Goal: Task Accomplishment & Management: Manage account settings

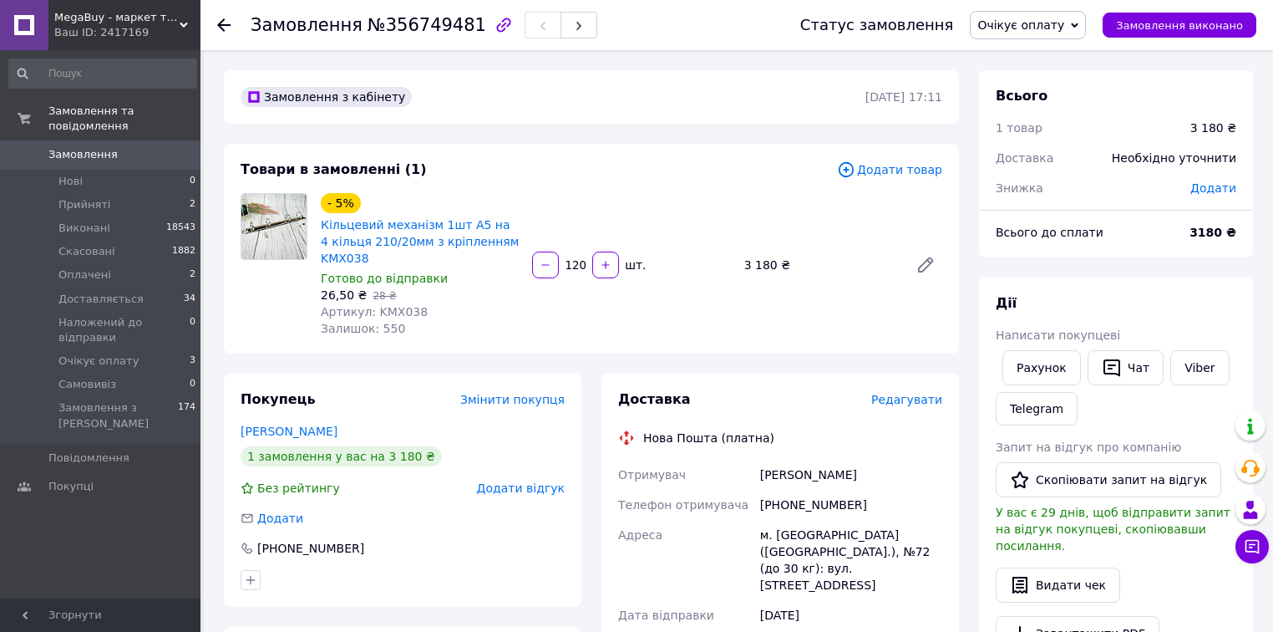
scroll to position [134, 0]
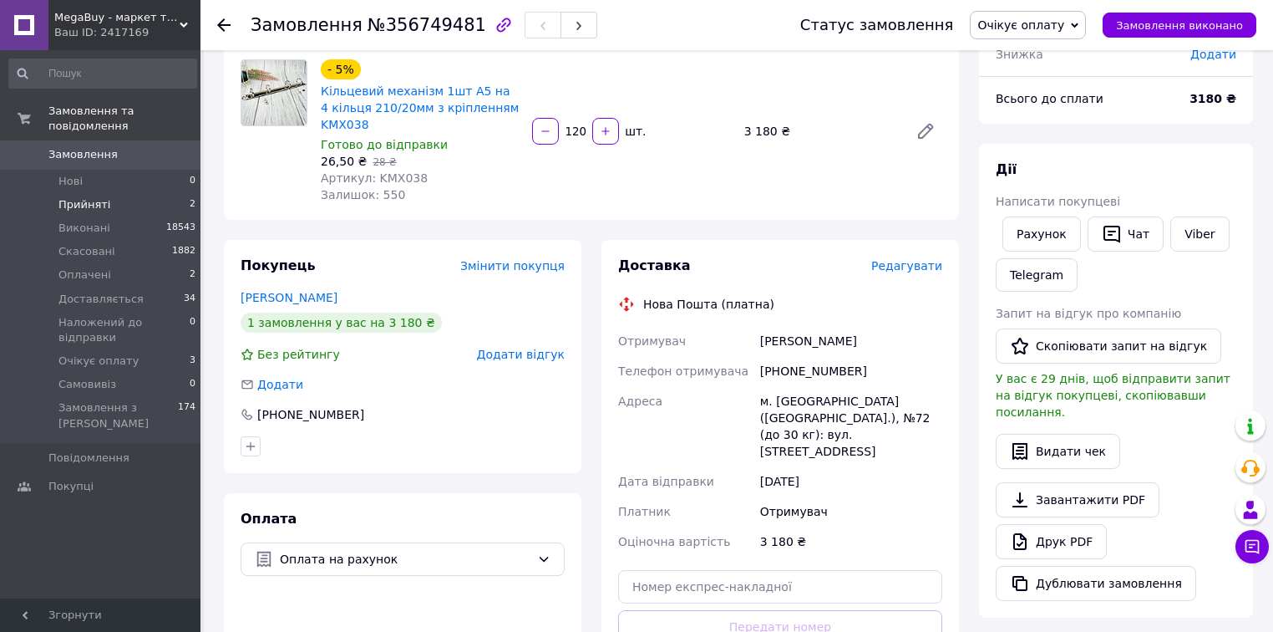
click at [127, 193] on li "Прийняті 2" at bounding box center [103, 204] width 206 height 23
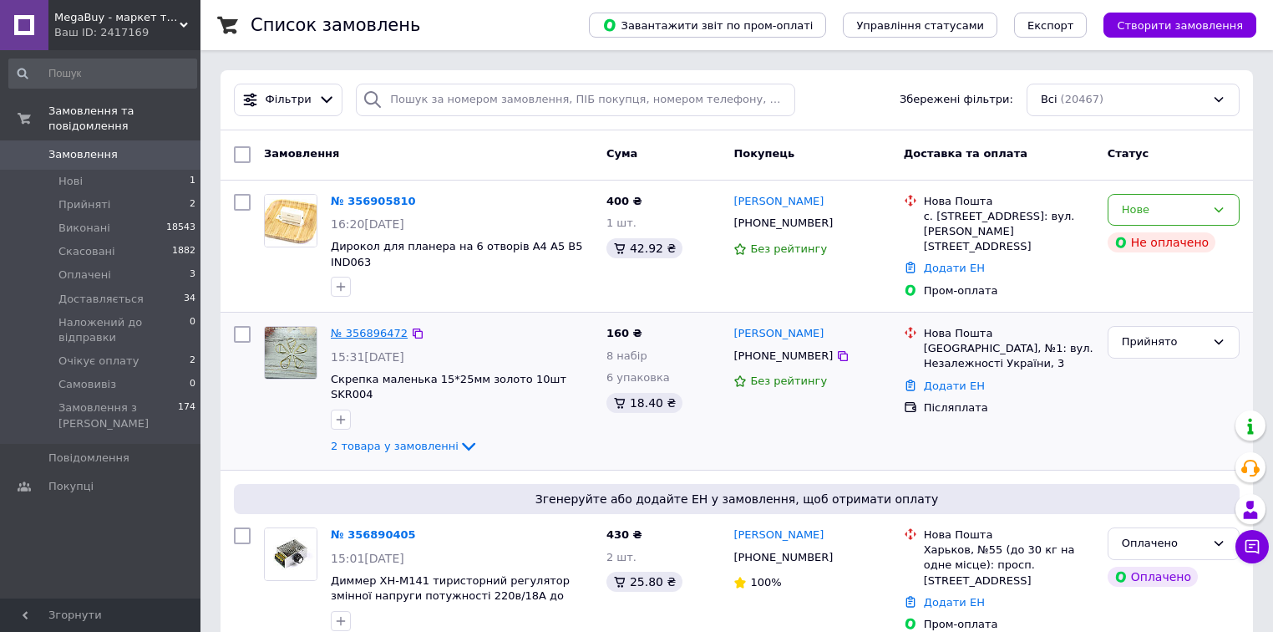
click at [366, 327] on link "№ 356896472" at bounding box center [369, 333] width 77 height 13
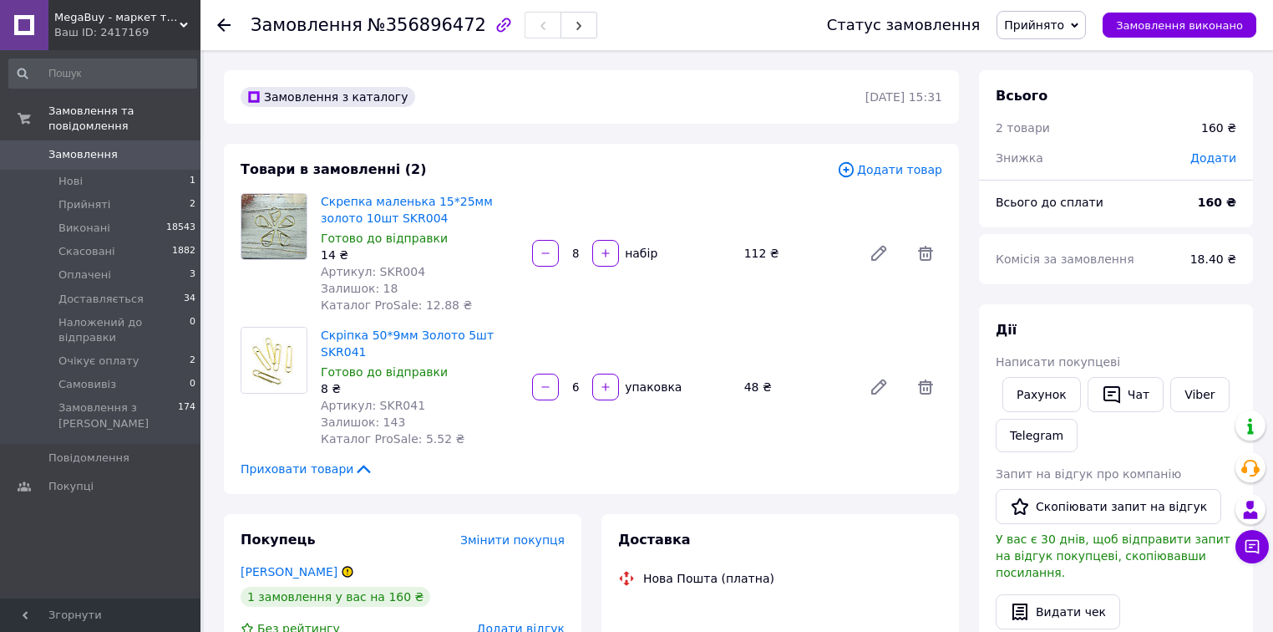
click at [1040, 27] on span "Прийнято" at bounding box center [1034, 24] width 60 height 13
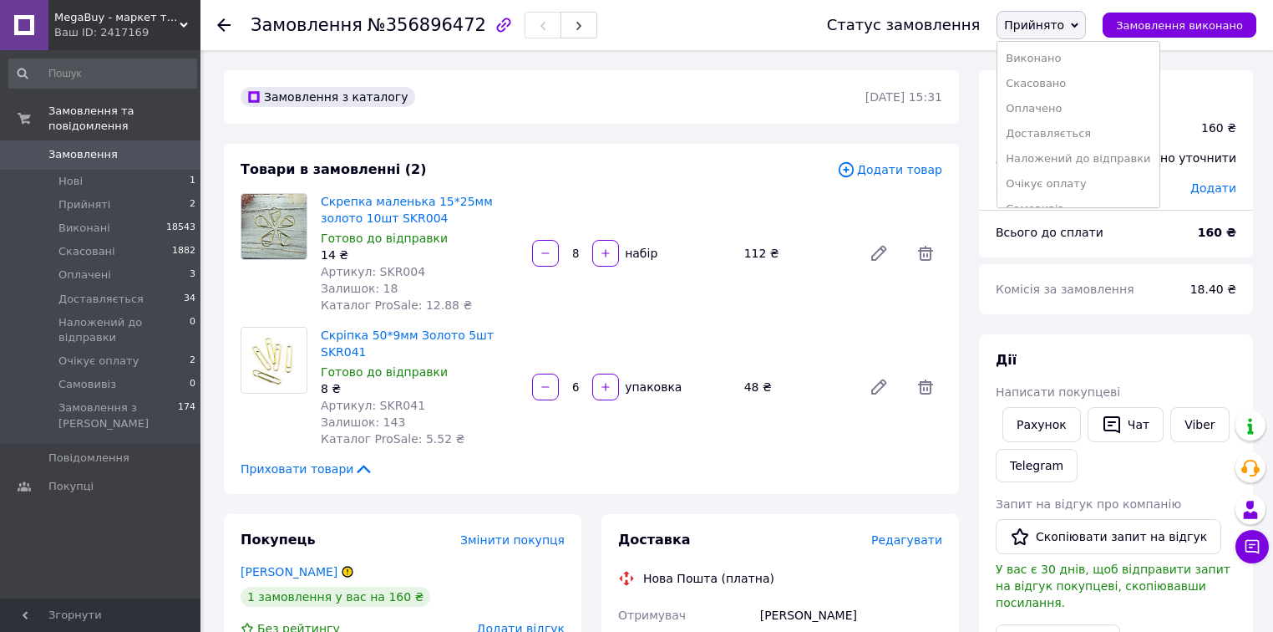
click at [1071, 150] on li "Наложений до відправки" at bounding box center [1078, 158] width 161 height 25
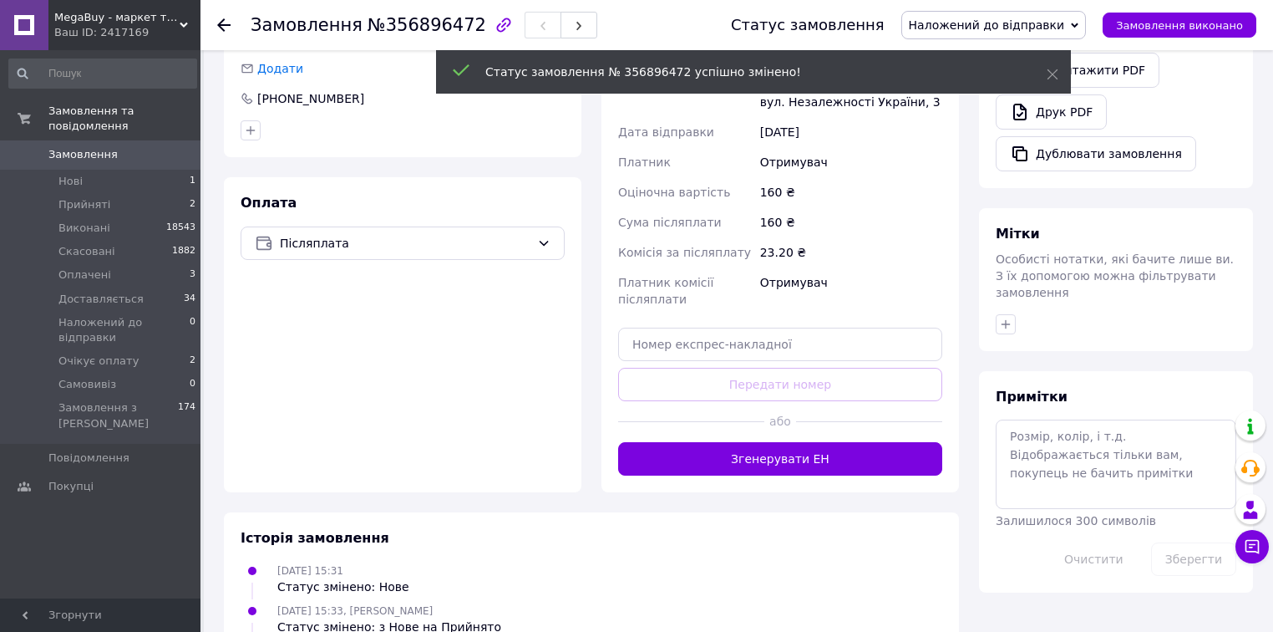
scroll to position [602, 0]
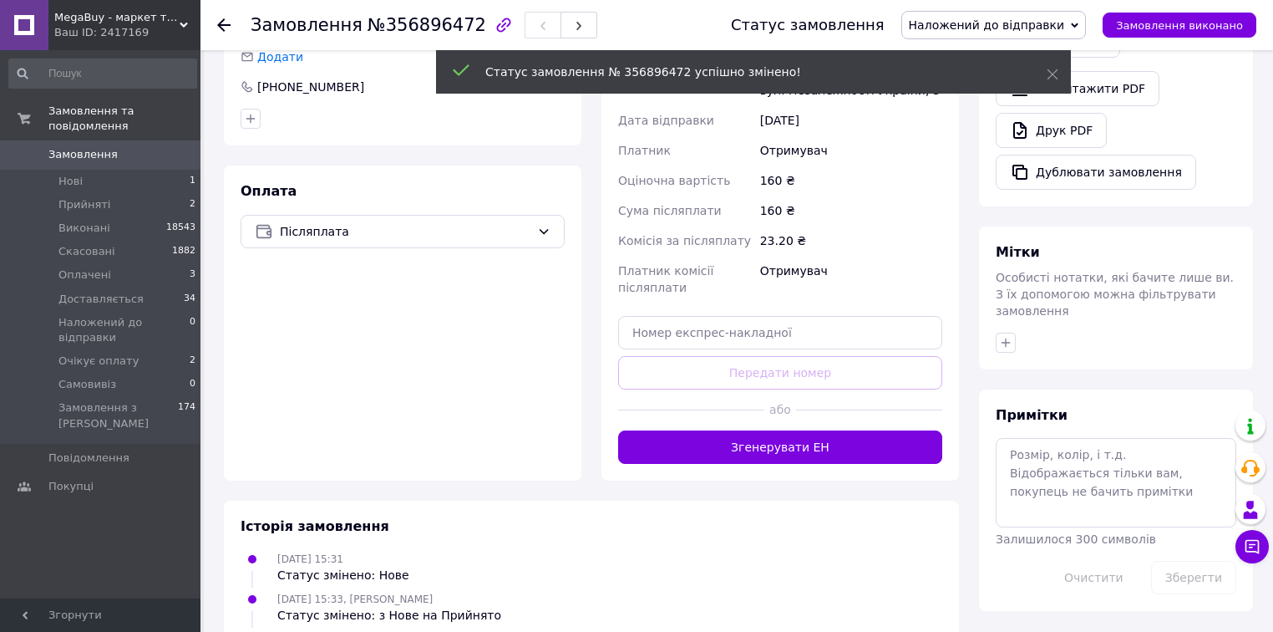
click at [1056, 406] on div "Примітки Залишилося 300 символів Очистити Зберегти" at bounding box center [1116, 500] width 241 height 188
click at [1049, 438] on textarea at bounding box center [1116, 482] width 241 height 89
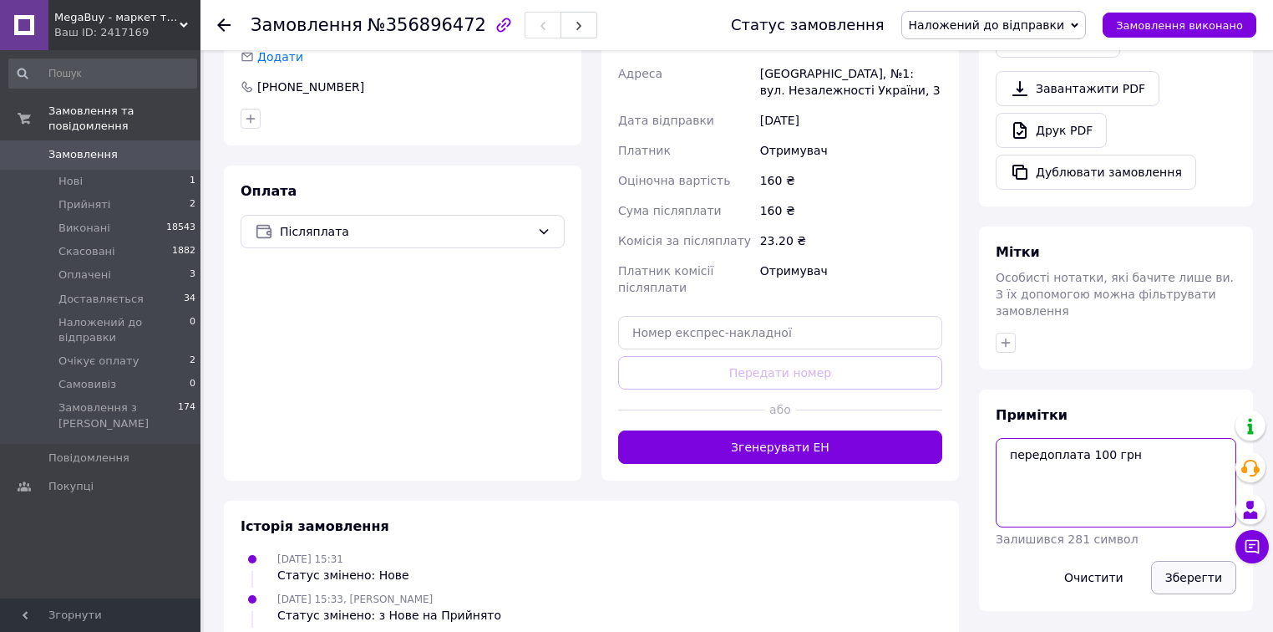
type textarea "передоплата 100 грн"
click at [1213, 561] on button "Зберегти" at bounding box center [1193, 577] width 85 height 33
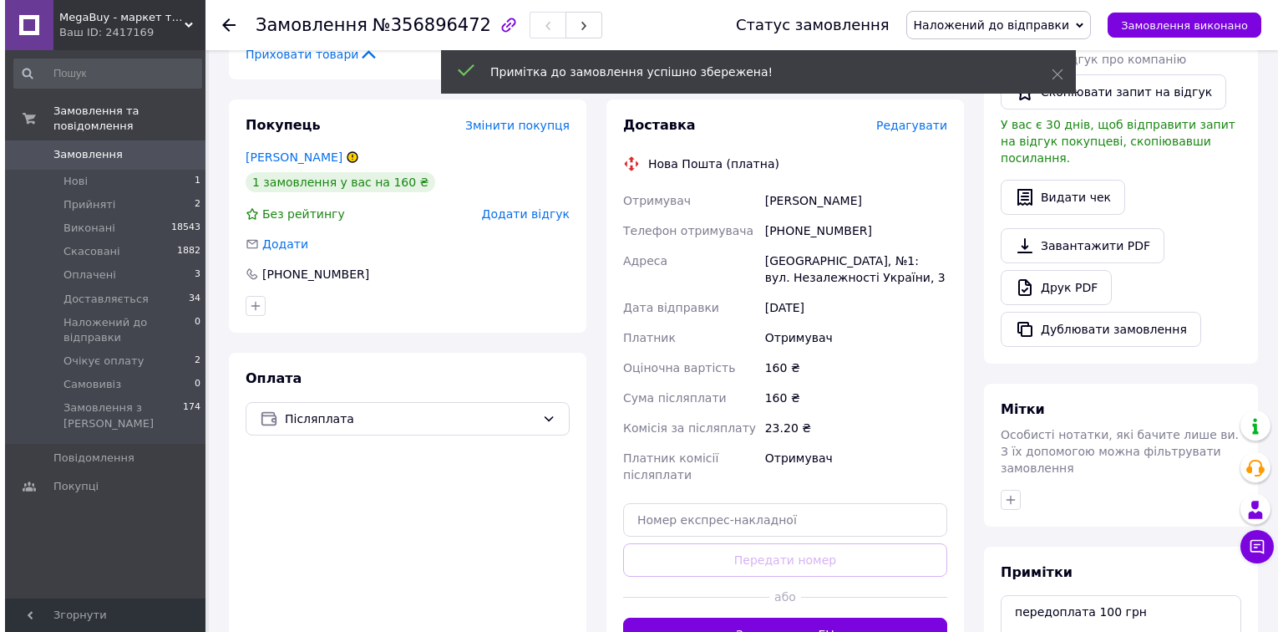
scroll to position [334, 0]
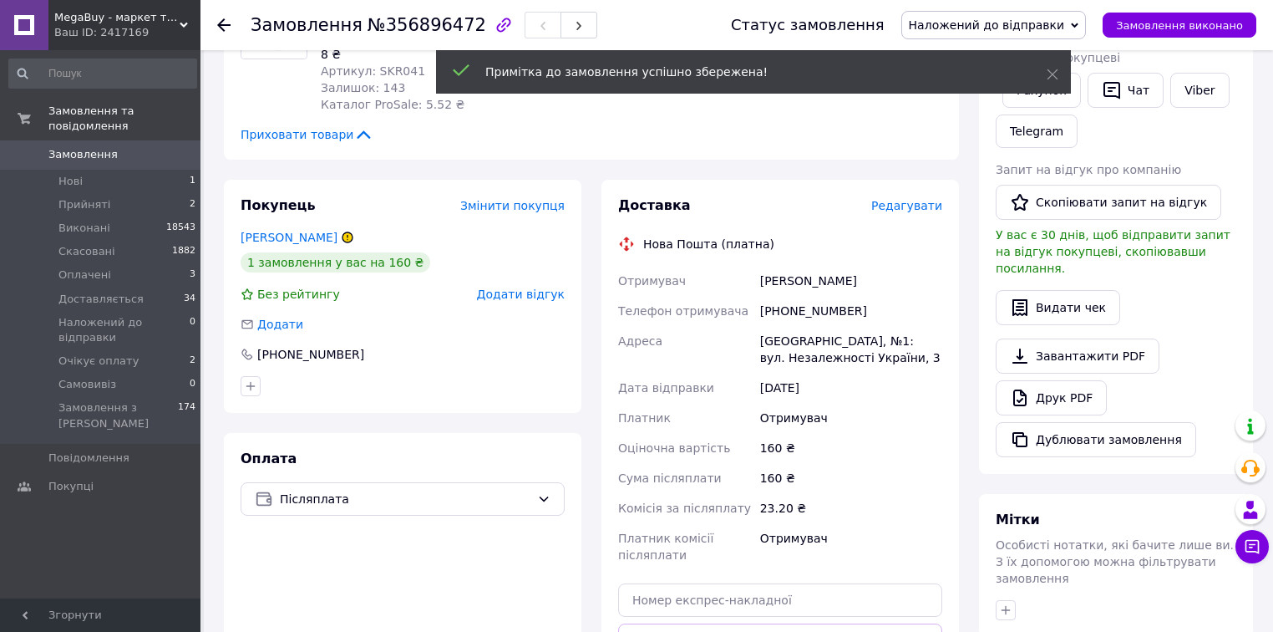
click at [903, 199] on span "Редагувати" at bounding box center [906, 205] width 71 height 13
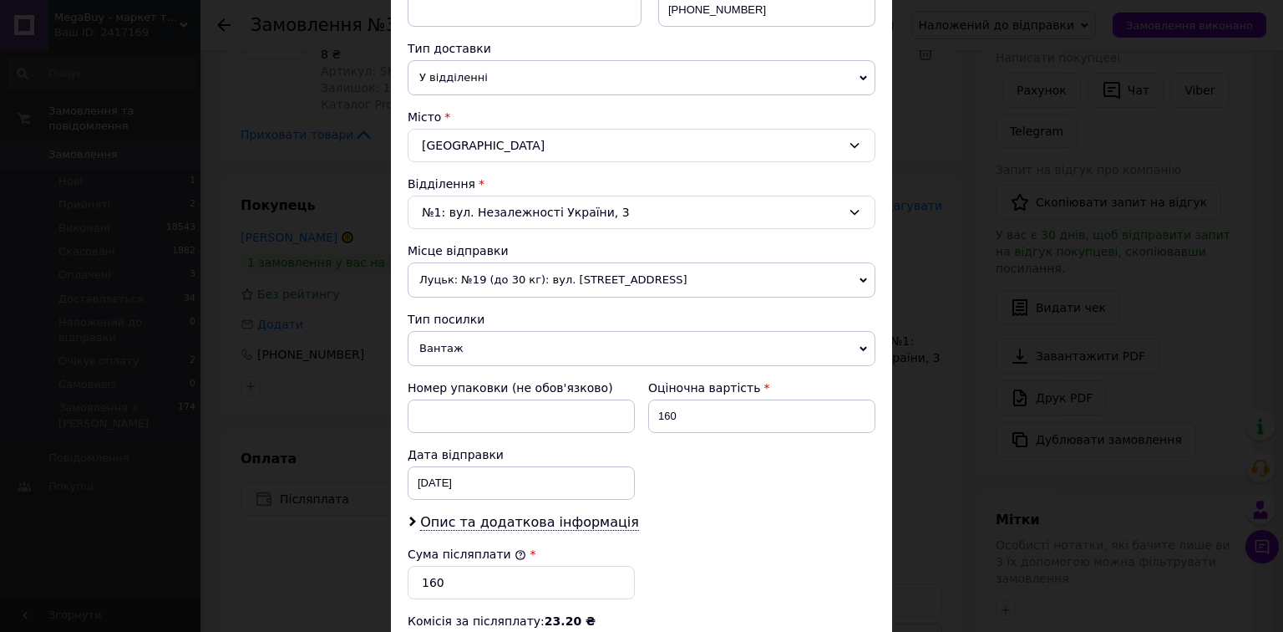
scroll to position [468, 0]
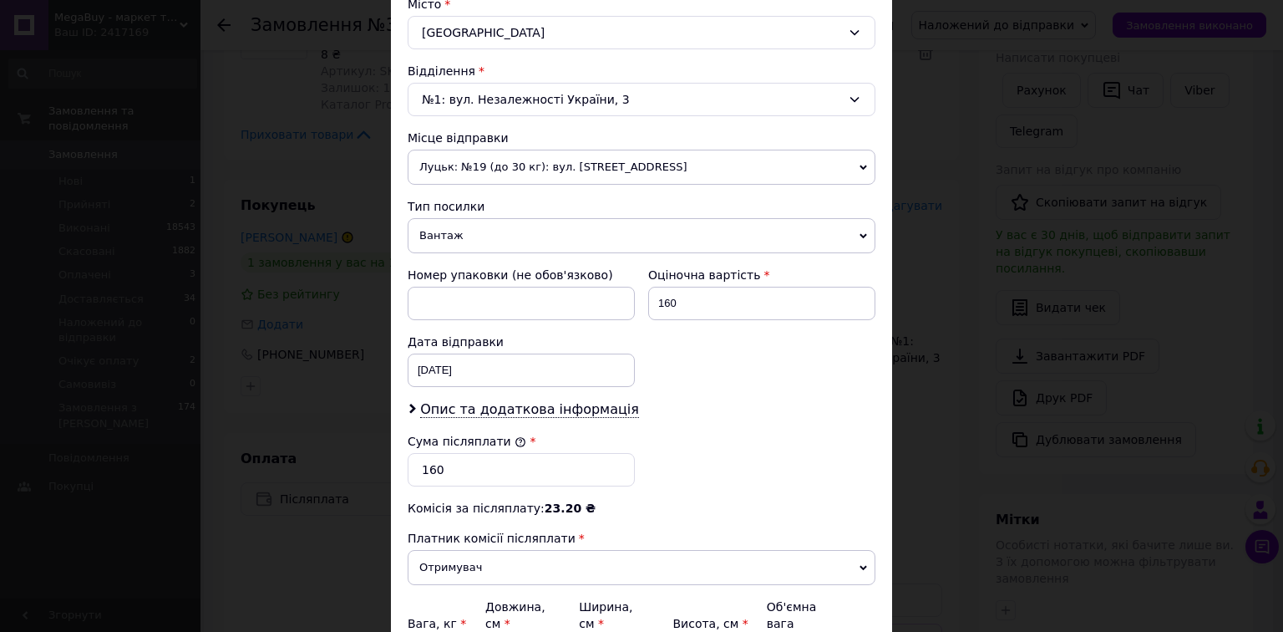
click at [496, 239] on span "Вантаж" at bounding box center [642, 235] width 468 height 35
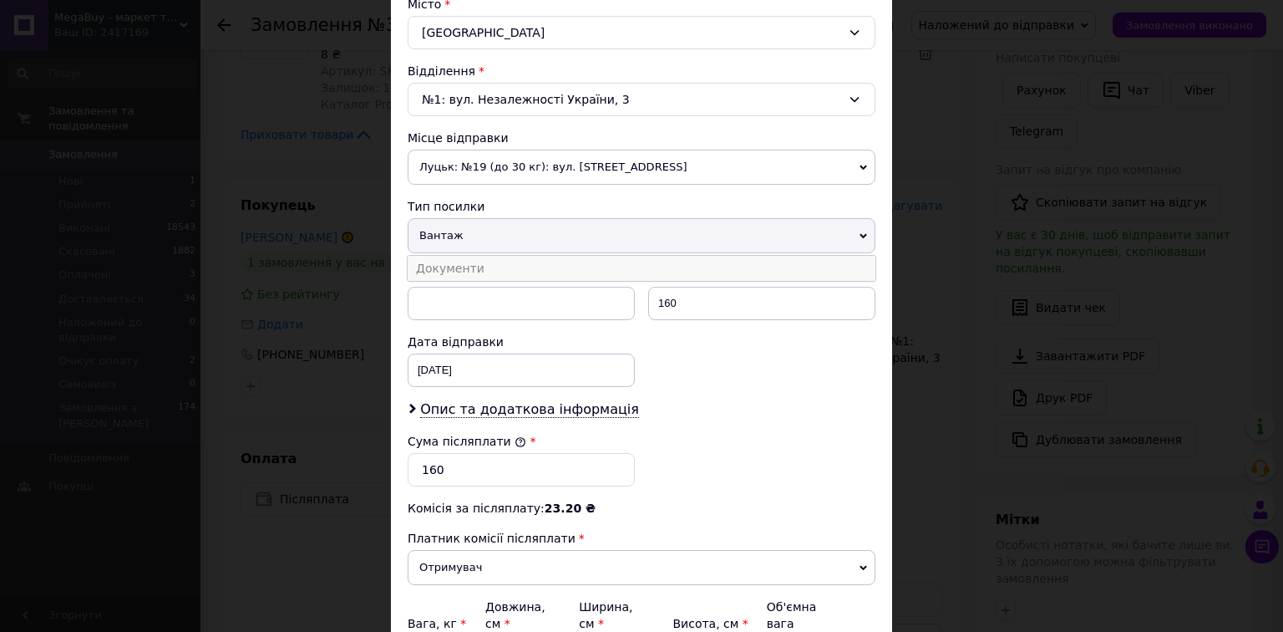
click at [478, 260] on li "Документи" at bounding box center [642, 268] width 468 height 25
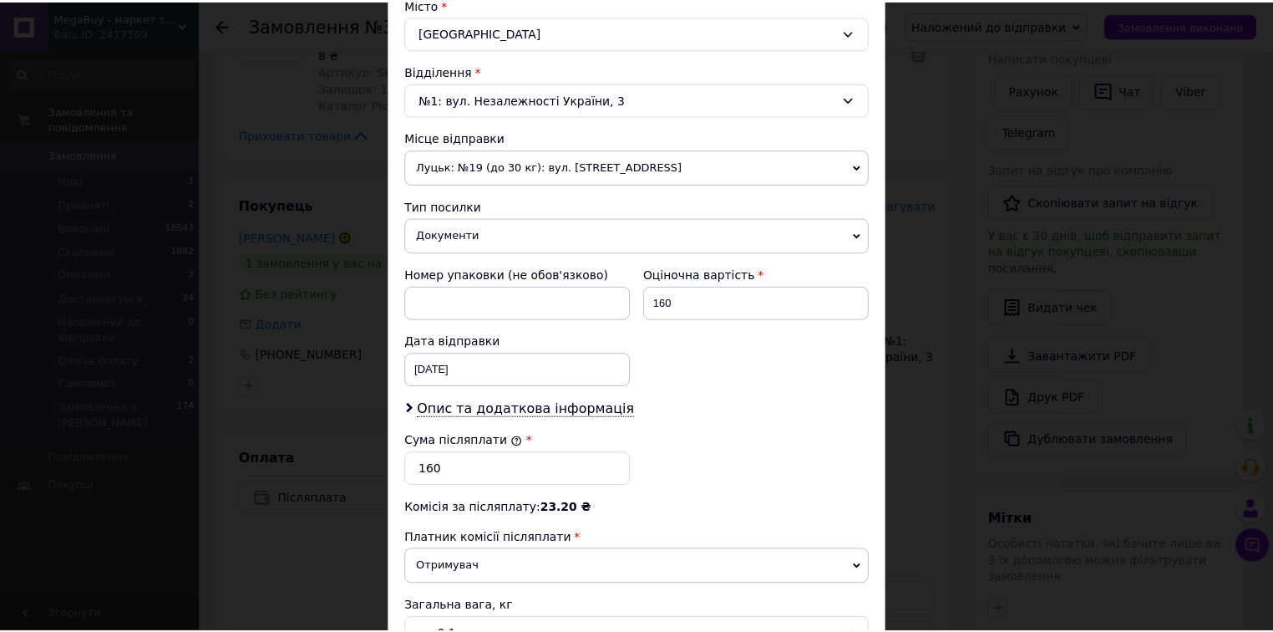
scroll to position [655, 0]
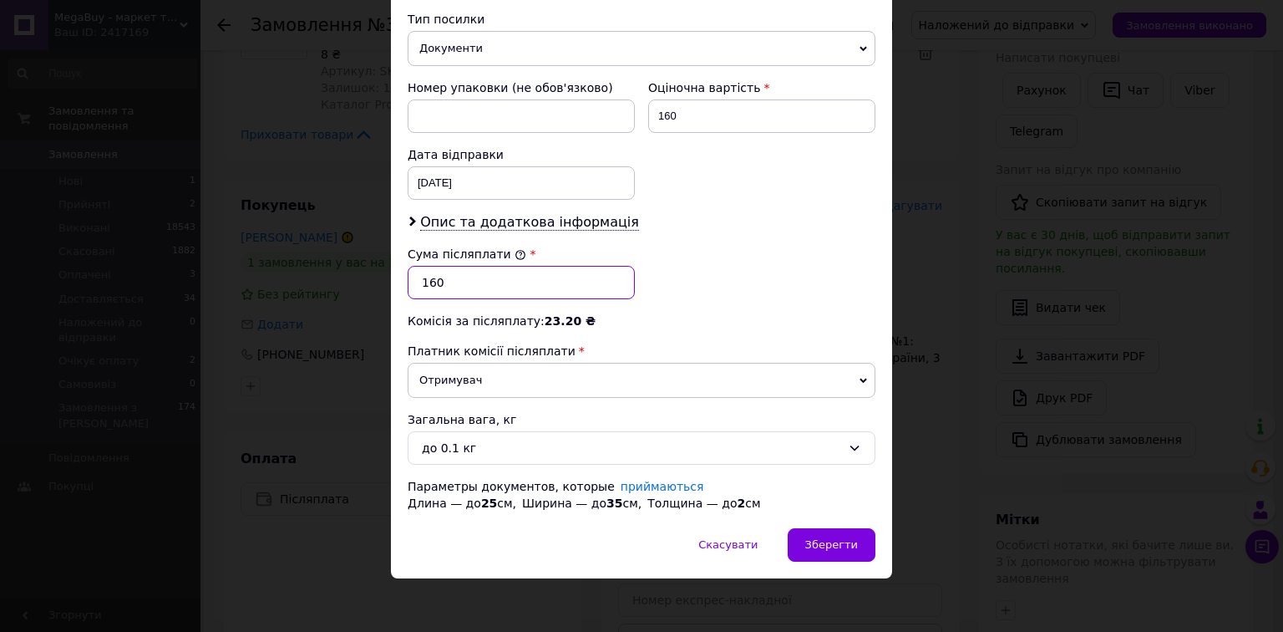
click at [427, 282] on input "160" at bounding box center [521, 282] width 227 height 33
type input "60"
click at [648, 327] on div "Платник Отримувач Відправник Прізвище отримувача Прядка Ім'я отримувача Вадим П…" at bounding box center [642, 24] width 468 height 973
click at [846, 538] on span "Зберегти" at bounding box center [831, 544] width 53 height 13
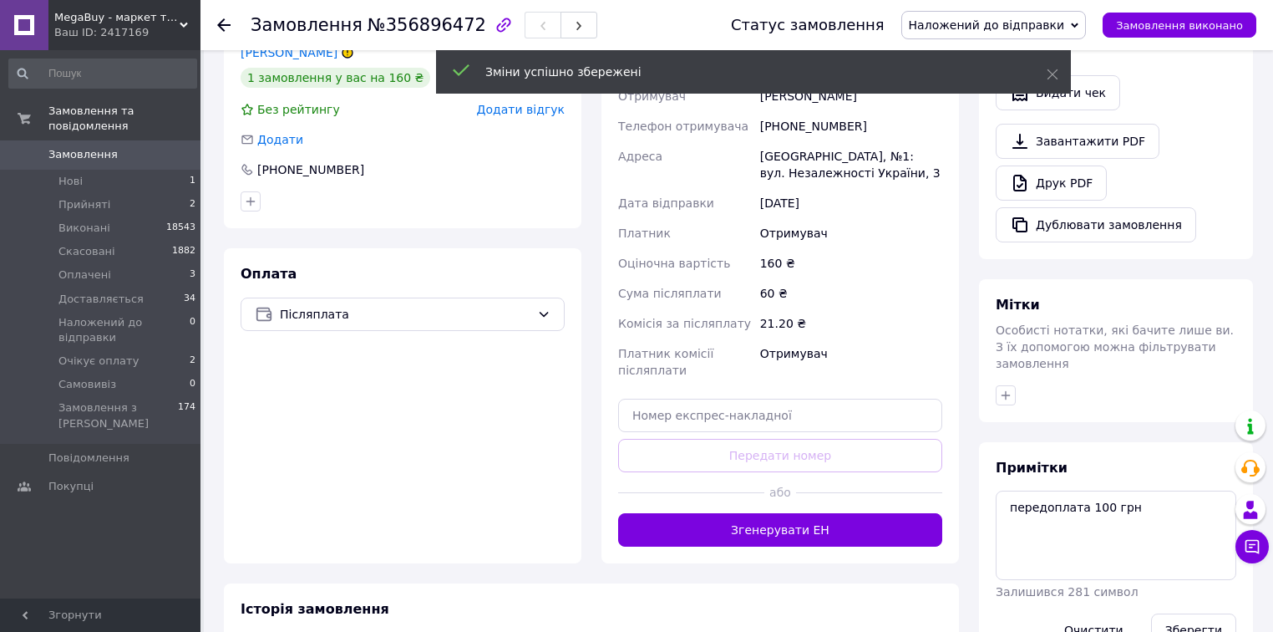
scroll to position [535, 0]
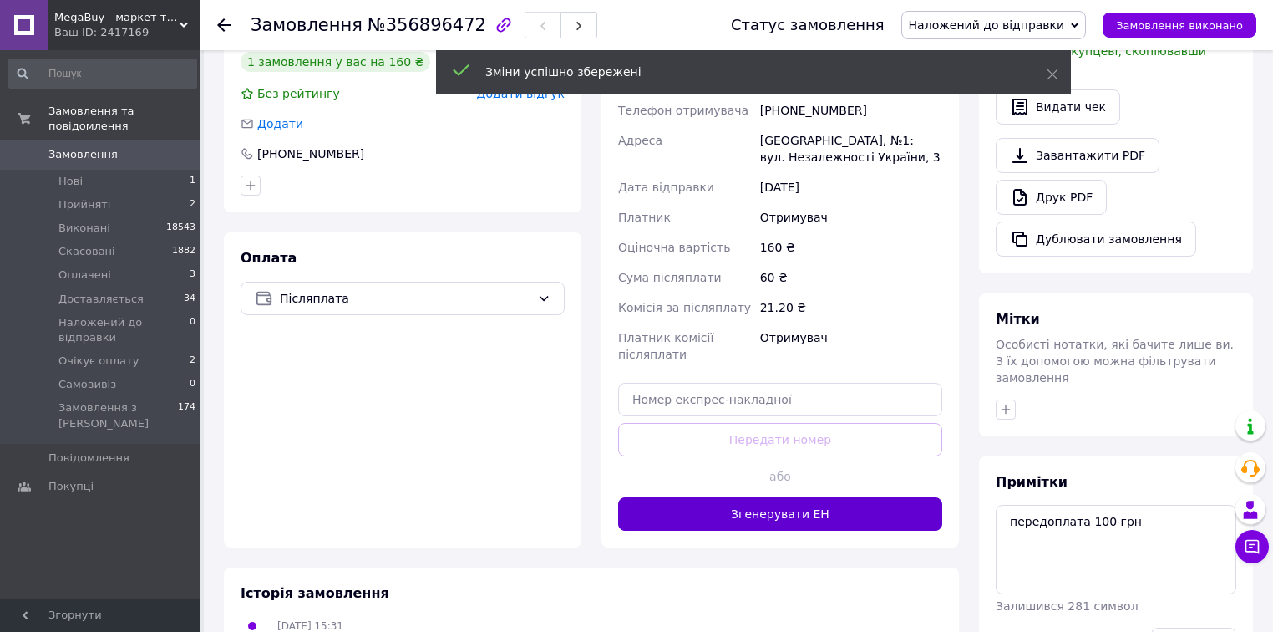
click at [866, 497] on button "Згенерувати ЕН" at bounding box center [780, 513] width 324 height 33
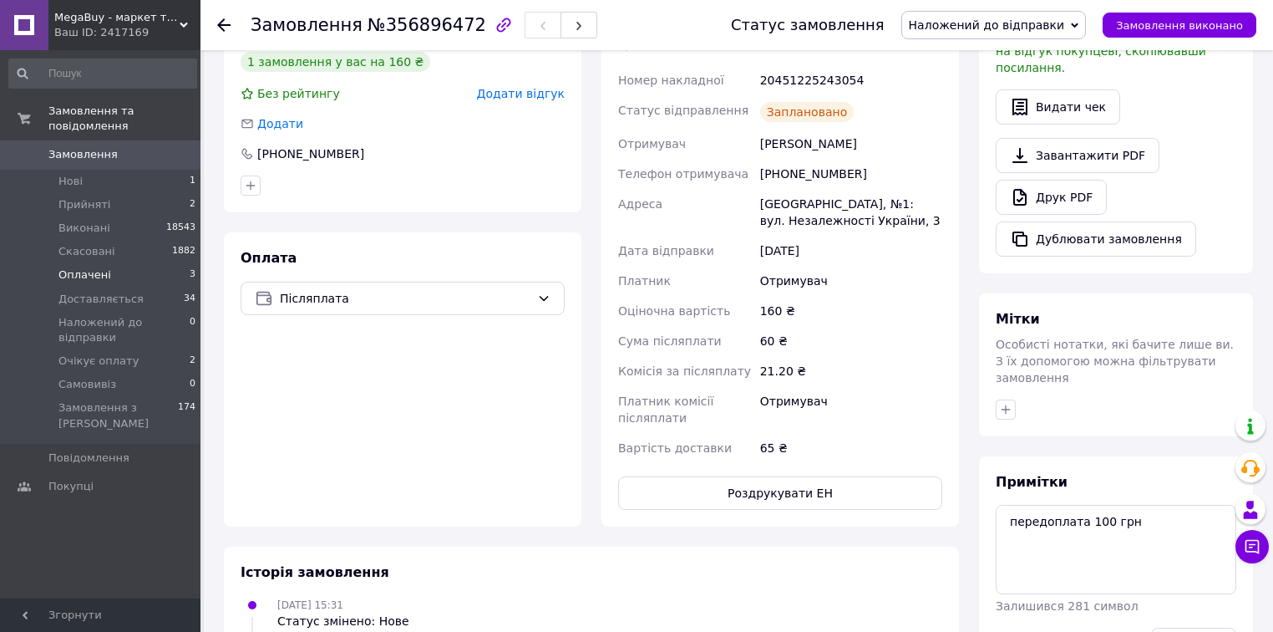
click at [177, 263] on li "Оплачені 3" at bounding box center [103, 274] width 206 height 23
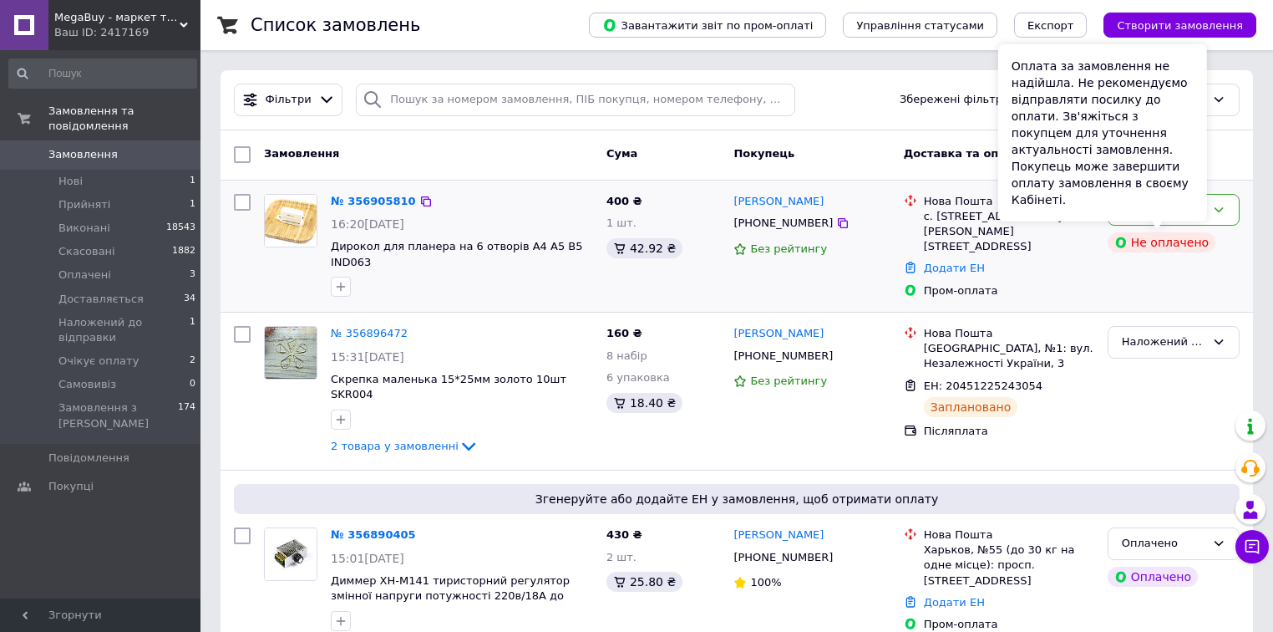
click at [1164, 214] on div "Оплата за замовлення не надійшла. Не рекомендуємо відправляти посилку до оплати…" at bounding box center [1102, 132] width 209 height 177
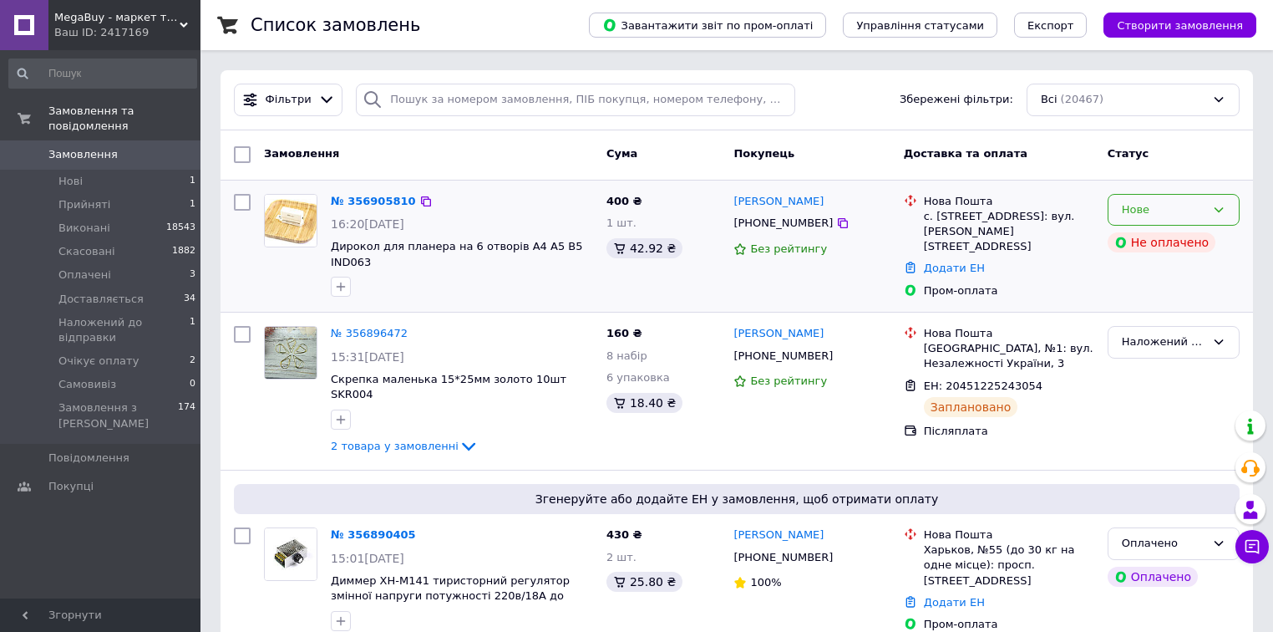
click at [1237, 214] on div "Нове" at bounding box center [1174, 210] width 132 height 33
click at [1208, 251] on li "Прийнято" at bounding box center [1174, 244] width 130 height 31
click at [371, 201] on link "№ 356905810" at bounding box center [369, 201] width 77 height 13
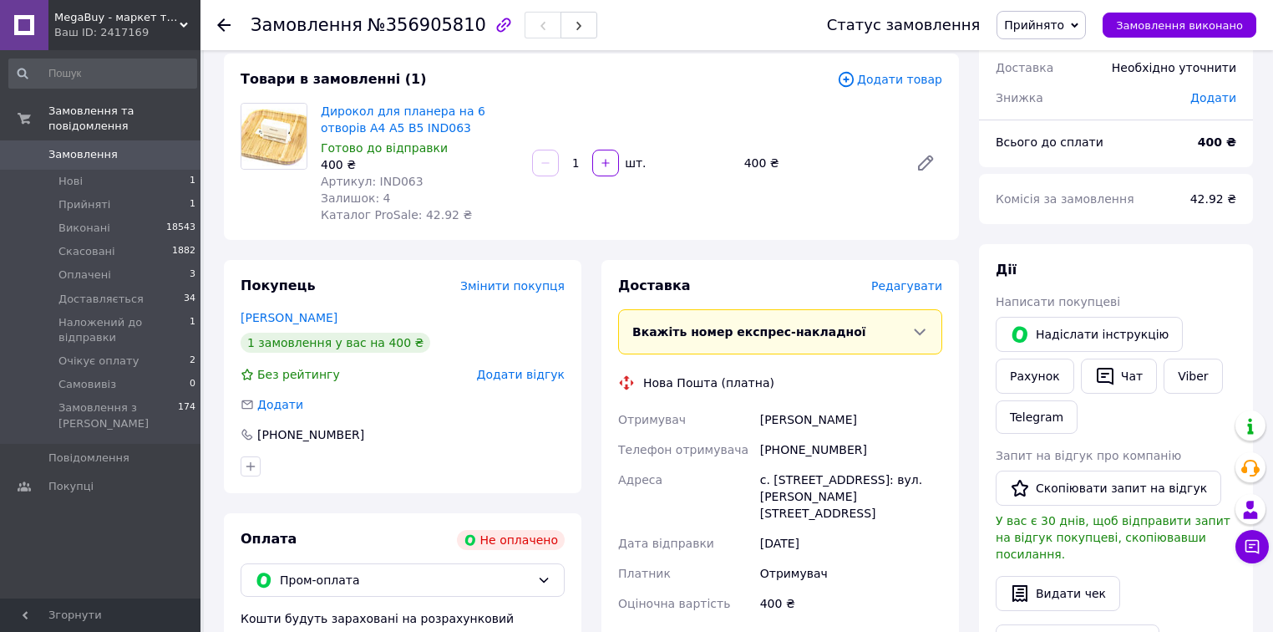
scroll to position [67, 0]
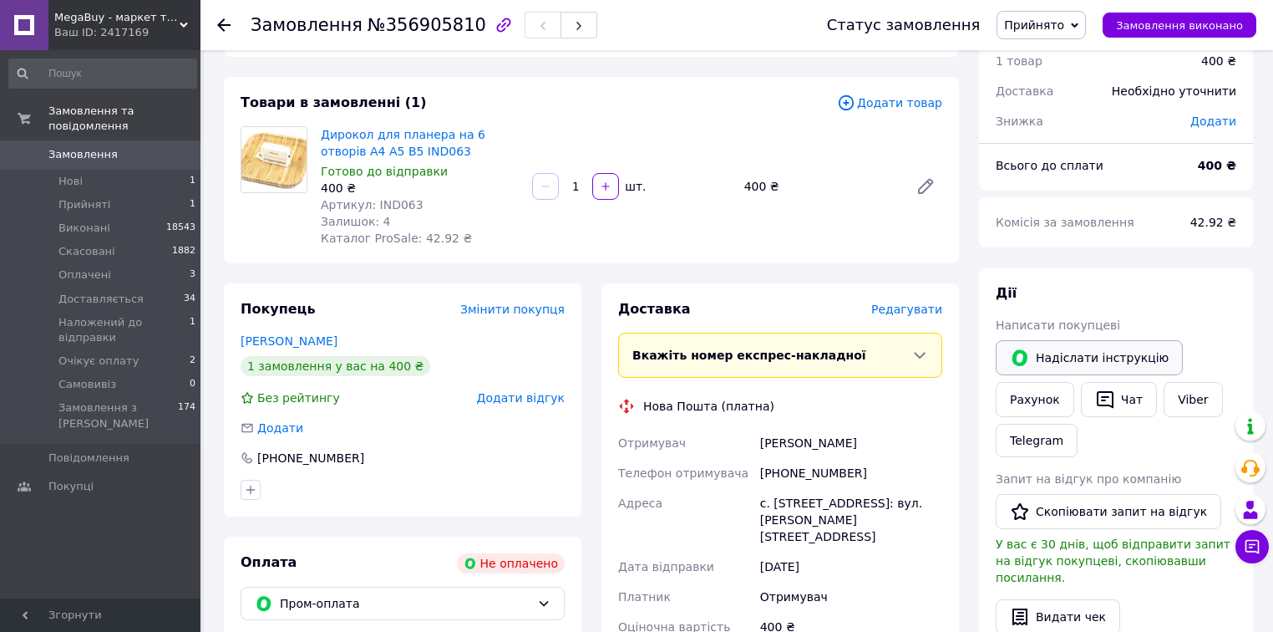
click at [1058, 354] on button "Надіслати інструкцію" at bounding box center [1089, 357] width 187 height 35
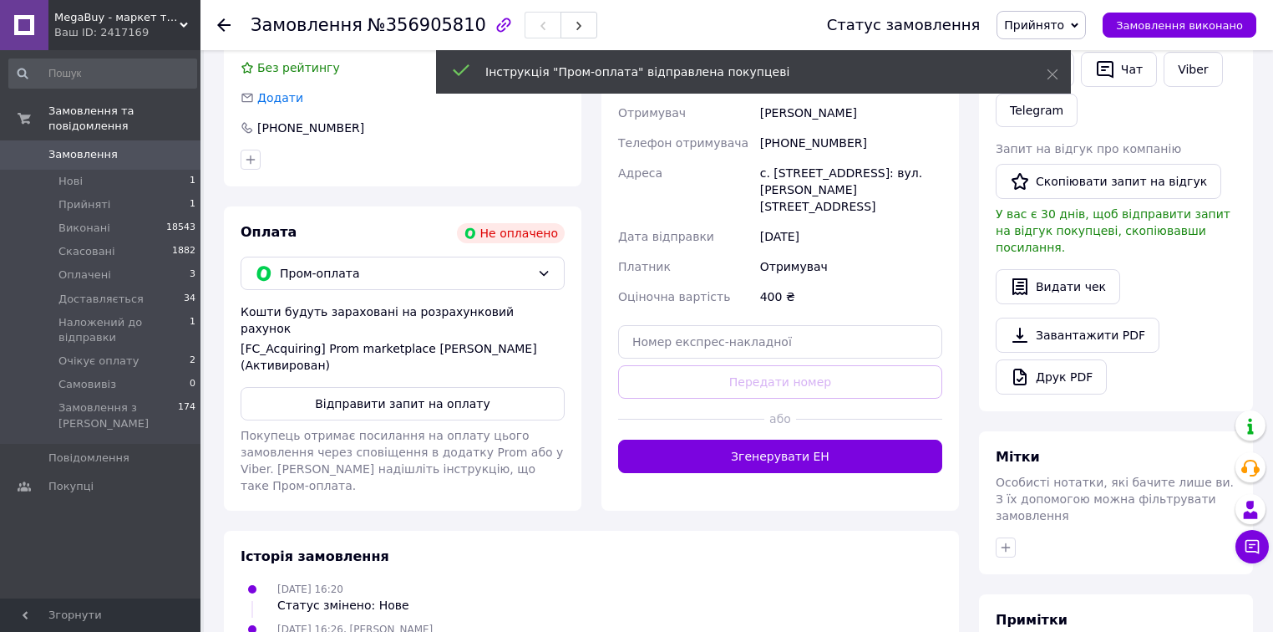
scroll to position [401, 0]
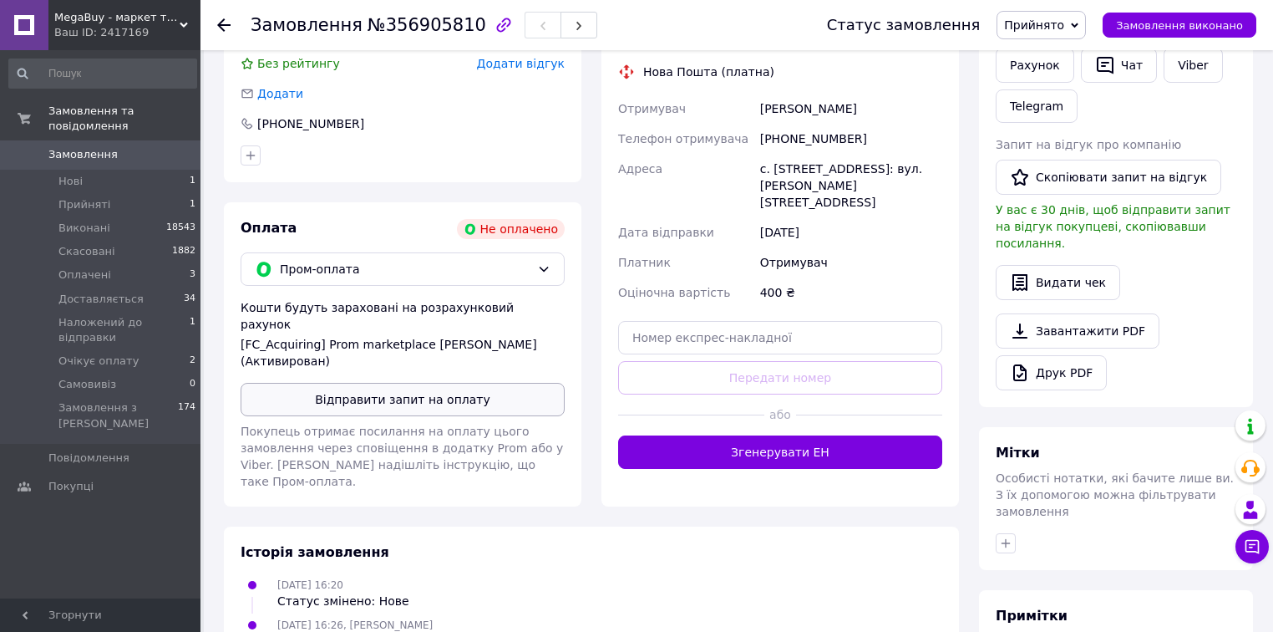
click at [505, 383] on button "Відправити запит на оплату" at bounding box center [403, 399] width 324 height 33
click at [164, 315] on span "Наложений до відправки" at bounding box center [123, 330] width 131 height 30
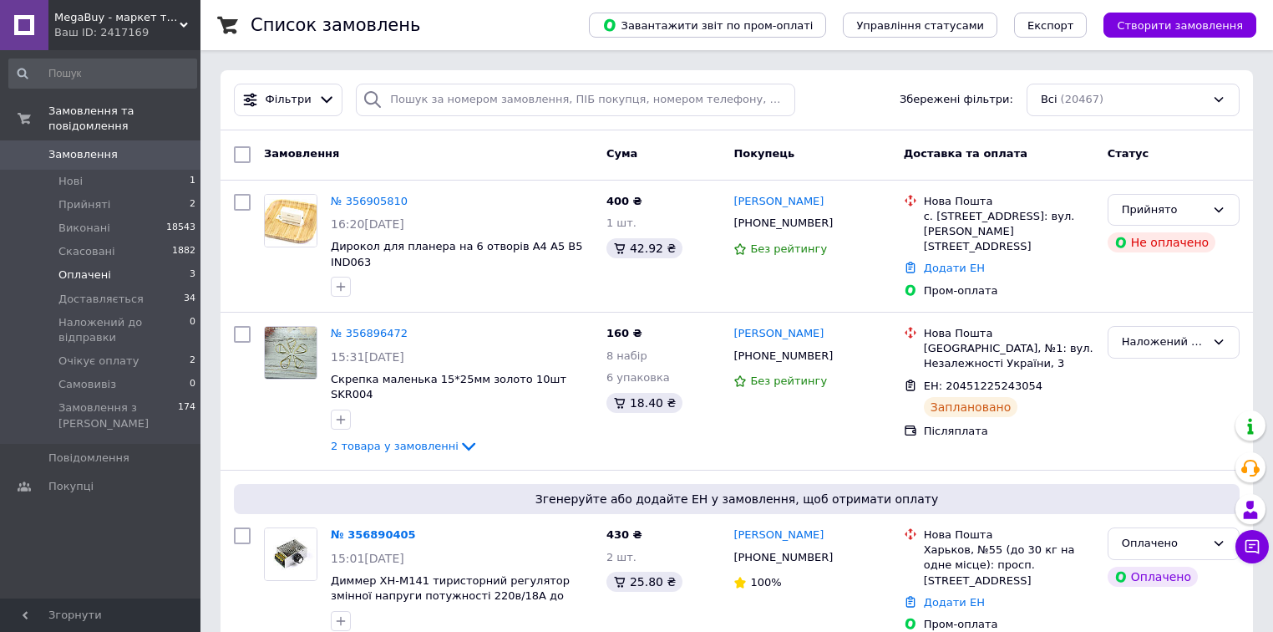
click at [148, 264] on li "Оплачені 3" at bounding box center [103, 274] width 206 height 23
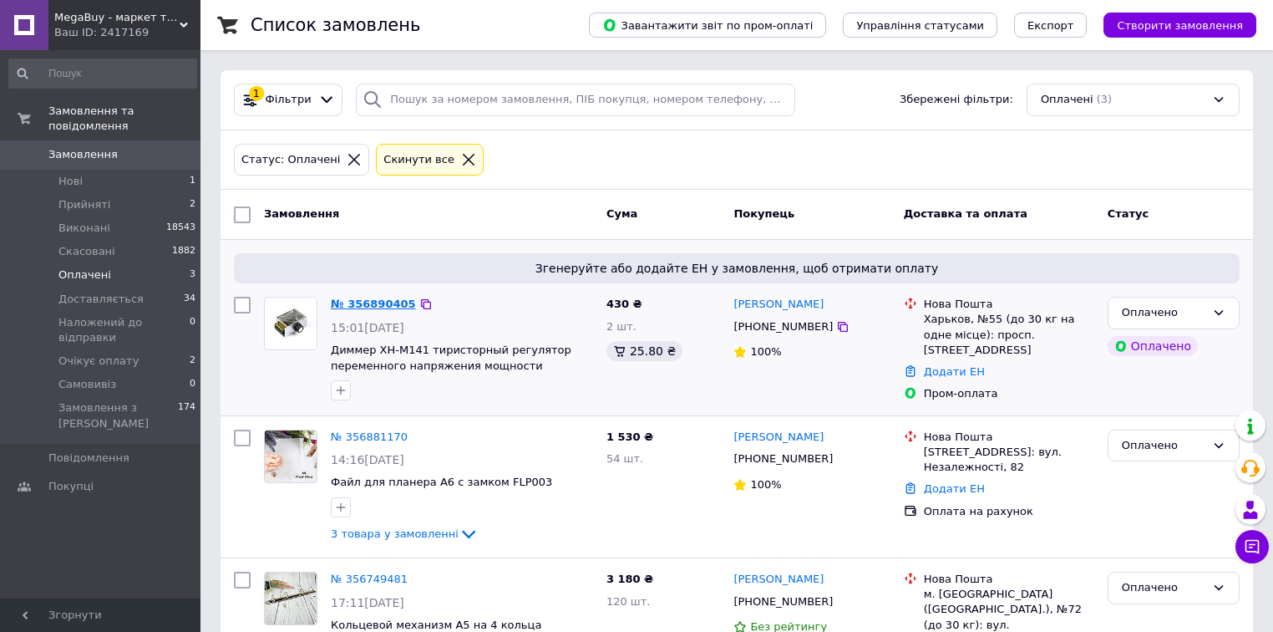
click at [400, 304] on link "№ 356890405" at bounding box center [373, 303] width 85 height 13
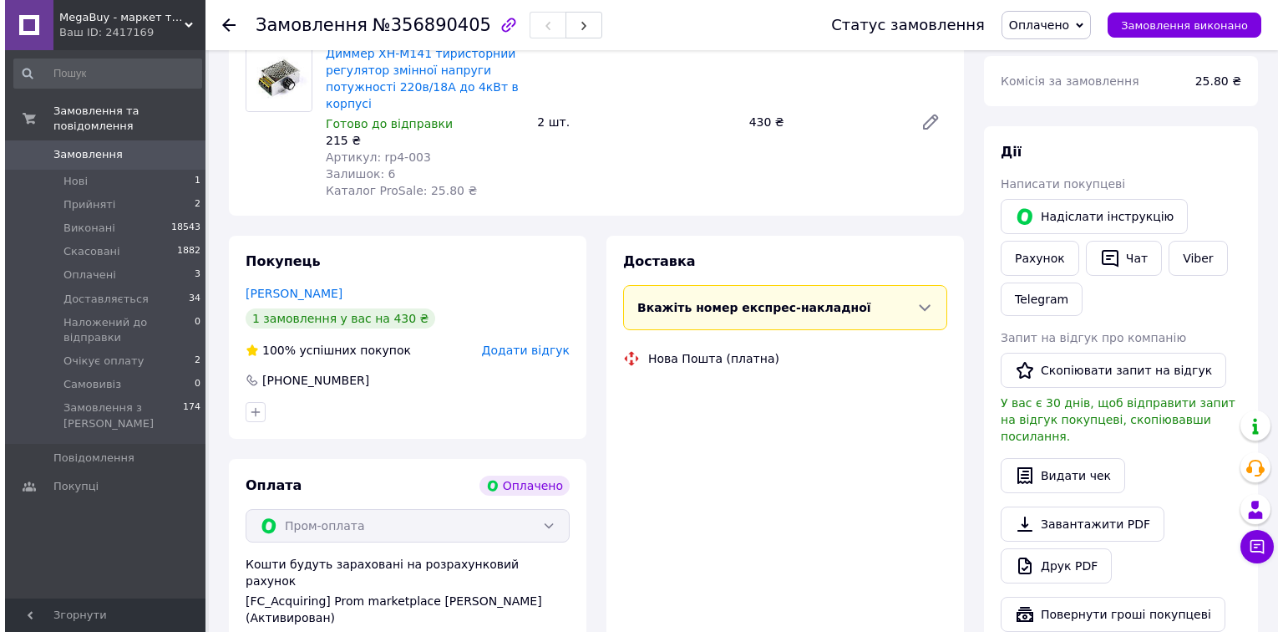
scroll to position [201, 0]
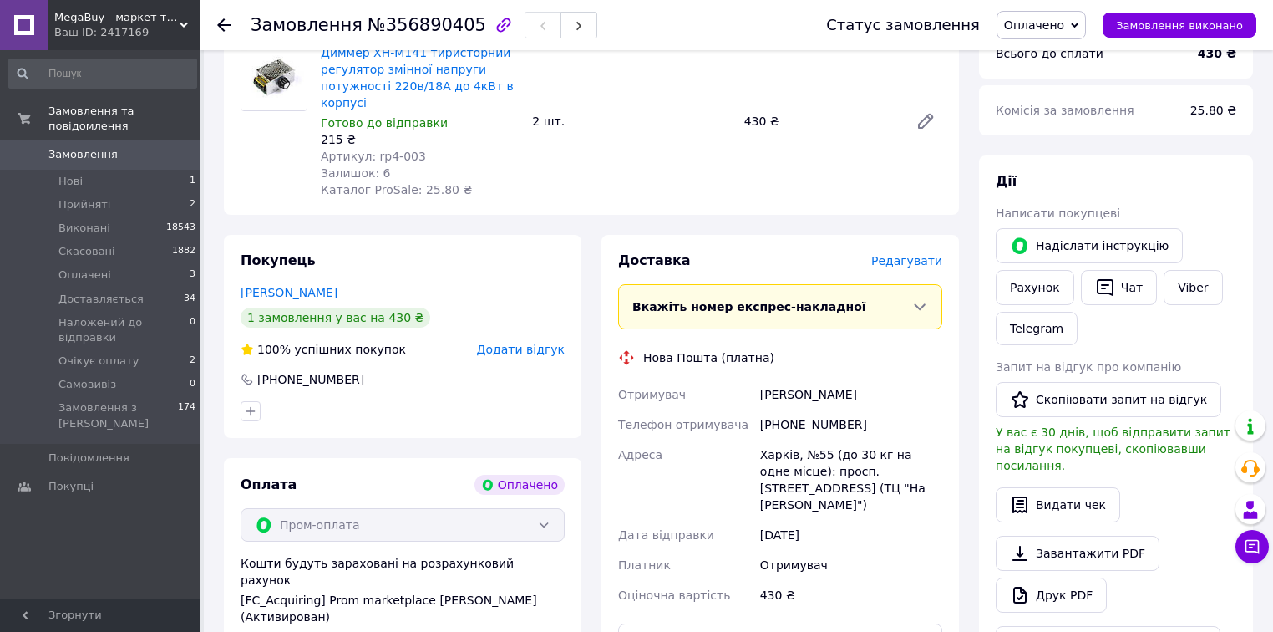
click at [918, 263] on span "Редагувати" at bounding box center [906, 260] width 71 height 13
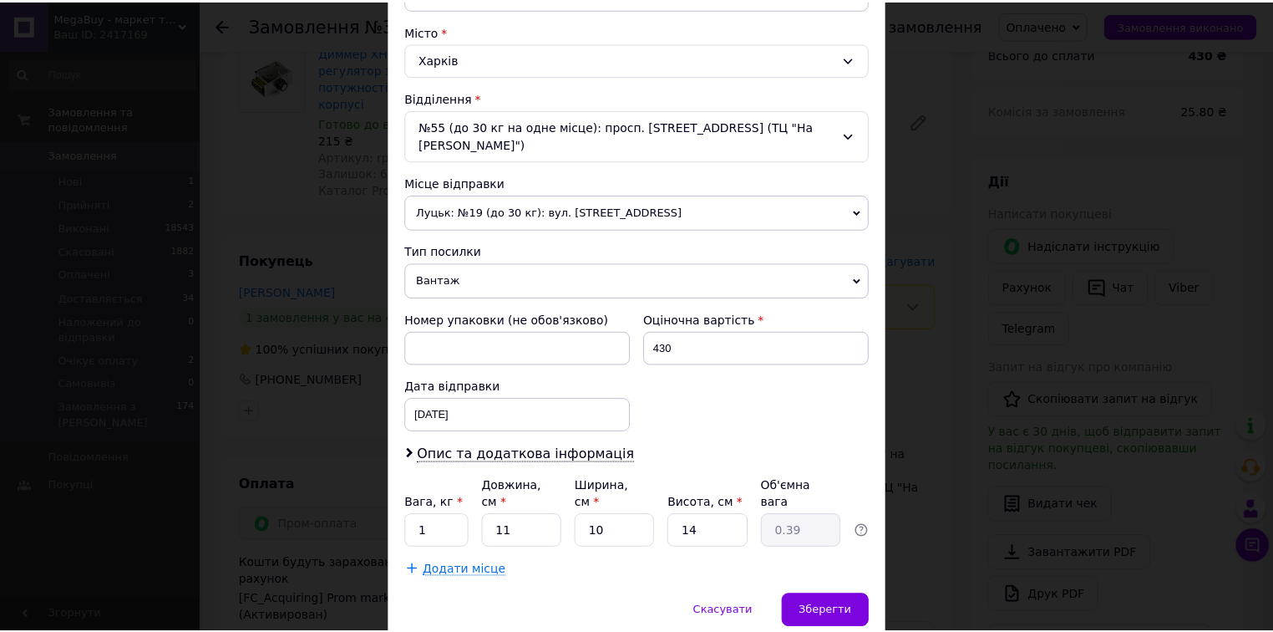
scroll to position [473, 0]
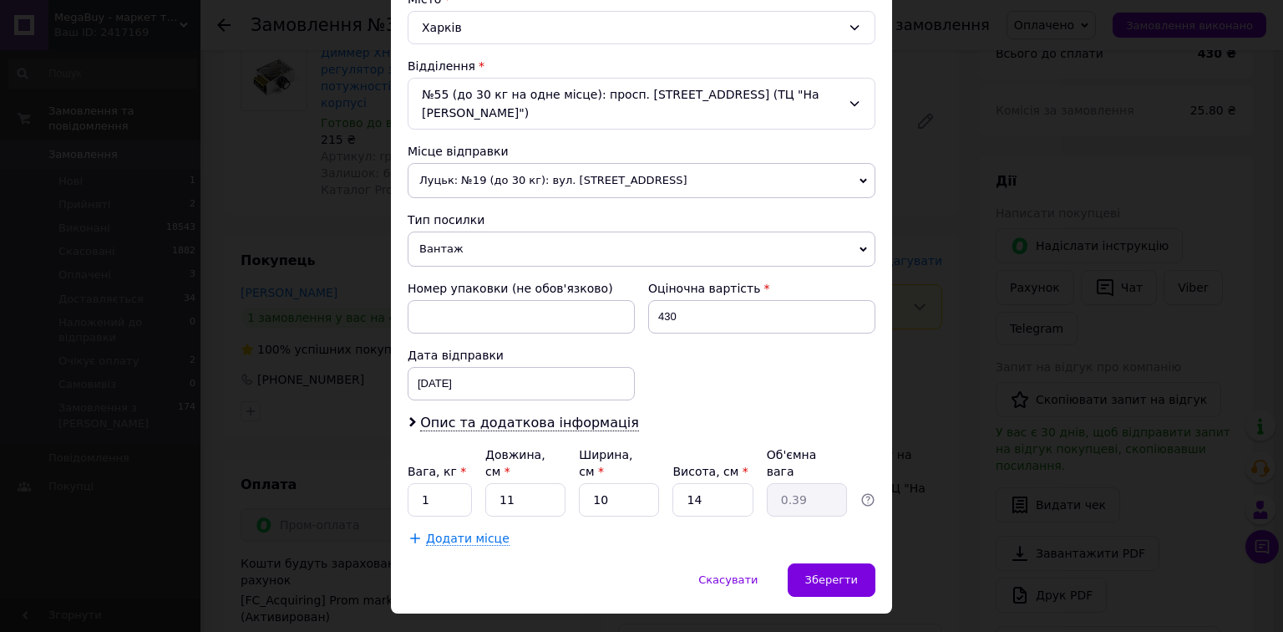
click at [841, 519] on div "Спосіб доставки Нова Пошта (платна) Платник Отримувач Відправник Прізвище отрим…" at bounding box center [641, 100] width 501 height 927
click at [832, 573] on span "Зберегти" at bounding box center [831, 579] width 53 height 13
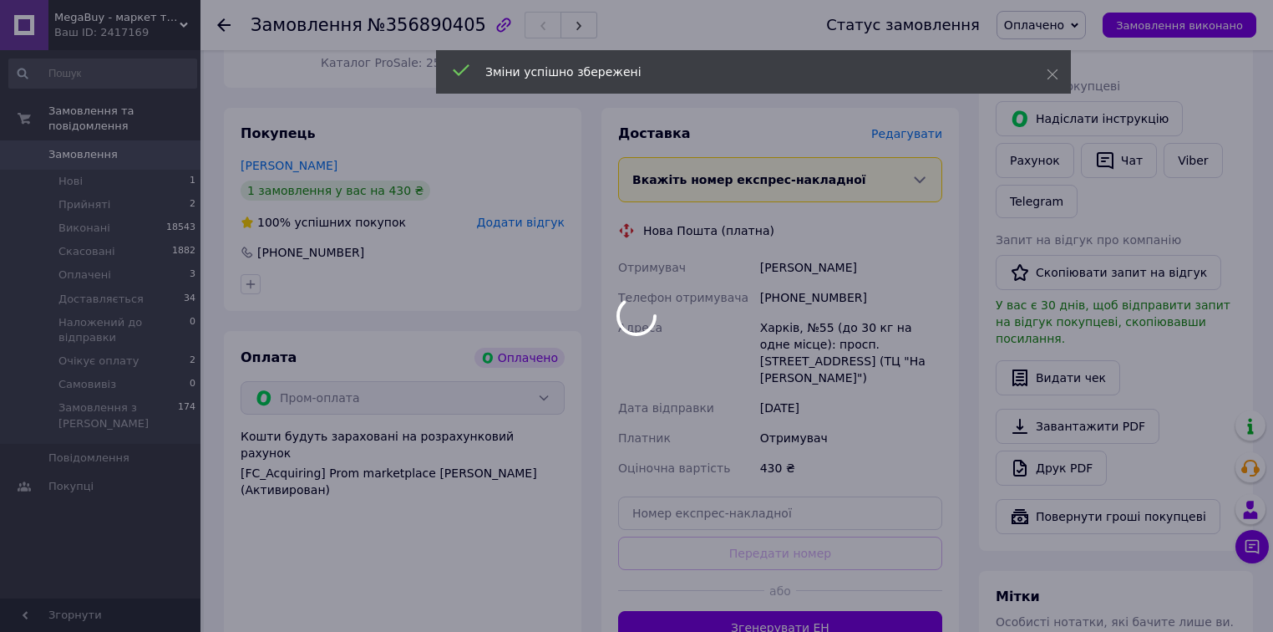
scroll to position [468, 0]
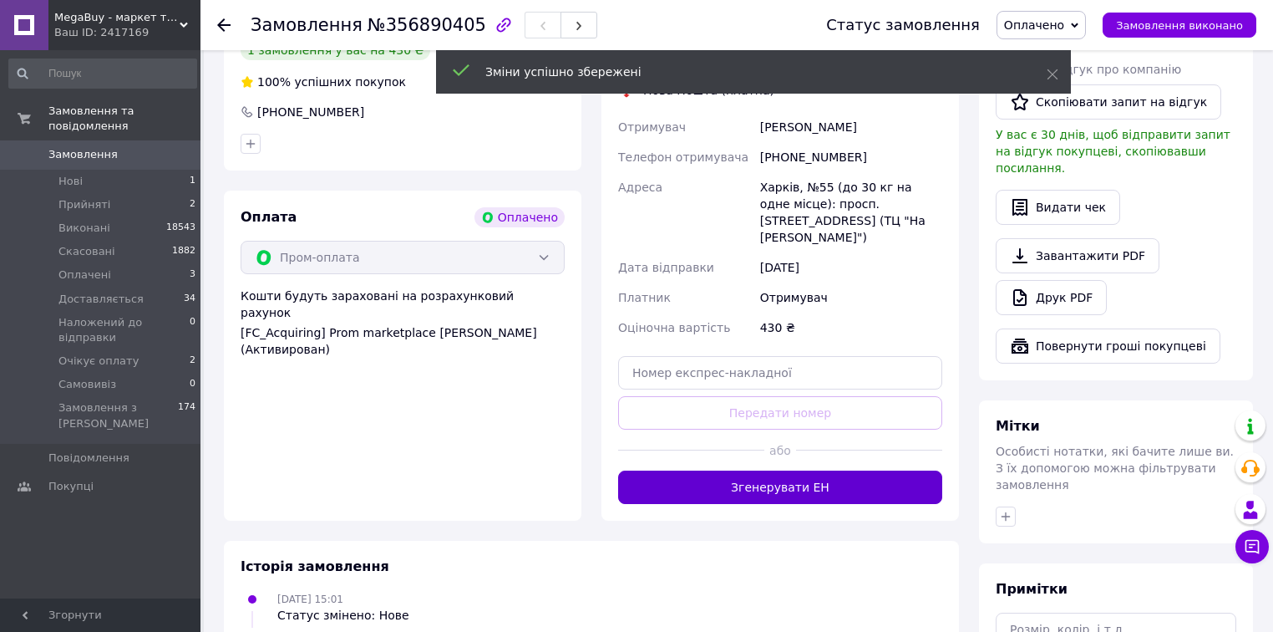
click at [852, 470] on button "Згенерувати ЕН" at bounding box center [780, 486] width 324 height 33
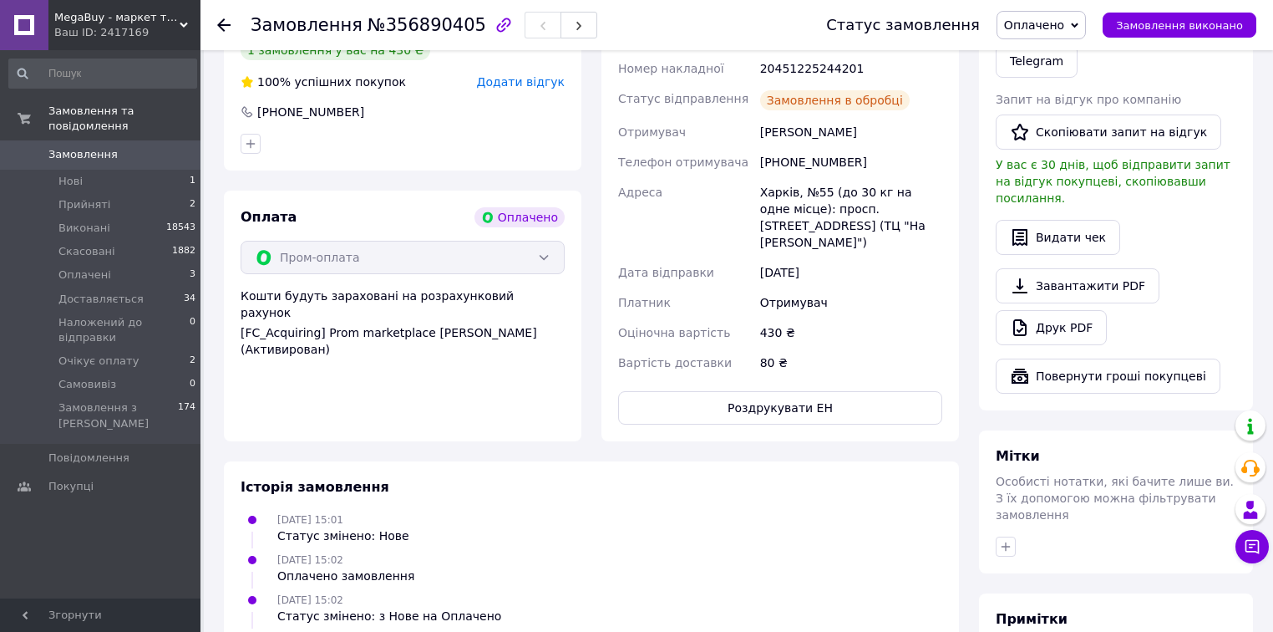
click at [220, 23] on use at bounding box center [223, 24] width 13 height 13
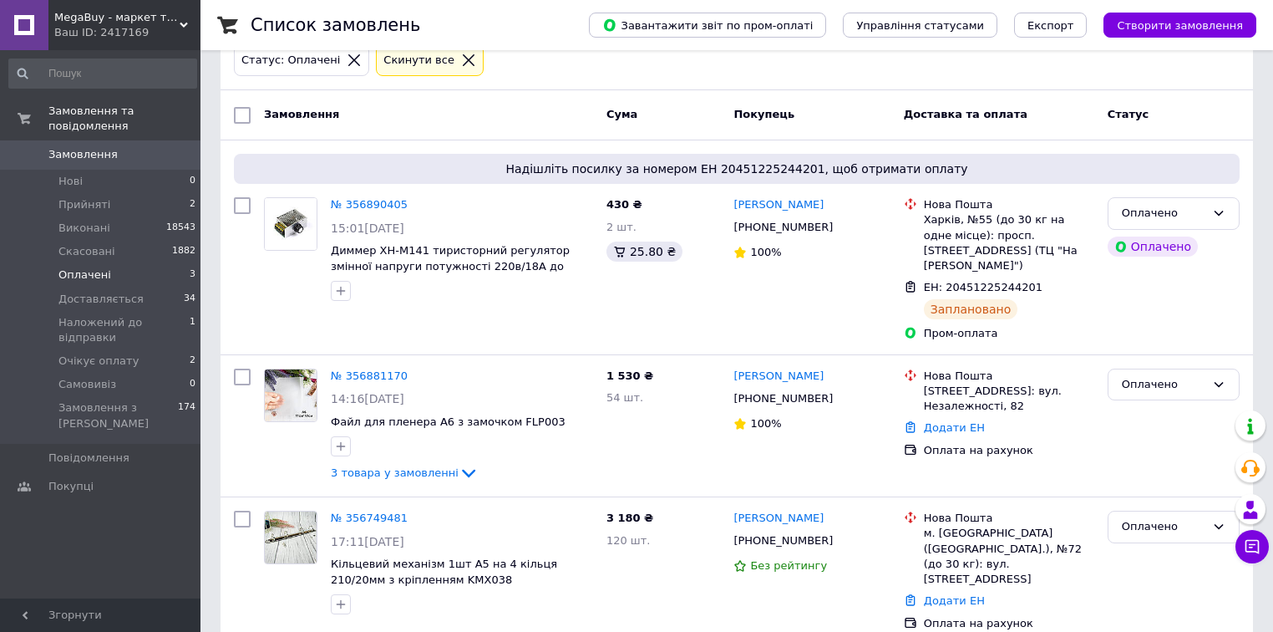
scroll to position [100, 0]
click at [358, 368] on link "№ 356881170" at bounding box center [369, 374] width 77 height 13
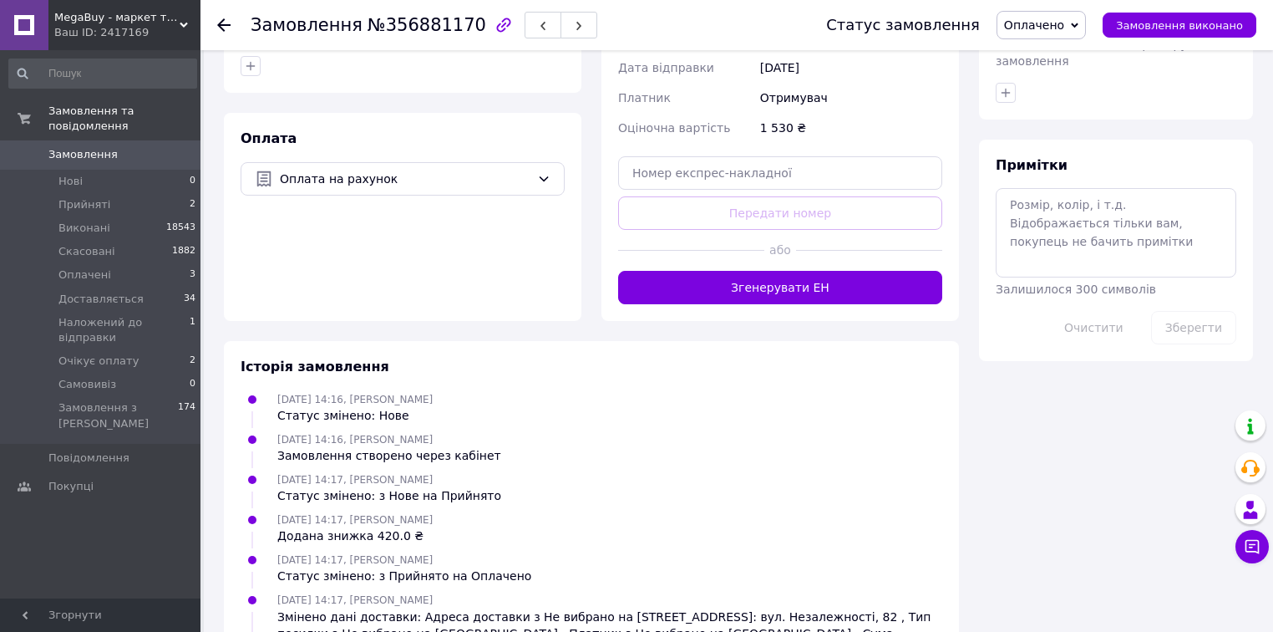
scroll to position [802, 0]
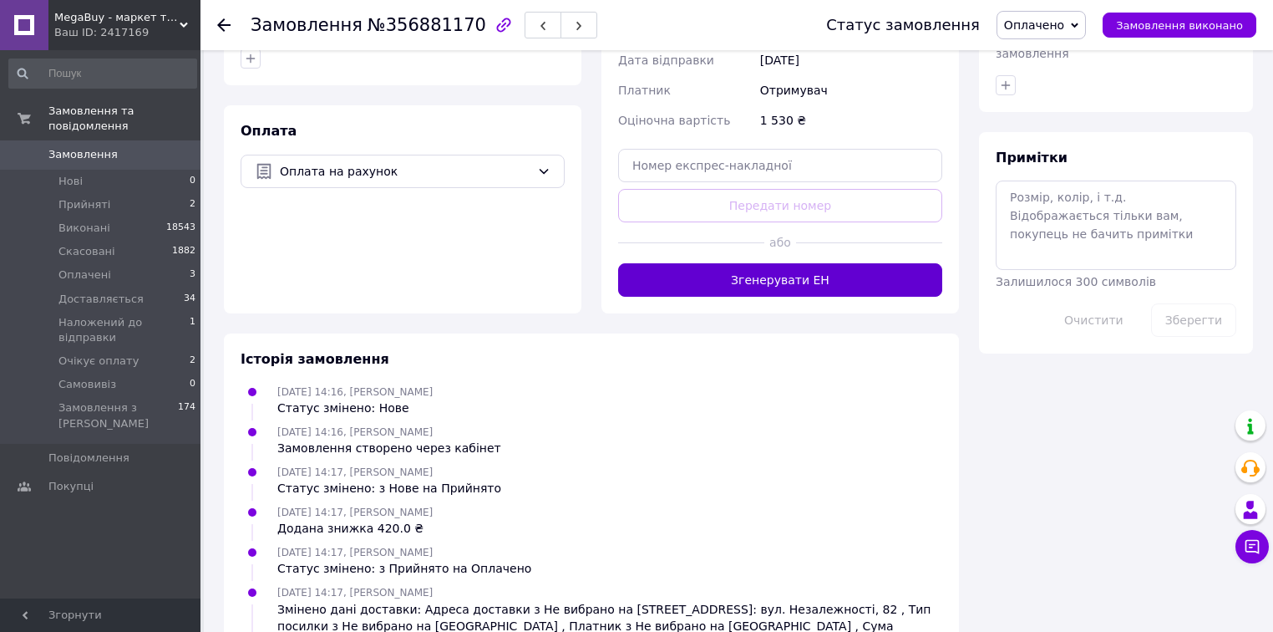
click at [883, 271] on button "Згенерувати ЕН" at bounding box center [780, 279] width 324 height 33
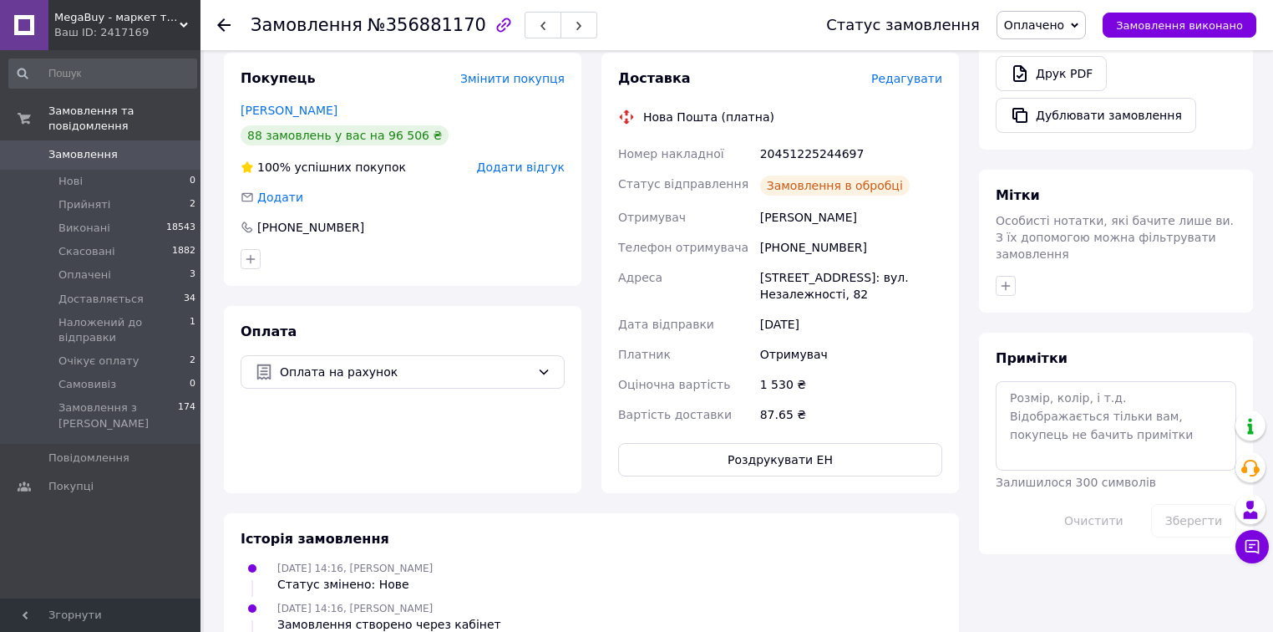
scroll to position [535, 0]
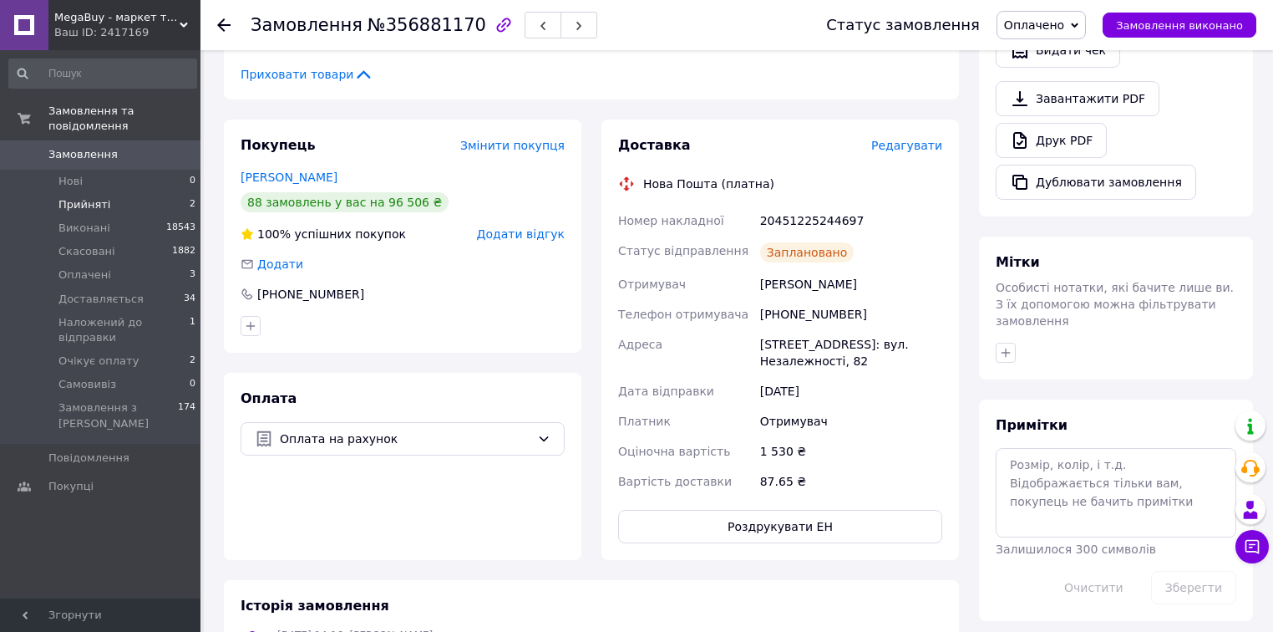
click at [91, 197] on span "Прийняті" at bounding box center [84, 204] width 52 height 15
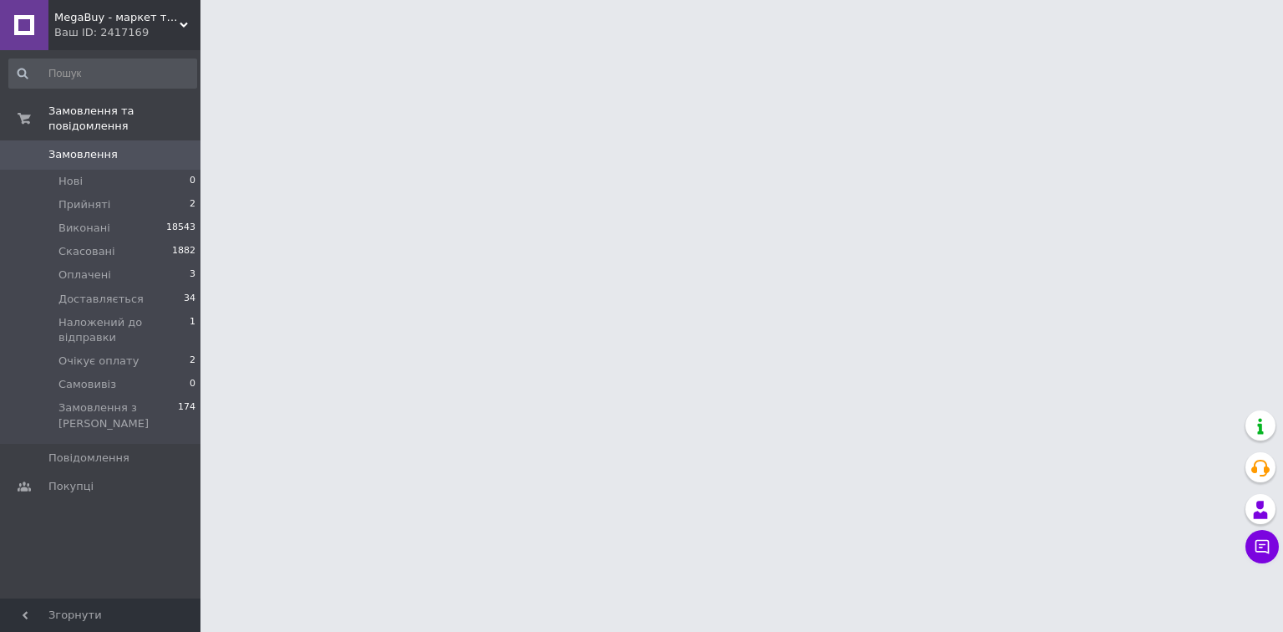
drag, startPoint x: 92, startPoint y: 185, endPoint x: 211, endPoint y: 170, distance: 119.6
click at [211, 42] on html "MegaBuy - маркет товарів для дому та рукоділля Ваш ID: 2417169 Сайт MegaBuy - м…" at bounding box center [641, 21] width 1283 height 42
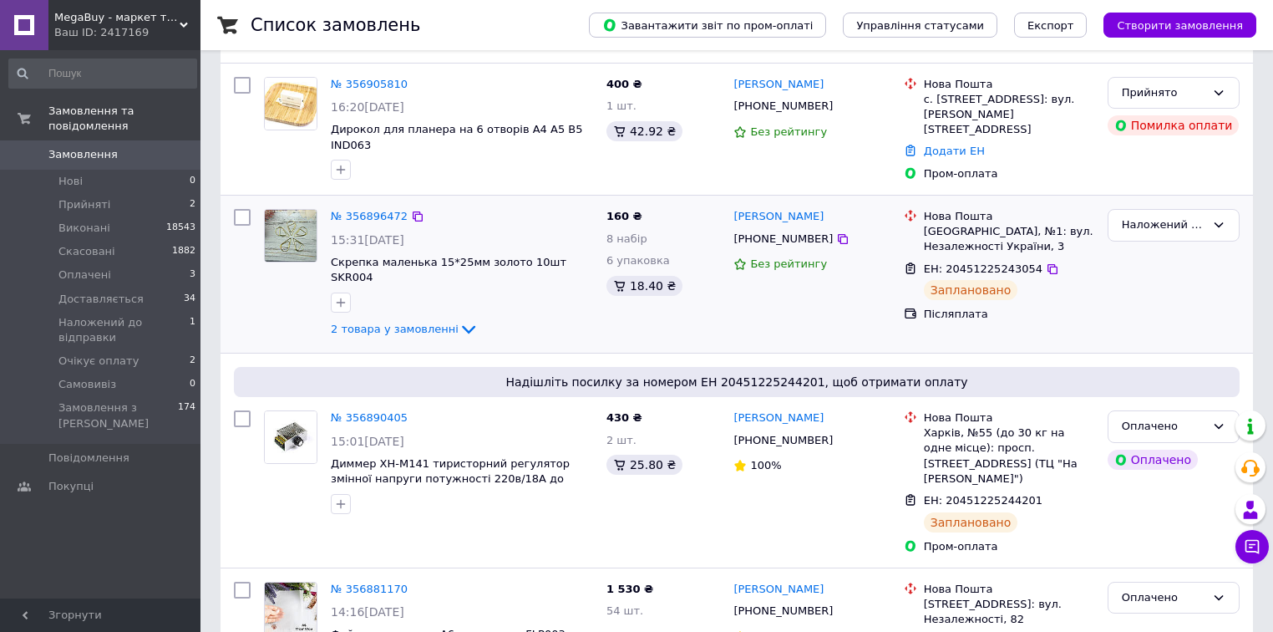
scroll to position [134, 0]
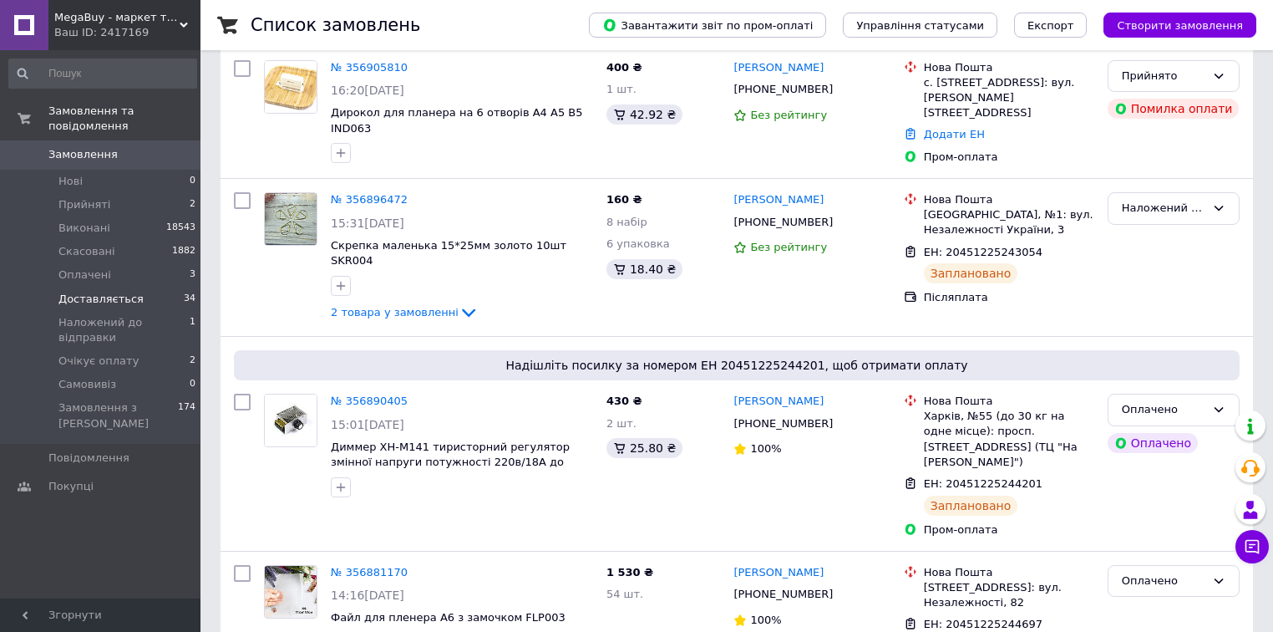
click at [149, 287] on li "Доставляється 34" at bounding box center [103, 298] width 206 height 23
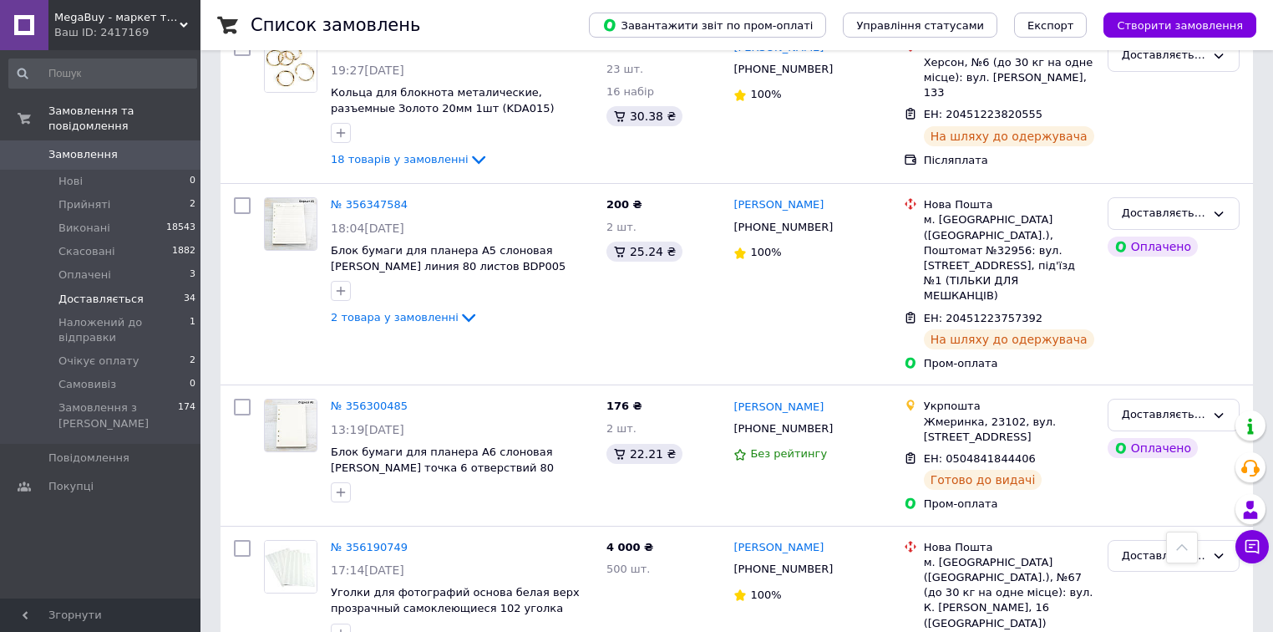
scroll to position [5444, 0]
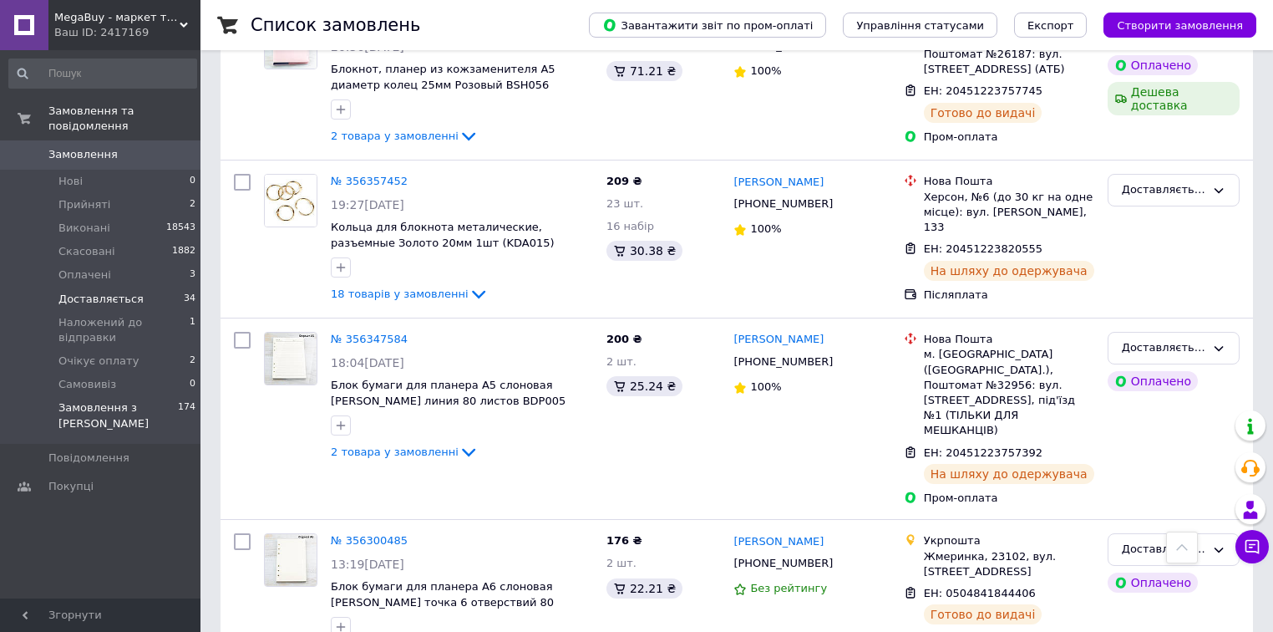
scroll to position [5310, 0]
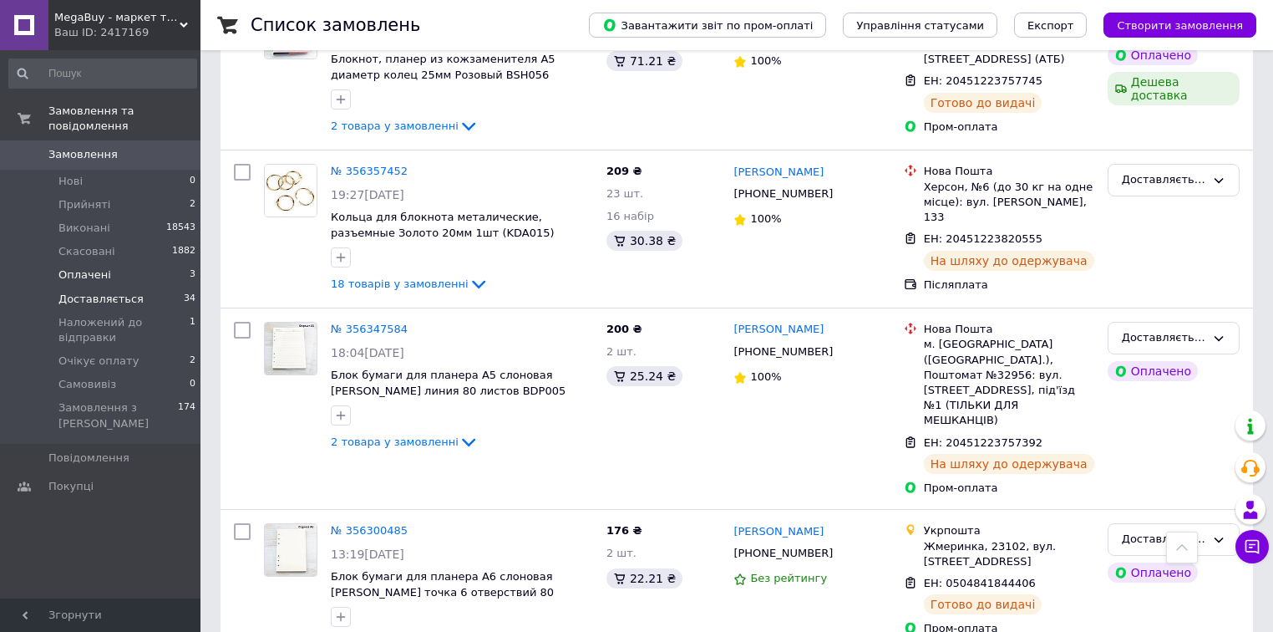
click at [140, 266] on li "Оплачені 3" at bounding box center [103, 274] width 206 height 23
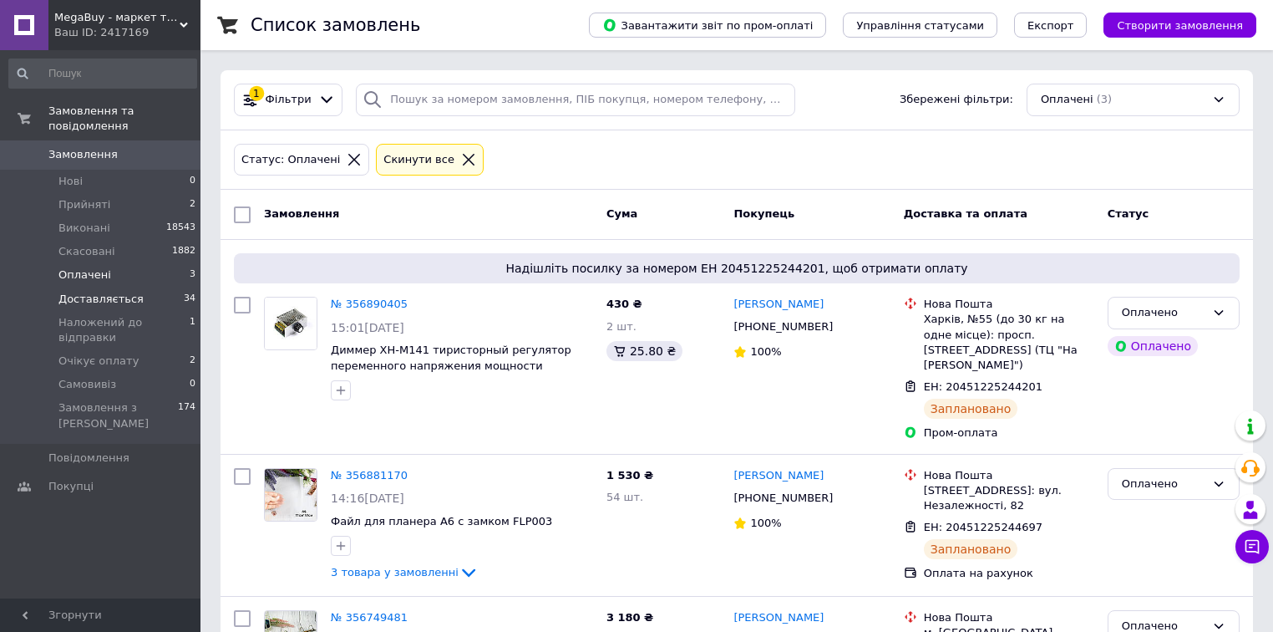
scroll to position [100, 0]
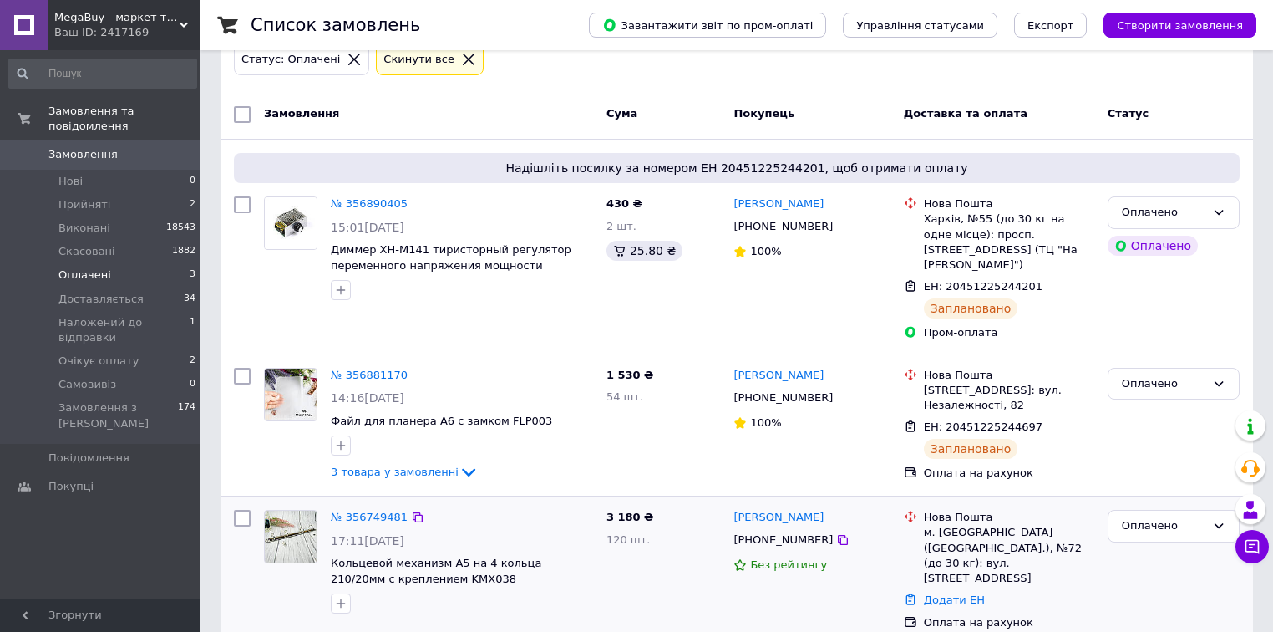
click at [358, 510] on link "№ 356749481" at bounding box center [369, 516] width 77 height 13
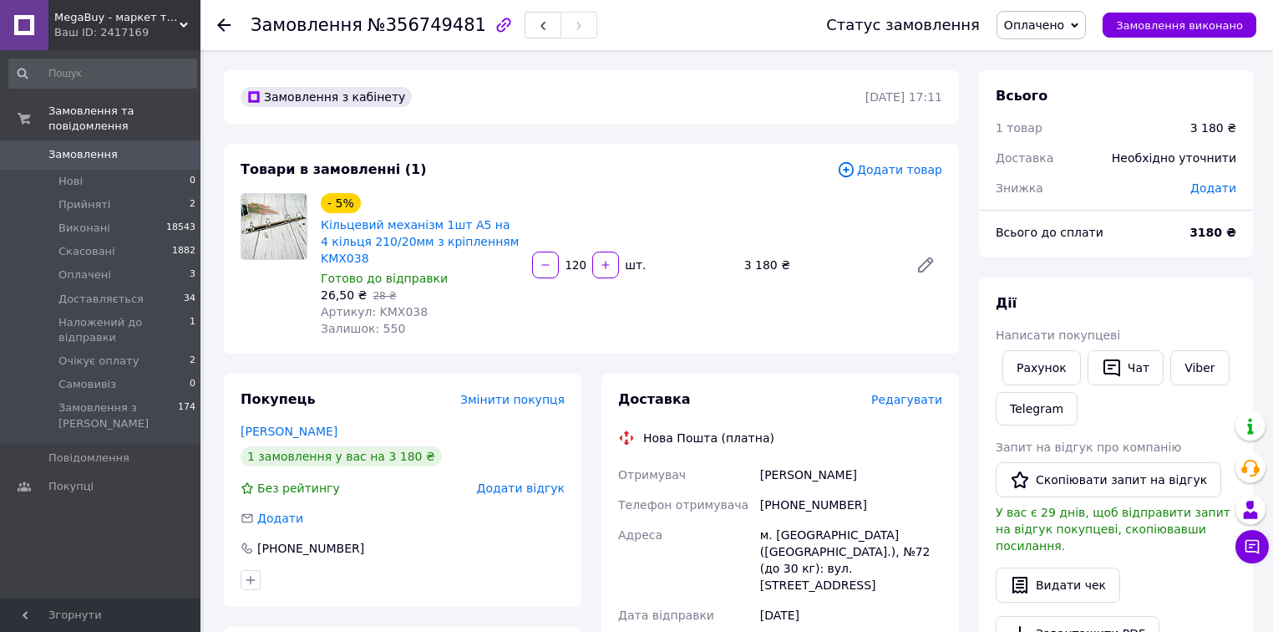
click at [895, 174] on span "Додати товар" at bounding box center [889, 169] width 105 height 18
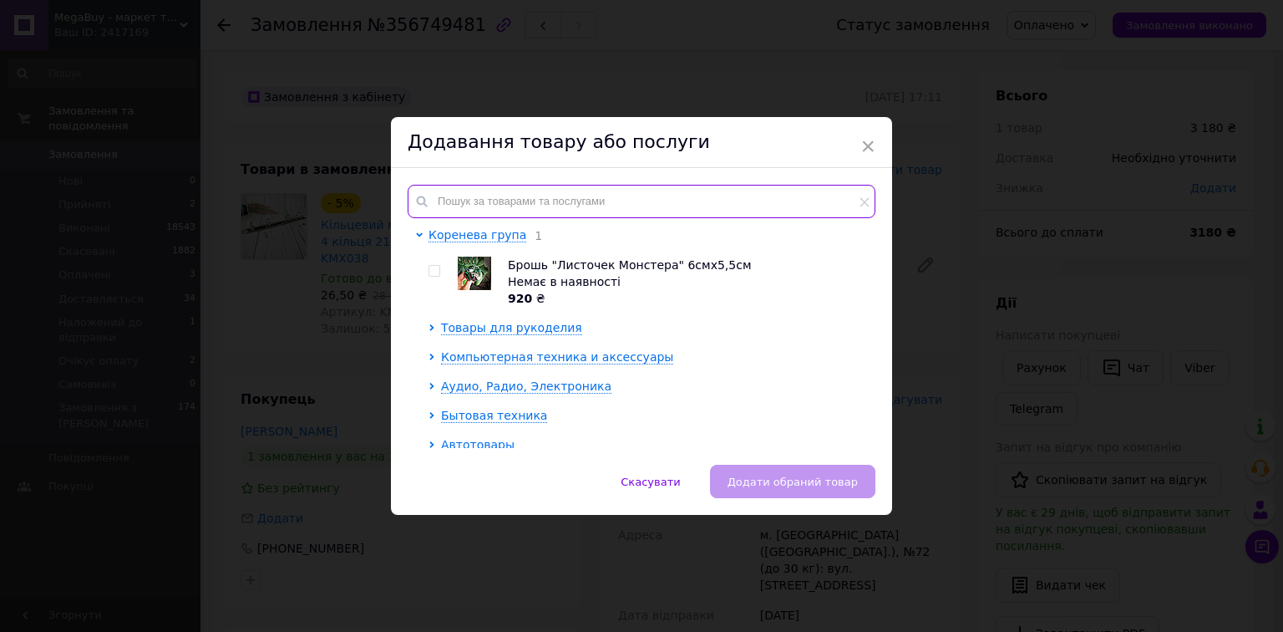
click at [784, 194] on input "text" at bounding box center [642, 201] width 468 height 33
paste input "KDP001"
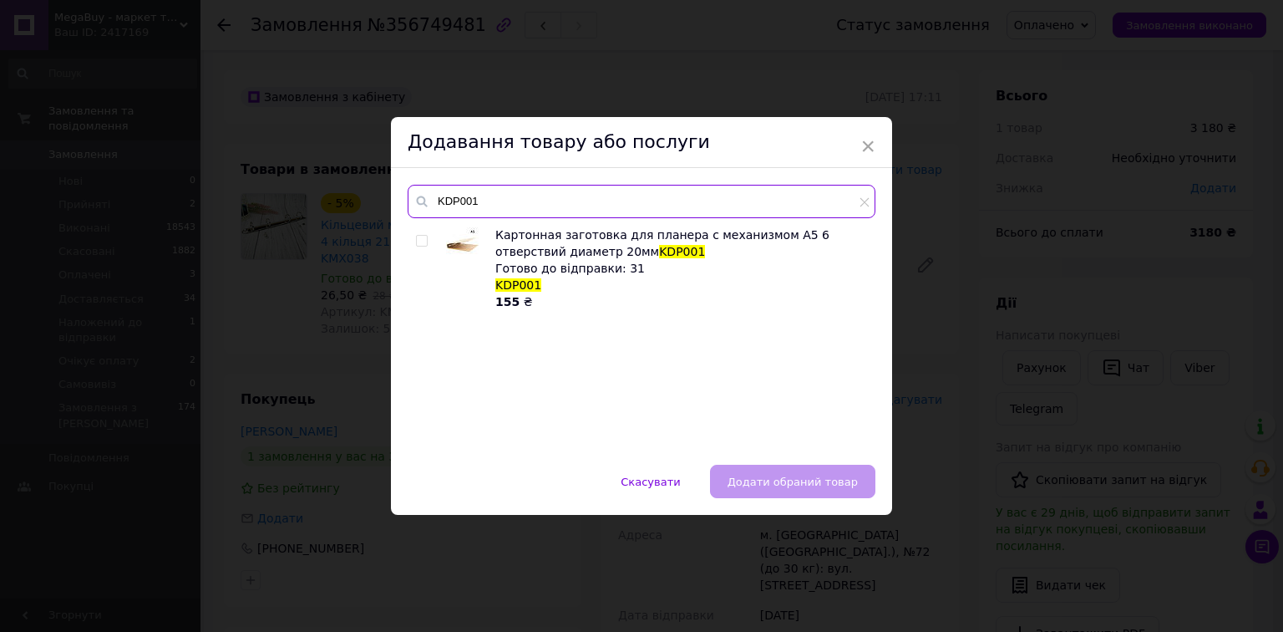
type input "KDP001"
click at [420, 241] on input "checkbox" at bounding box center [421, 241] width 11 height 11
checkbox input "true"
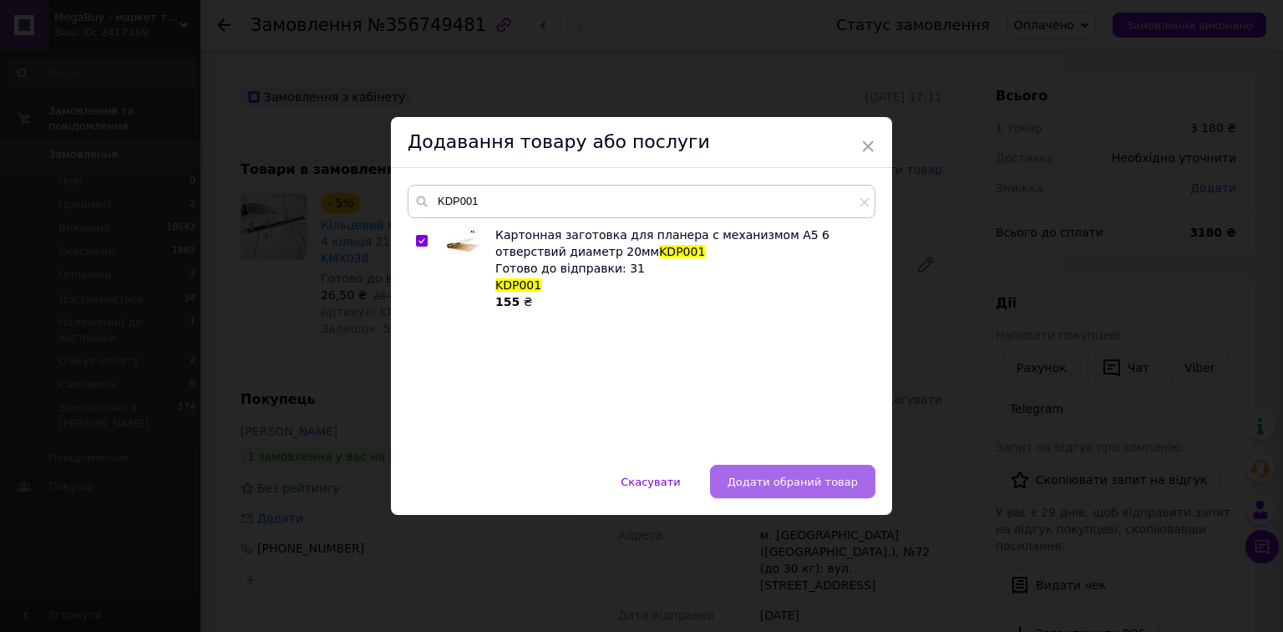
click at [815, 485] on span "Додати обраний товар" at bounding box center [793, 481] width 130 height 13
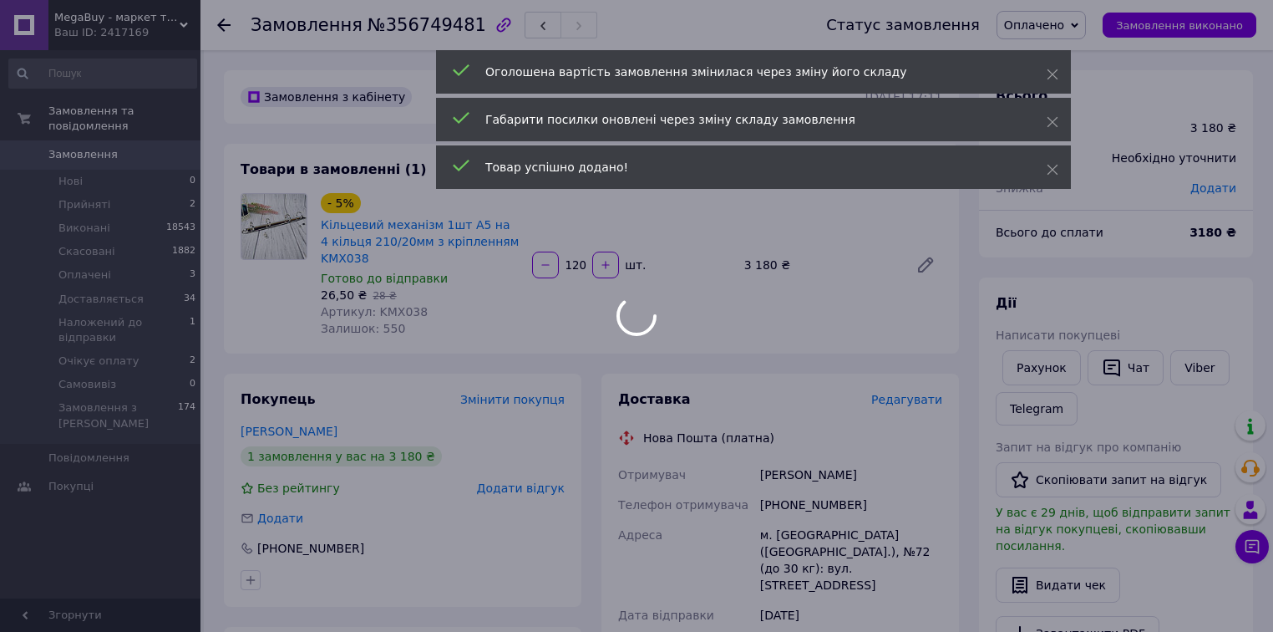
scroll to position [3, 0]
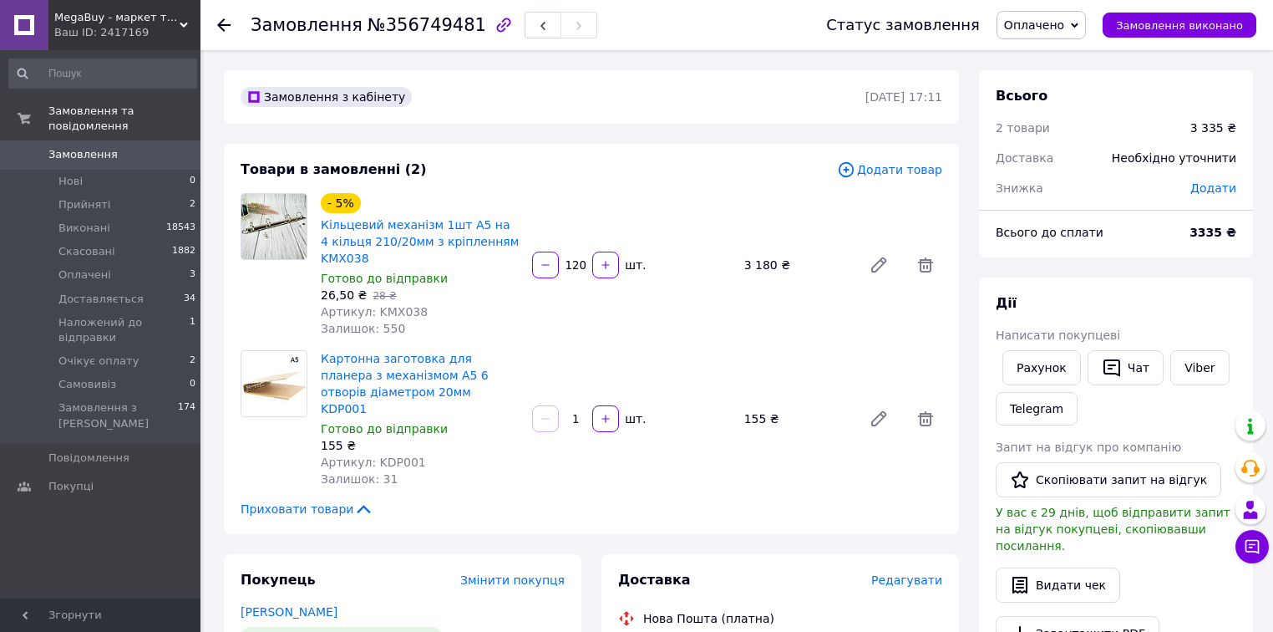
click at [927, 167] on span "Додати товар" at bounding box center [889, 169] width 105 height 18
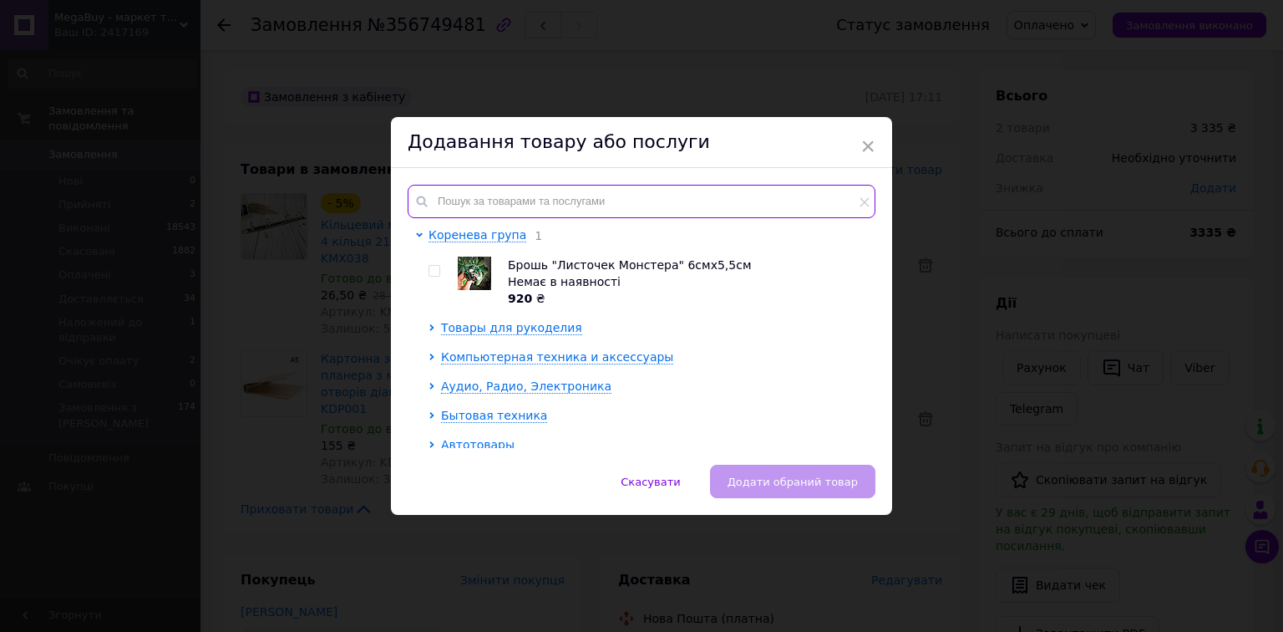
click at [615, 192] on input "text" at bounding box center [642, 201] width 468 height 33
paste input "BDP001"
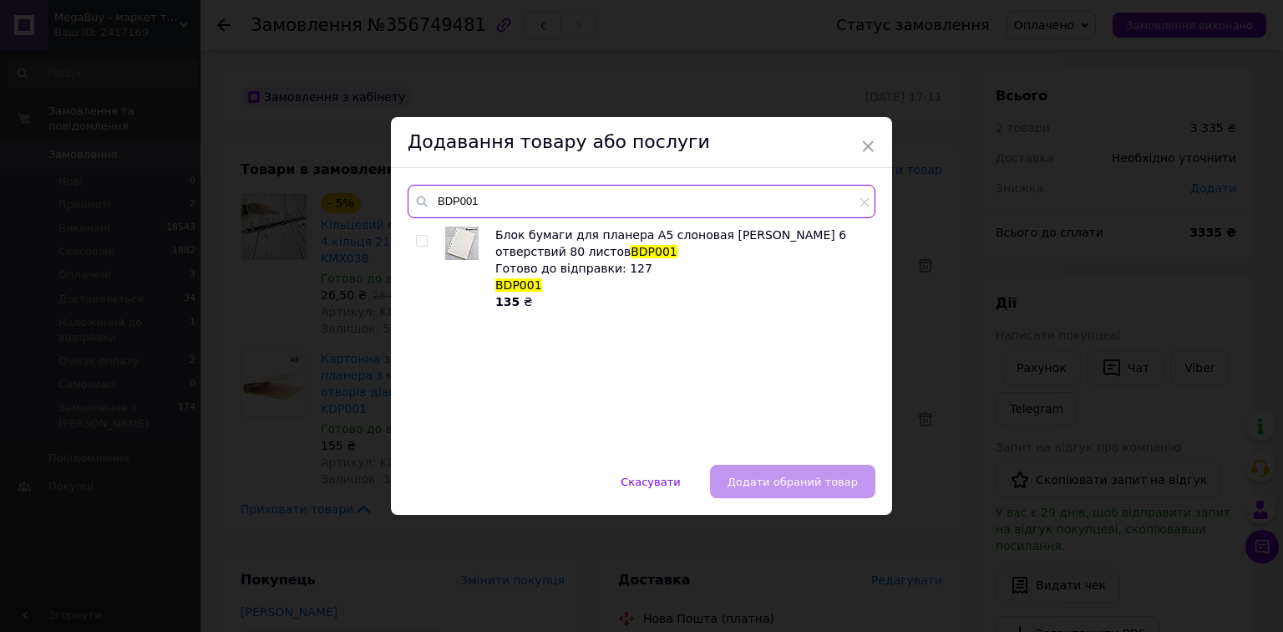
type input "BDP001"
click at [416, 233] on div at bounding box center [424, 268] width 17 height 84
click at [419, 242] on input "checkbox" at bounding box center [421, 241] width 11 height 11
checkbox input "true"
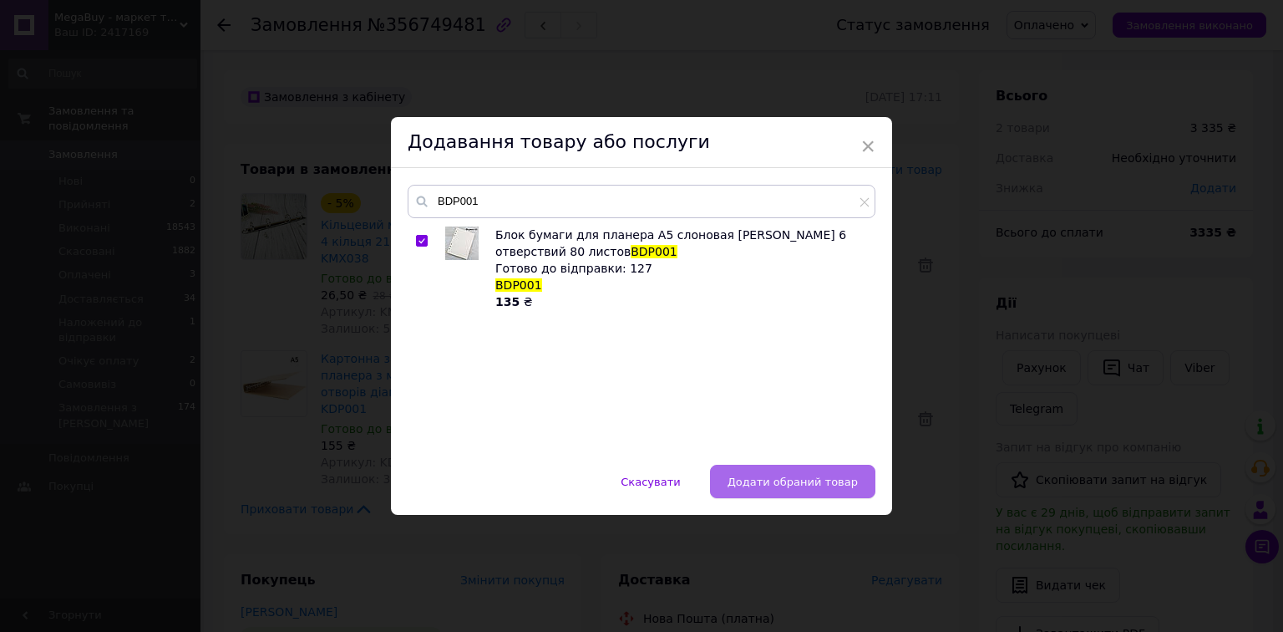
click at [772, 479] on span "Додати обраний товар" at bounding box center [793, 481] width 130 height 13
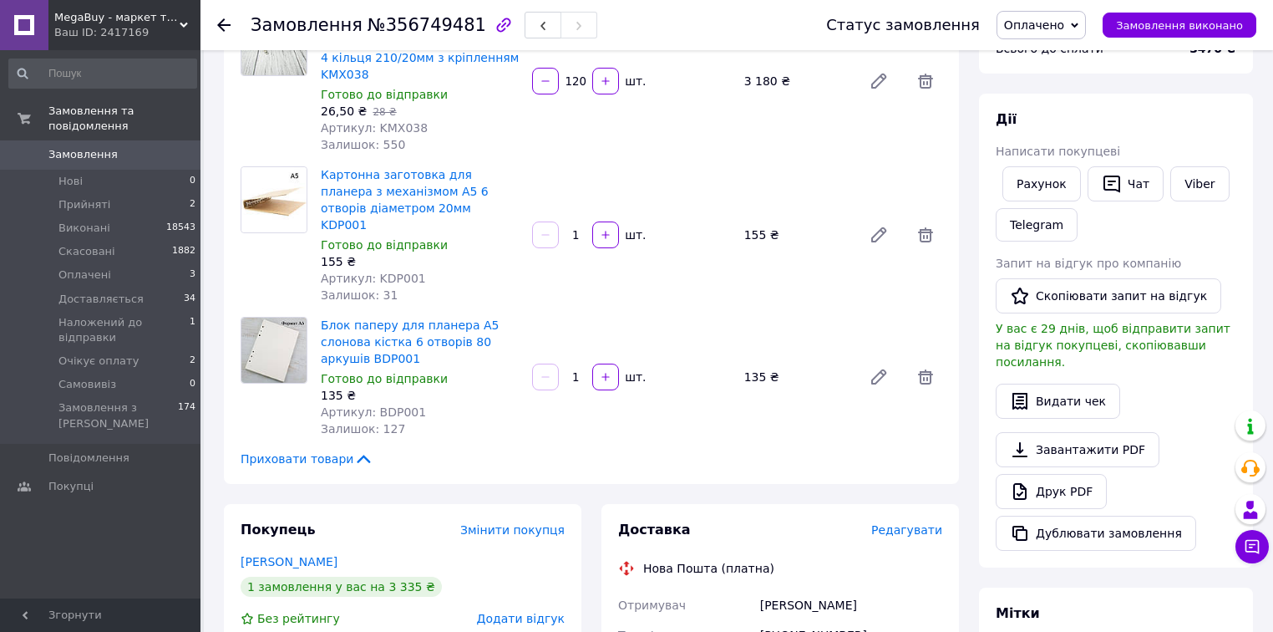
scroll to position [201, 0]
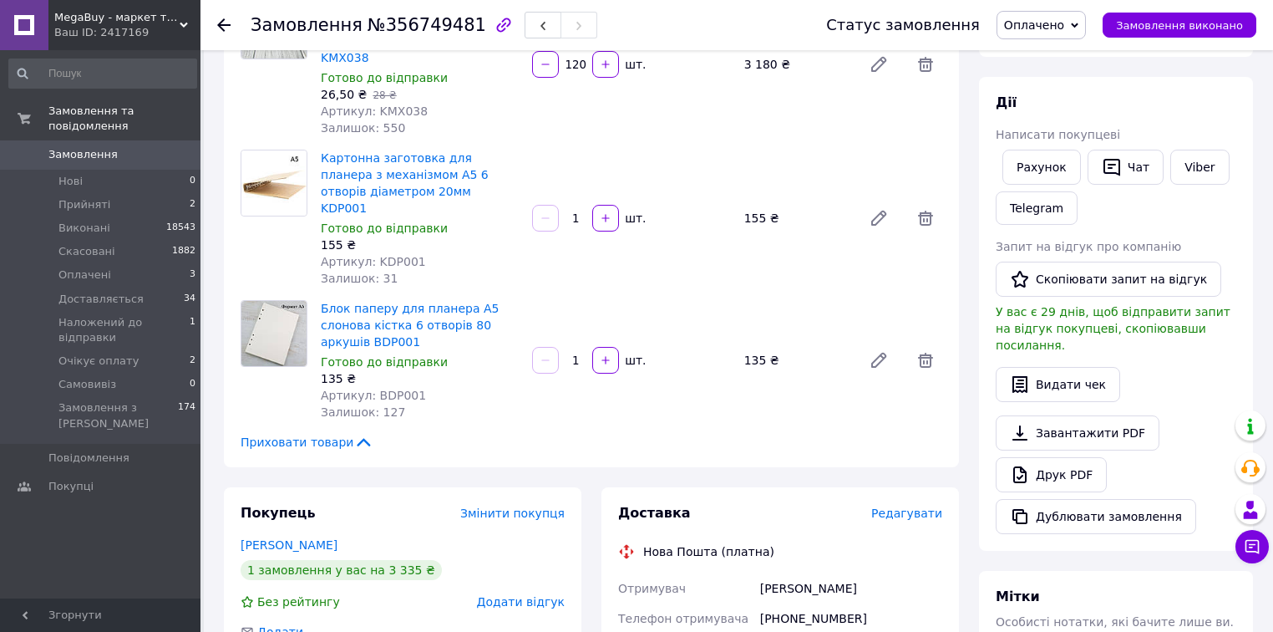
drag, startPoint x: 97, startPoint y: 189, endPoint x: 89, endPoint y: 193, distance: 9.3
click at [97, 197] on span "Прийняті" at bounding box center [84, 204] width 52 height 15
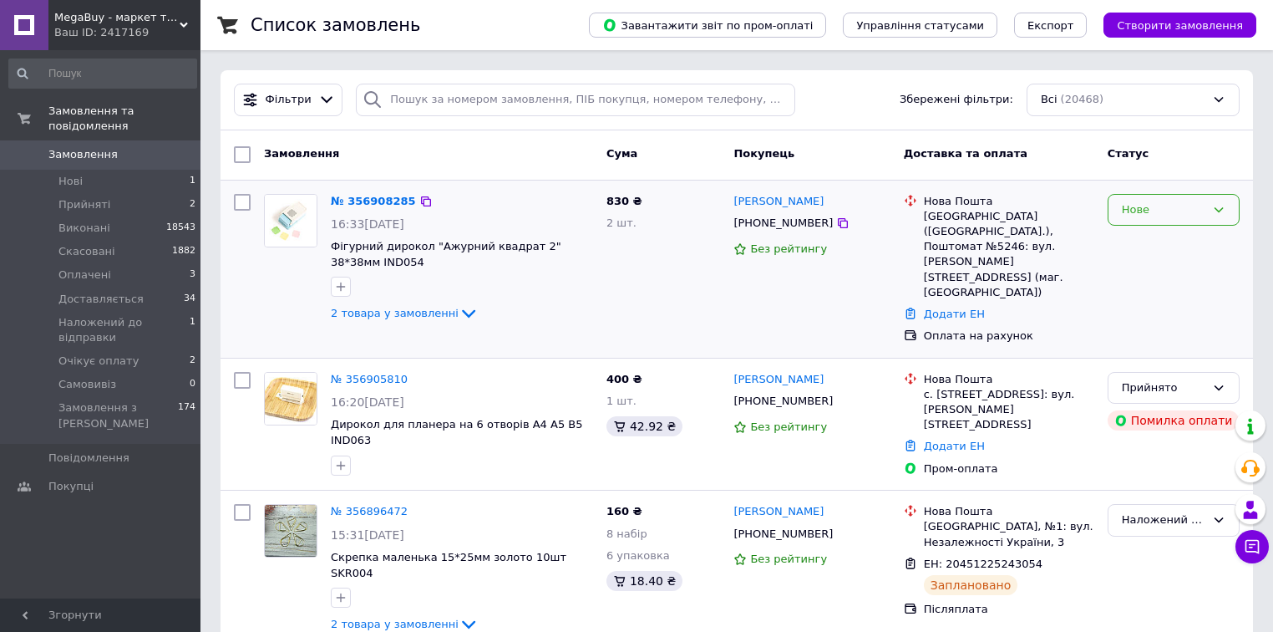
click at [1190, 206] on div "Нове" at bounding box center [1164, 210] width 84 height 18
click at [1176, 241] on li "Прийнято" at bounding box center [1174, 244] width 130 height 31
click at [419, 314] on span "2 товара у замовленні" at bounding box center [395, 313] width 128 height 13
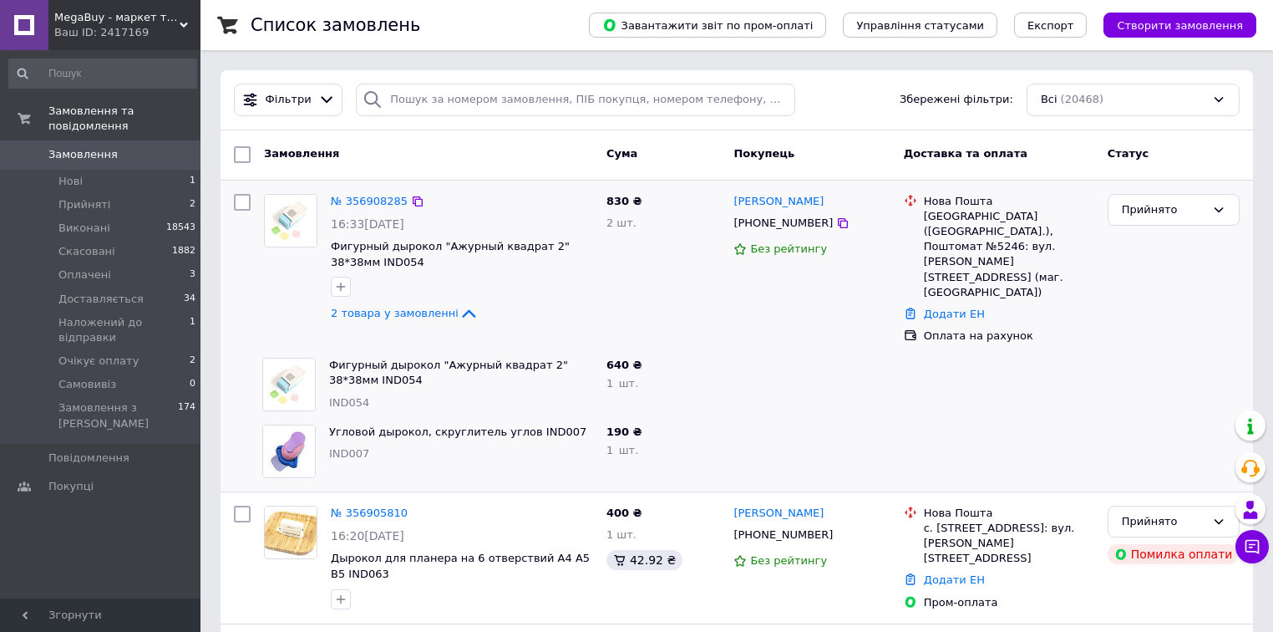
click at [419, 314] on span "2 товара у замовленні" at bounding box center [395, 313] width 128 height 13
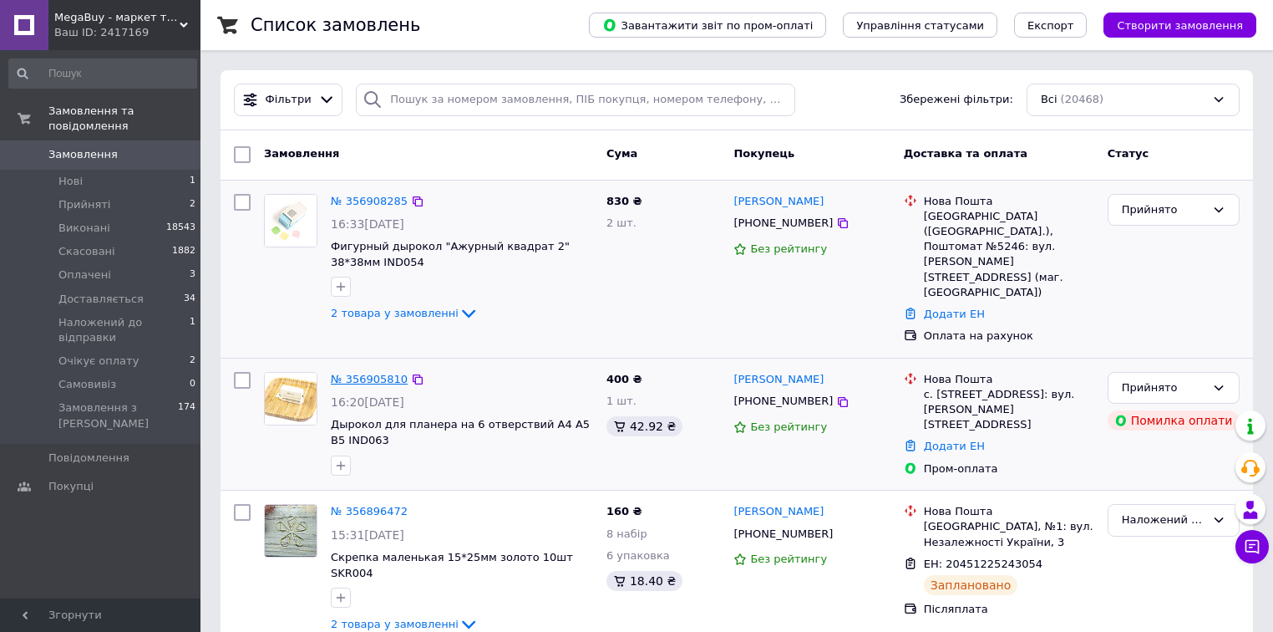
click at [391, 373] on link "№ 356905810" at bounding box center [369, 379] width 77 height 13
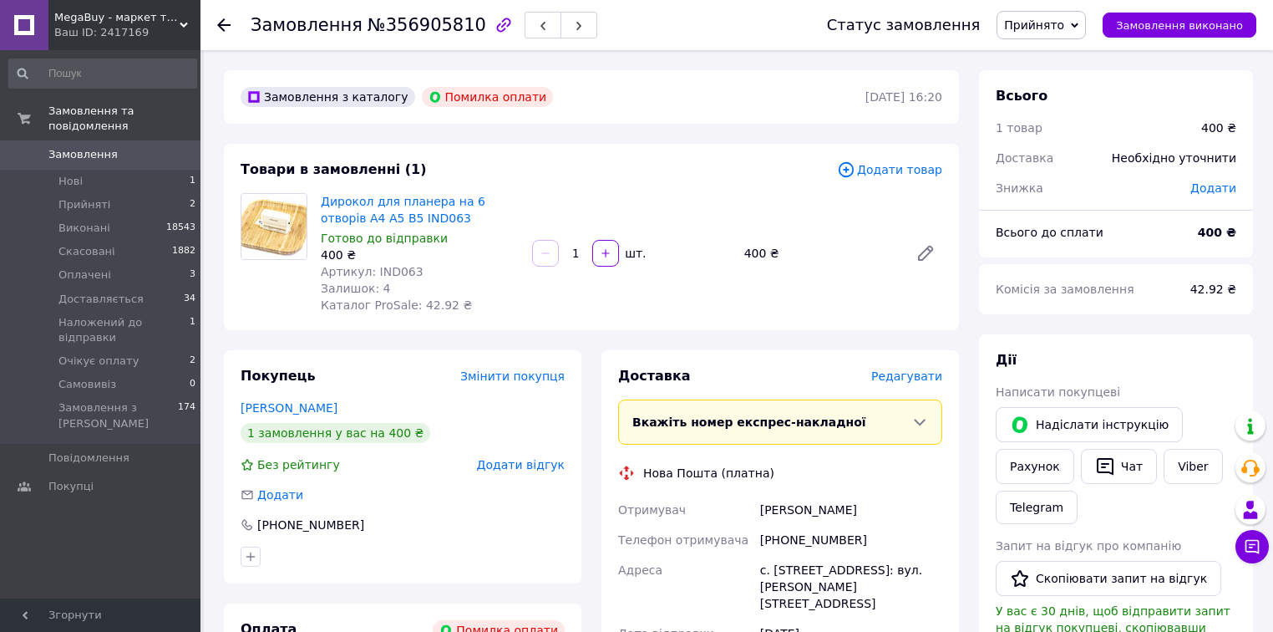
click at [810, 539] on div "[PHONE_NUMBER]" at bounding box center [851, 540] width 189 height 30
copy div "380976732603"
click at [227, 23] on use at bounding box center [223, 24] width 13 height 13
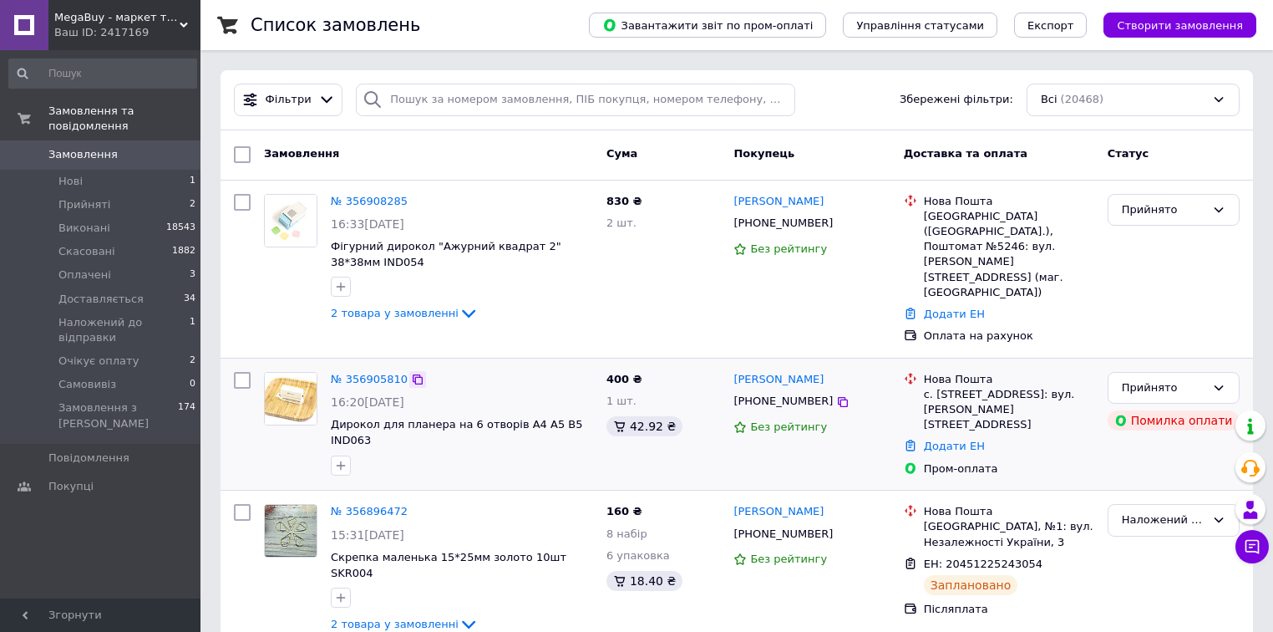
click at [411, 373] on icon at bounding box center [417, 379] width 13 height 13
click at [836, 226] on icon at bounding box center [842, 222] width 13 height 13
click at [411, 204] on icon at bounding box center [417, 201] width 13 height 13
click at [1259, 549] on icon at bounding box center [1253, 547] width 14 height 14
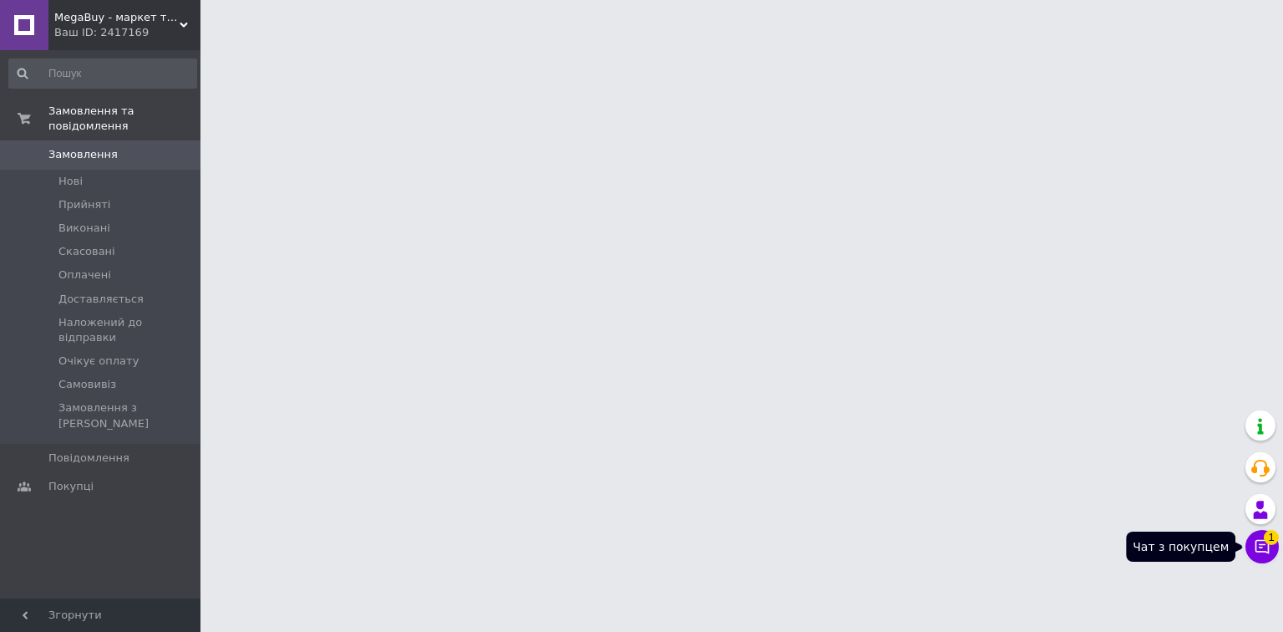
click at [1267, 551] on icon at bounding box center [1263, 547] width 14 height 14
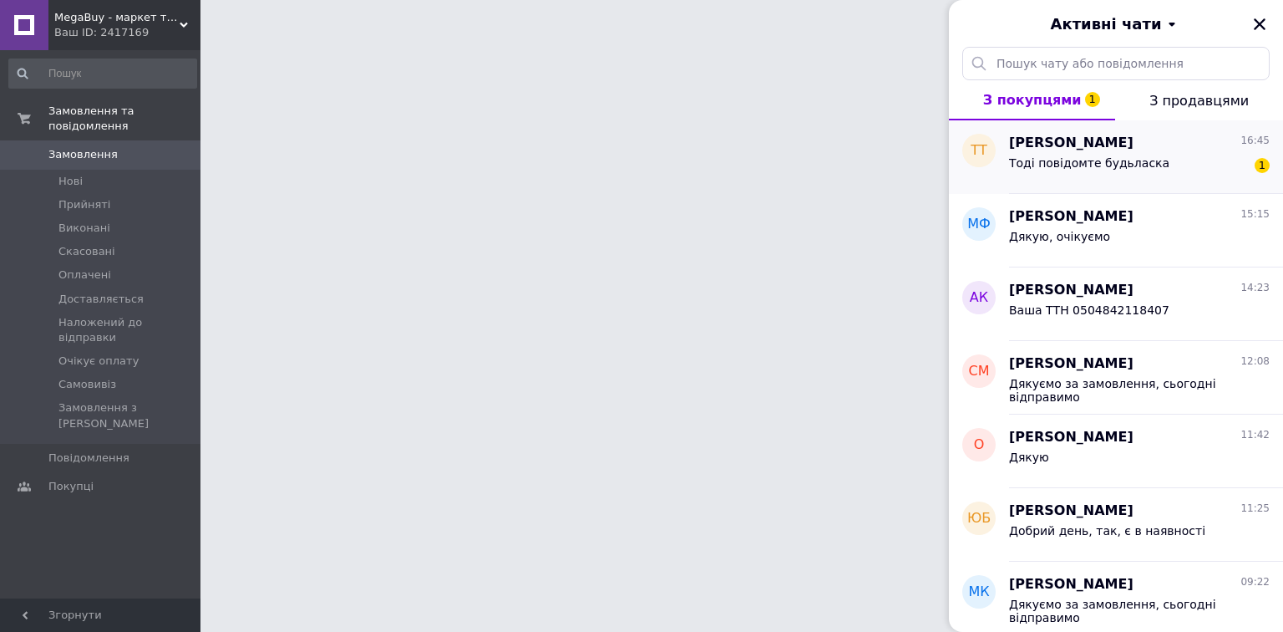
click at [1120, 157] on span "Тоді повідомте будьласка" at bounding box center [1089, 162] width 160 height 13
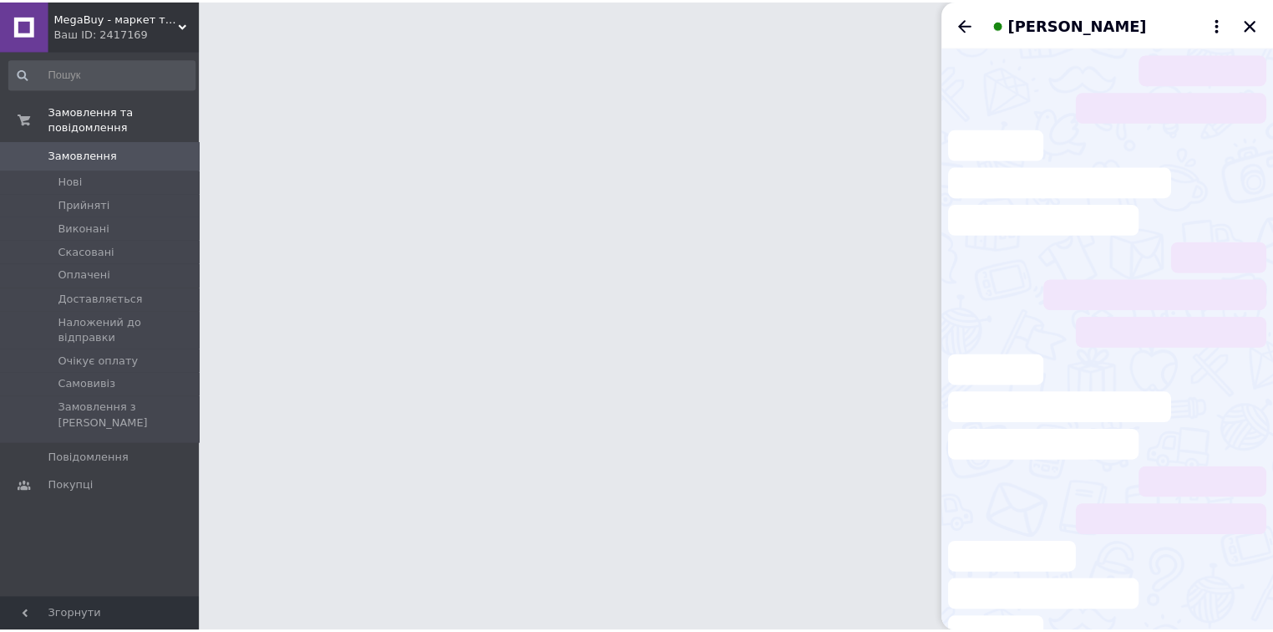
scroll to position [417, 0]
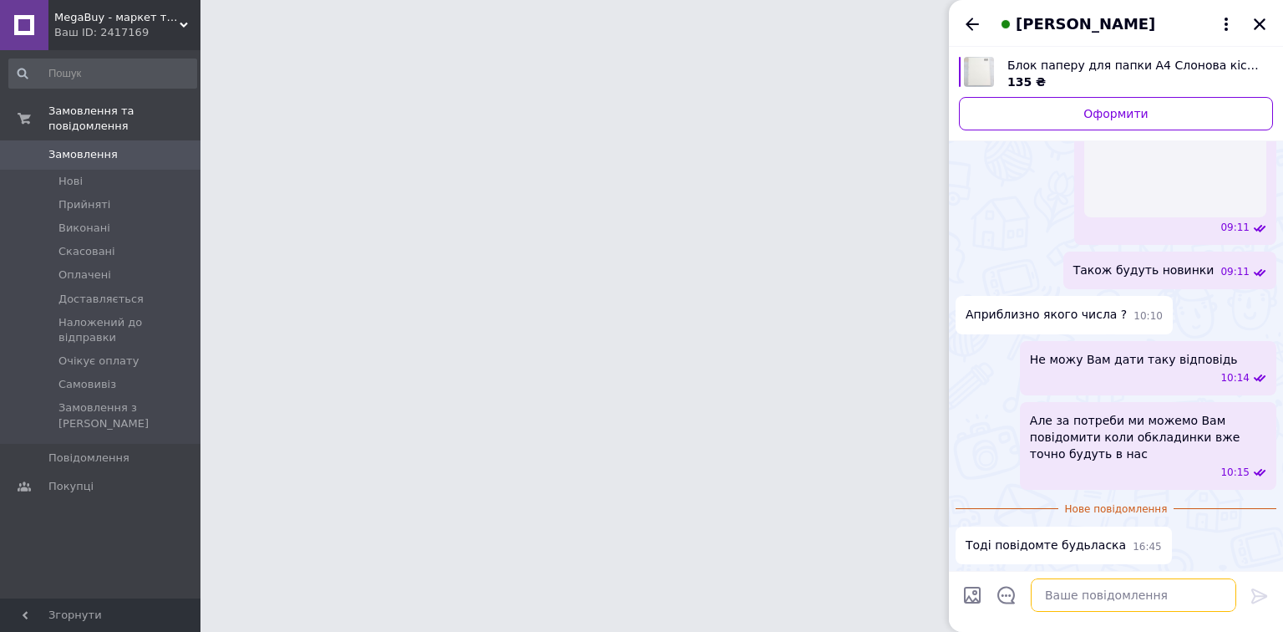
click at [1177, 597] on textarea at bounding box center [1134, 594] width 206 height 33
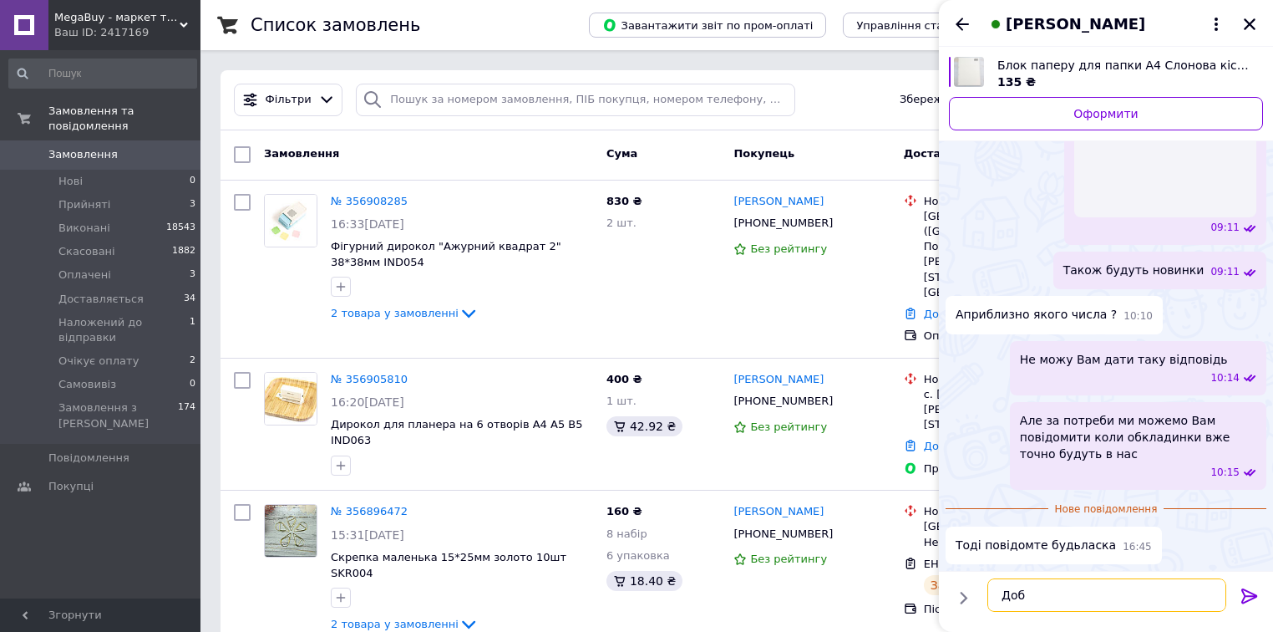
scroll to position [371, 0]
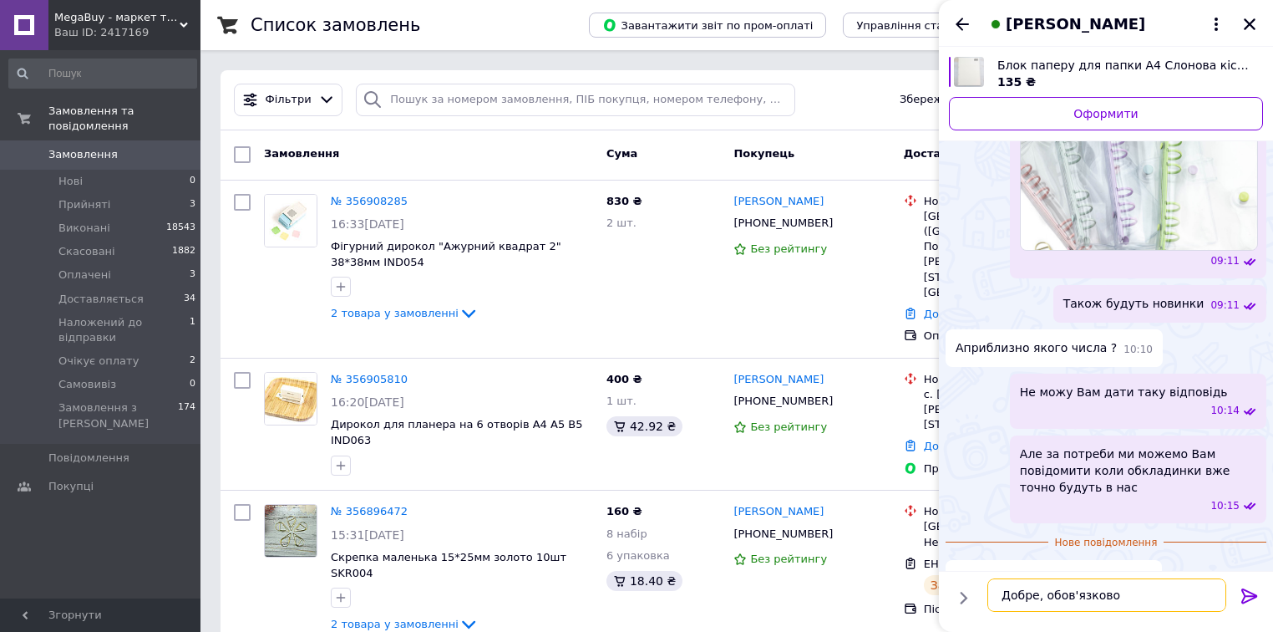
type textarea "Добре, обов'язково"
click at [1248, 595] on icon at bounding box center [1250, 595] width 16 height 15
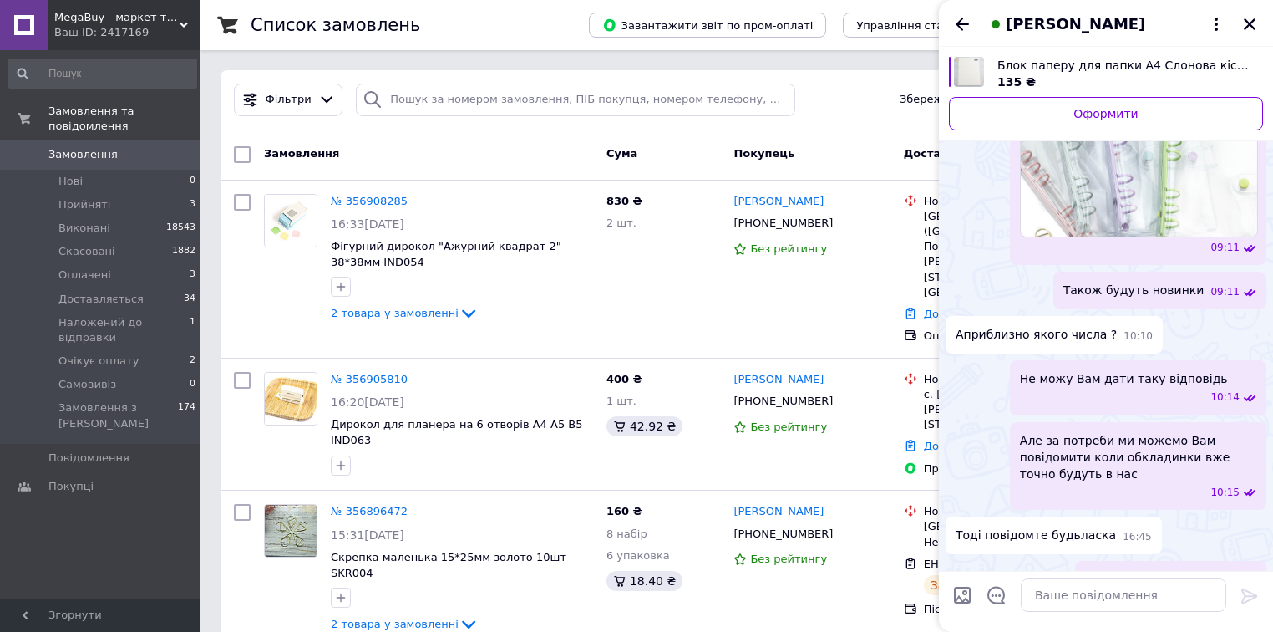
click at [1008, 20] on span "Тери Тер" at bounding box center [1076, 24] width 140 height 22
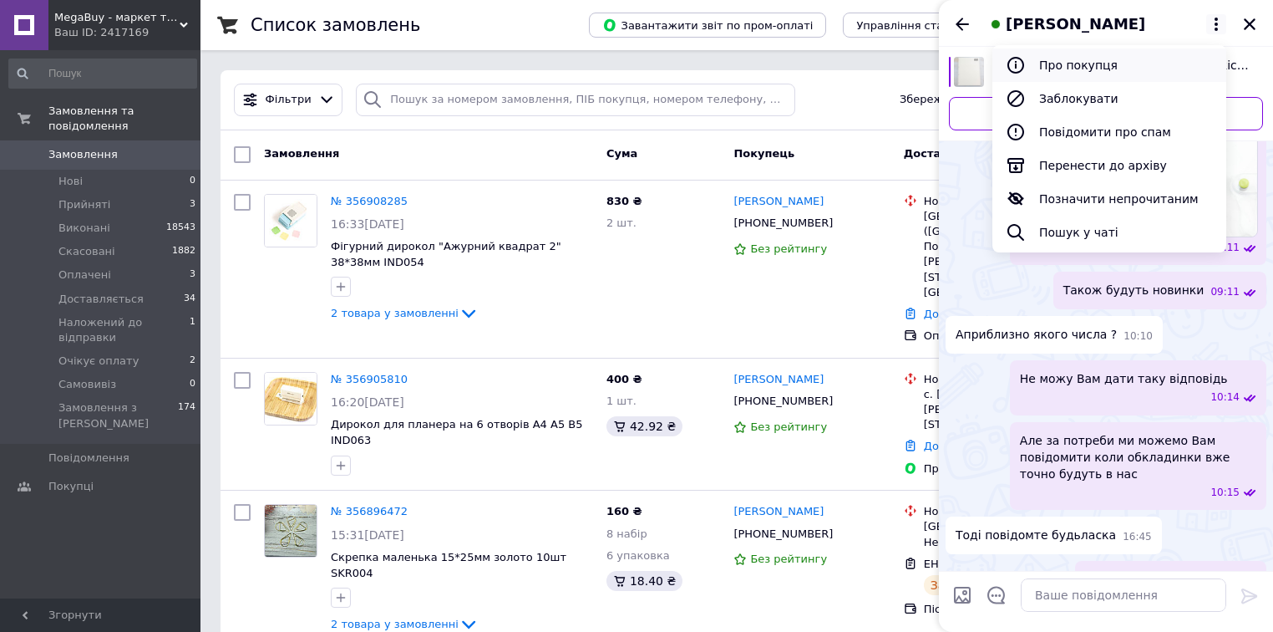
click at [1080, 59] on button "Про покупця" at bounding box center [1110, 64] width 234 height 33
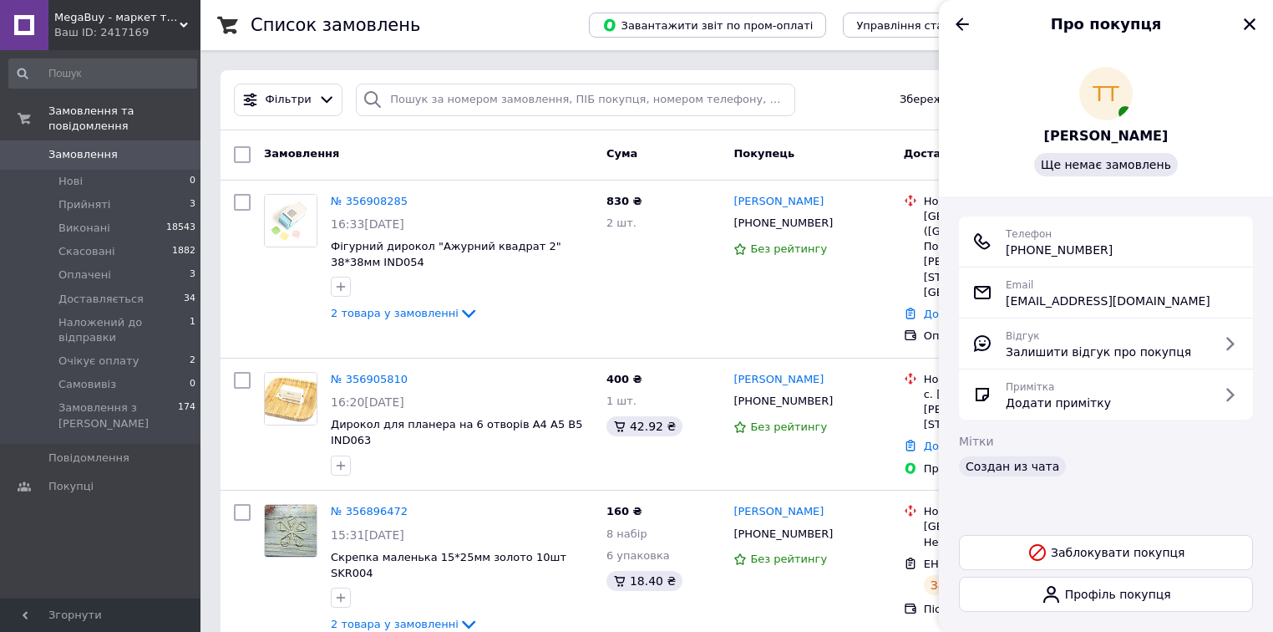
drag, startPoint x: 1257, startPoint y: 25, endPoint x: 1138, endPoint y: 67, distance: 126.6
click at [1257, 25] on button "Закрити" at bounding box center [1250, 24] width 20 height 20
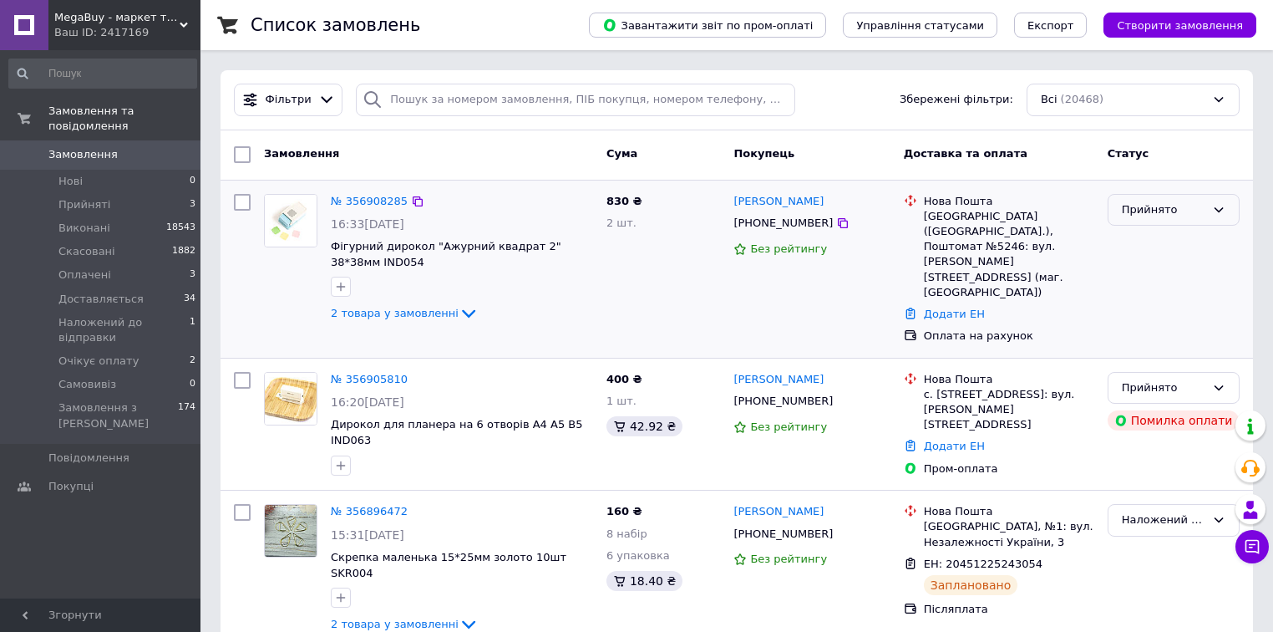
click at [1186, 210] on div "Прийнято" at bounding box center [1164, 210] width 84 height 18
click at [1180, 317] on li "Очікує оплату" at bounding box center [1174, 322] width 130 height 31
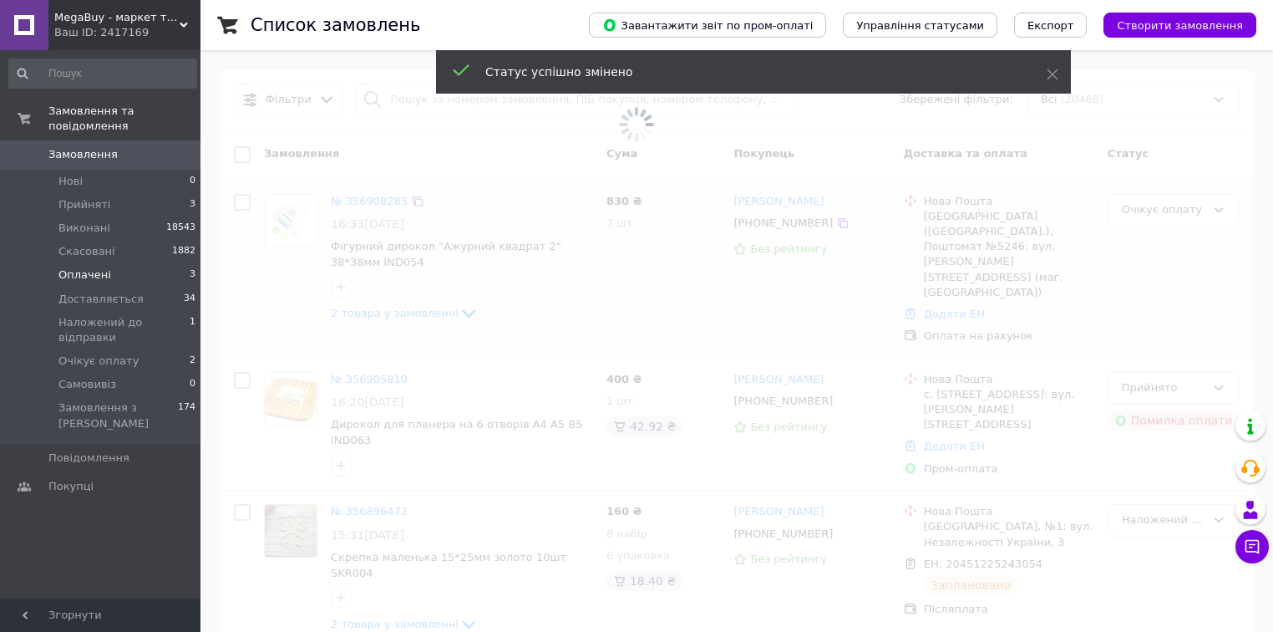
click at [141, 263] on li "Оплачені 3" at bounding box center [103, 274] width 206 height 23
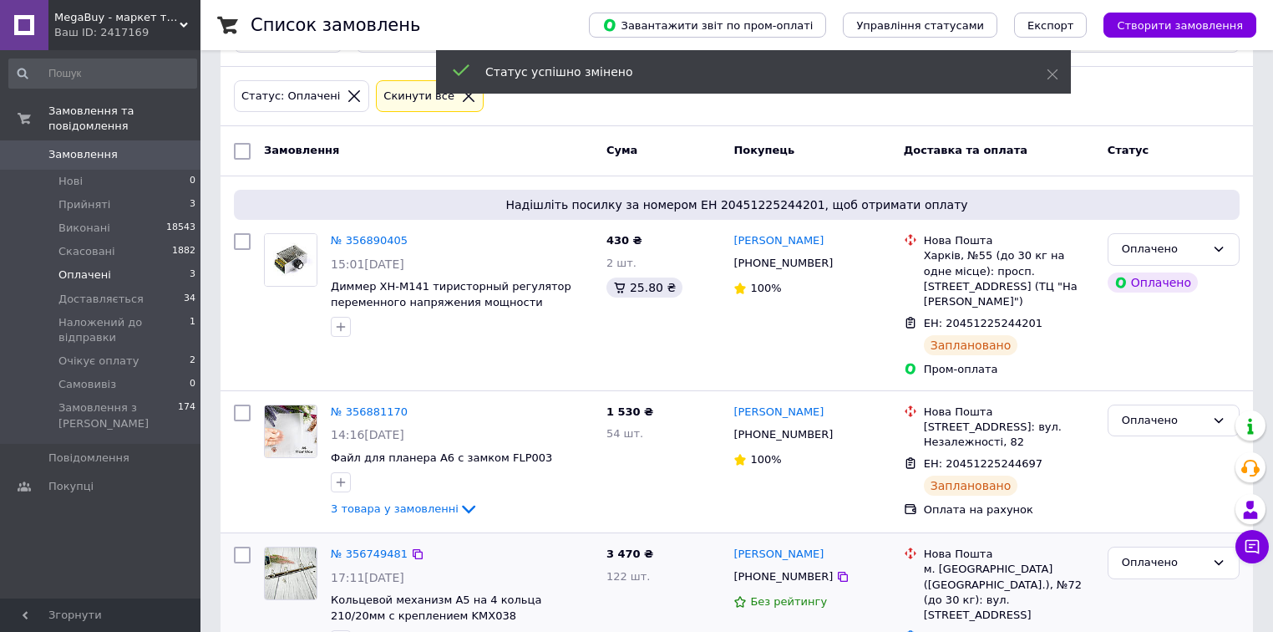
scroll to position [125, 0]
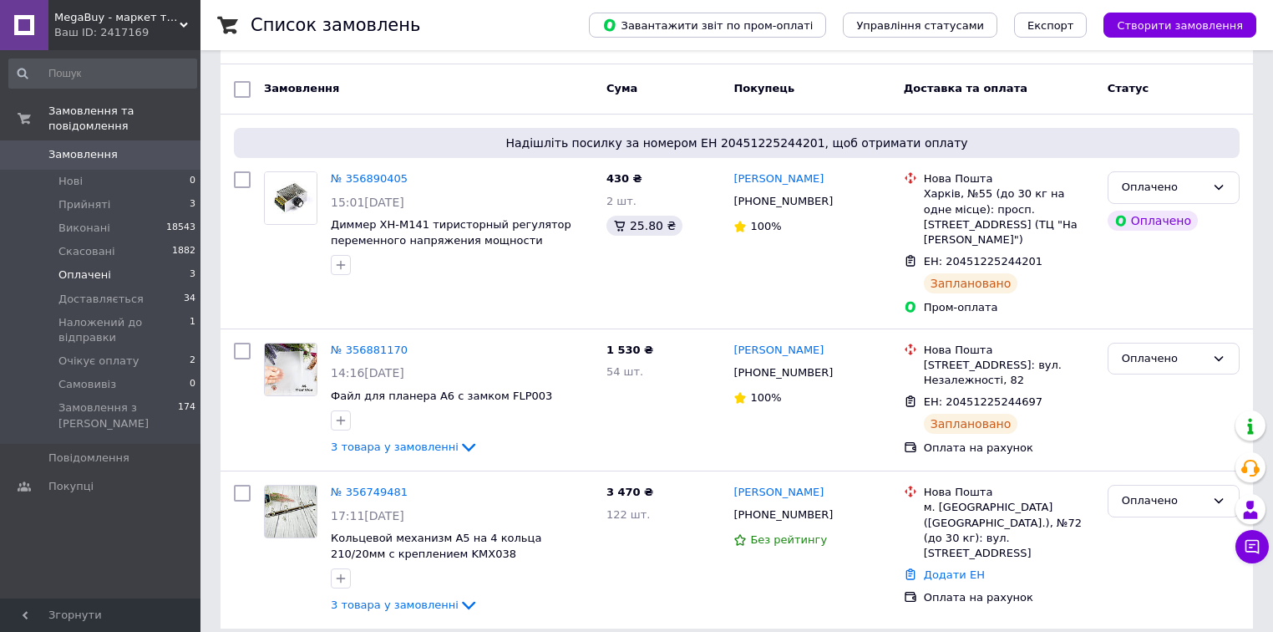
click at [382, 485] on link "№ 356749481" at bounding box center [369, 491] width 77 height 13
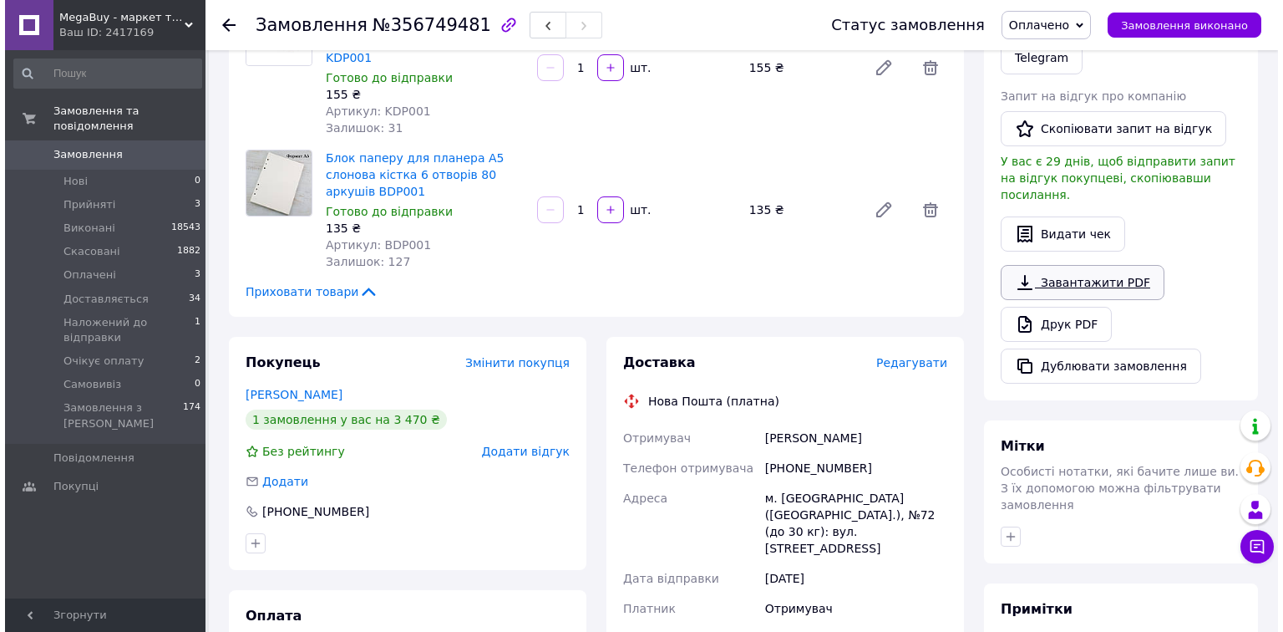
scroll to position [401, 0]
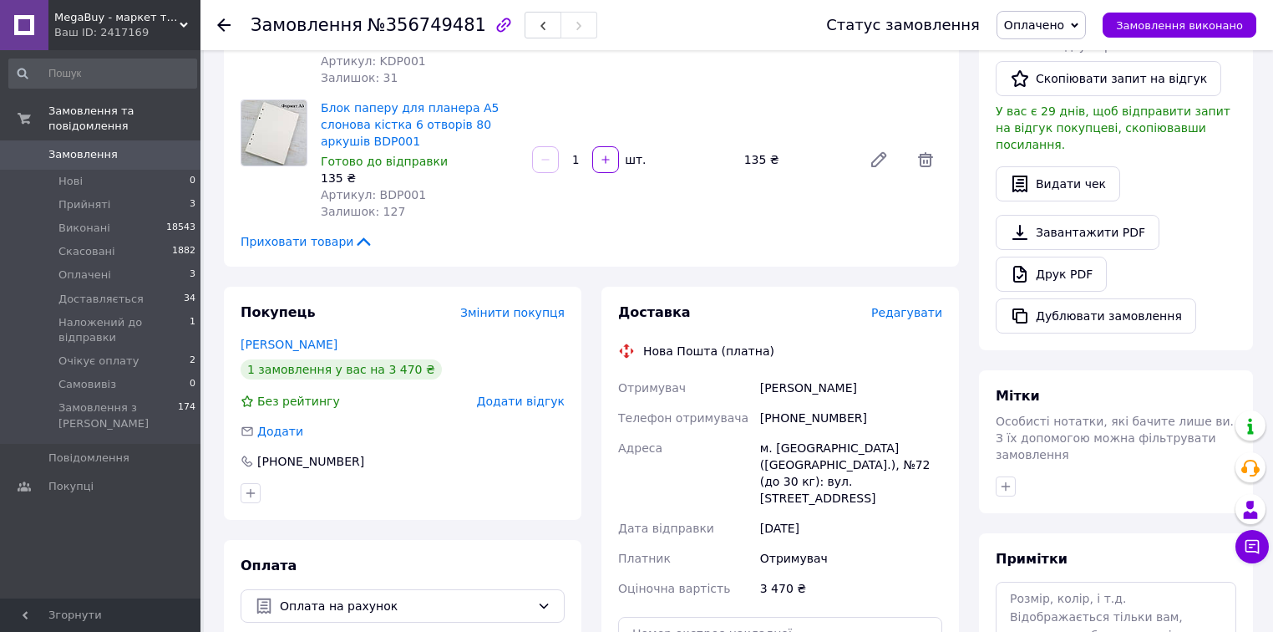
click at [914, 306] on span "Редагувати" at bounding box center [906, 312] width 71 height 13
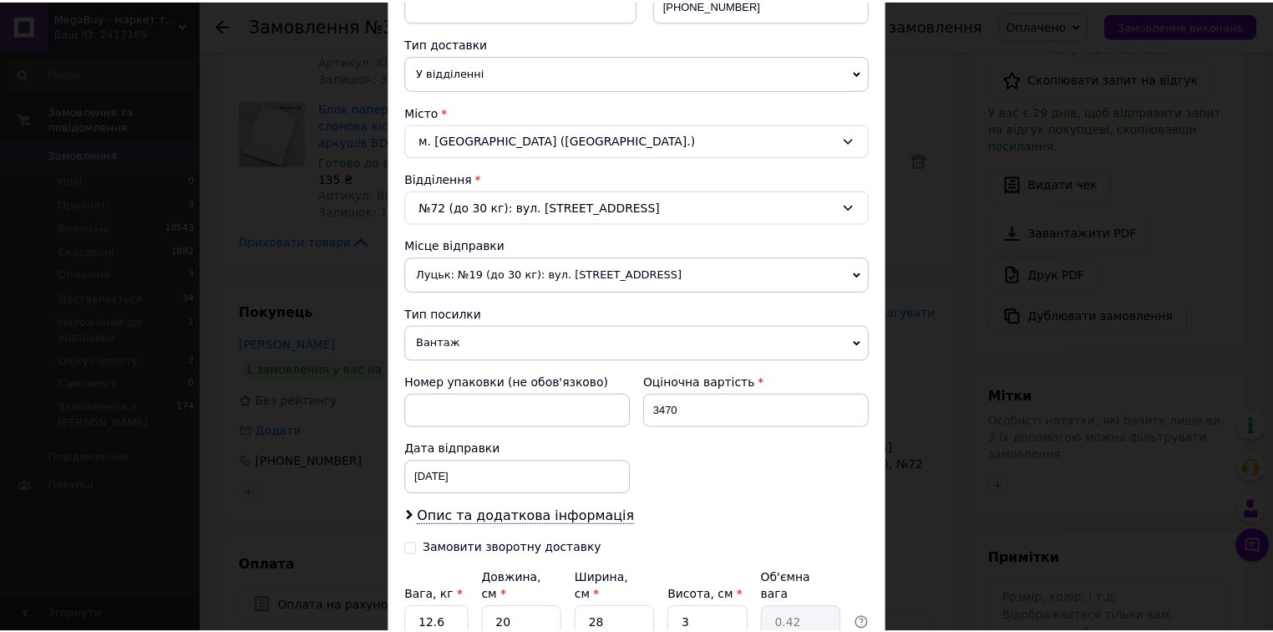
scroll to position [468, 0]
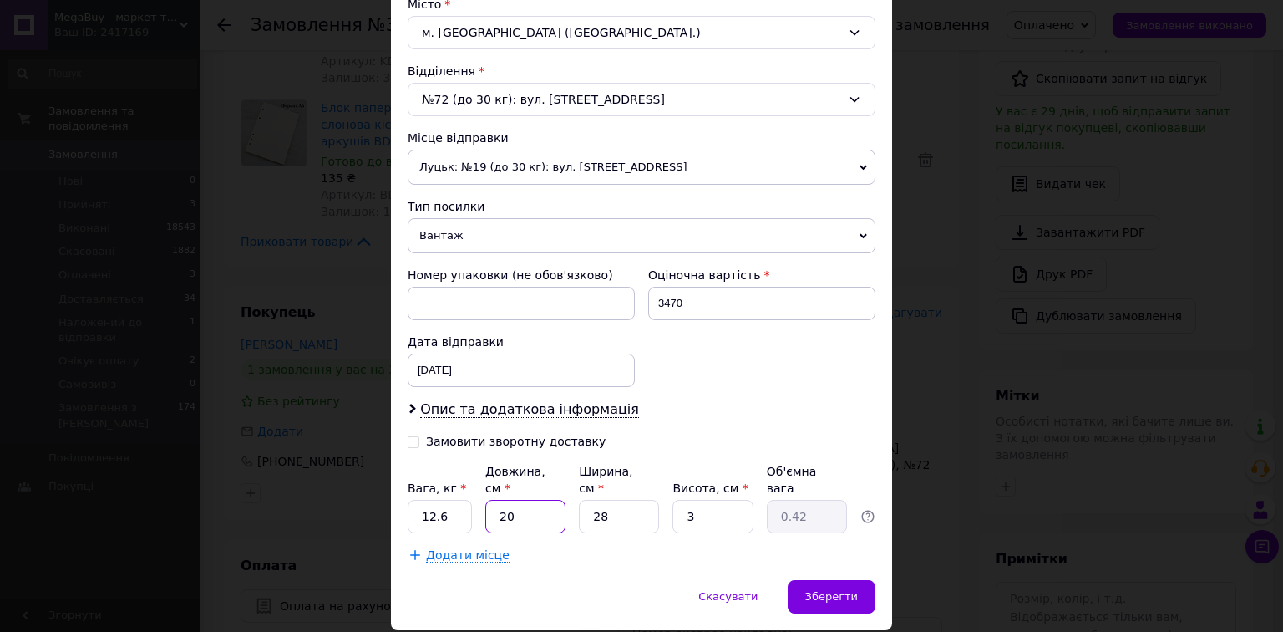
click at [520, 500] on input "20" at bounding box center [525, 516] width 80 height 33
click at [521, 500] on input "20" at bounding box center [525, 516] width 80 height 33
click at [443, 500] on input "12.6" at bounding box center [440, 516] width 64 height 33
type input "5"
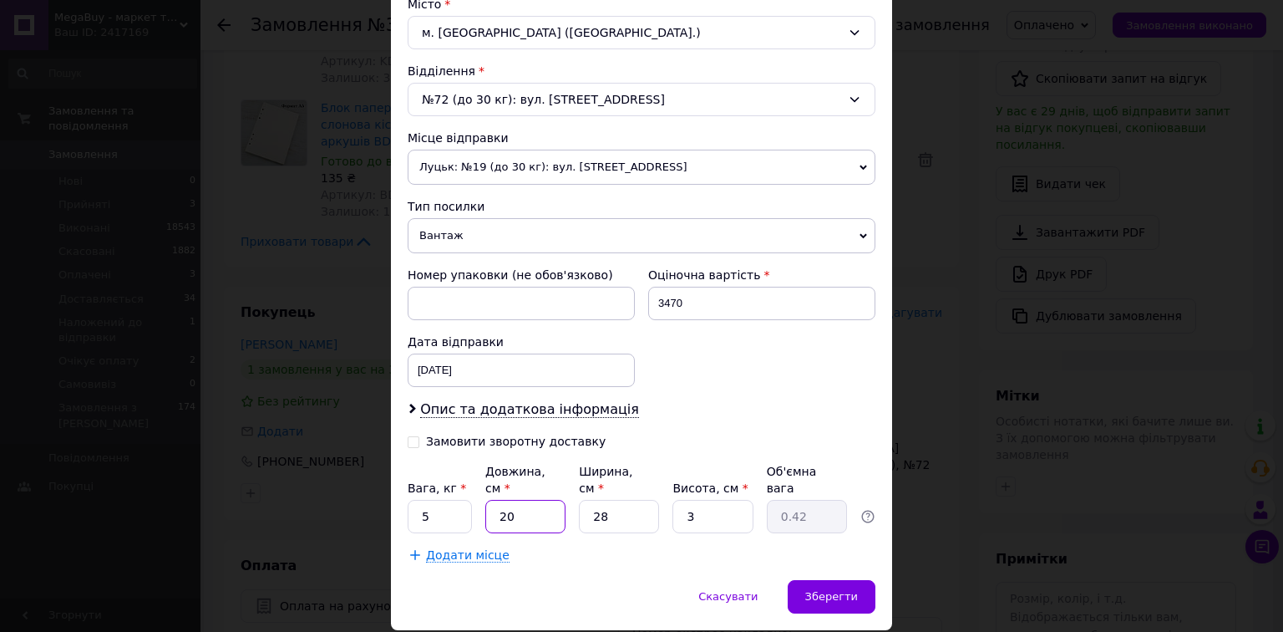
click at [518, 500] on input "20" at bounding box center [525, 516] width 80 height 33
type input "5"
type input "0.11"
type input "50"
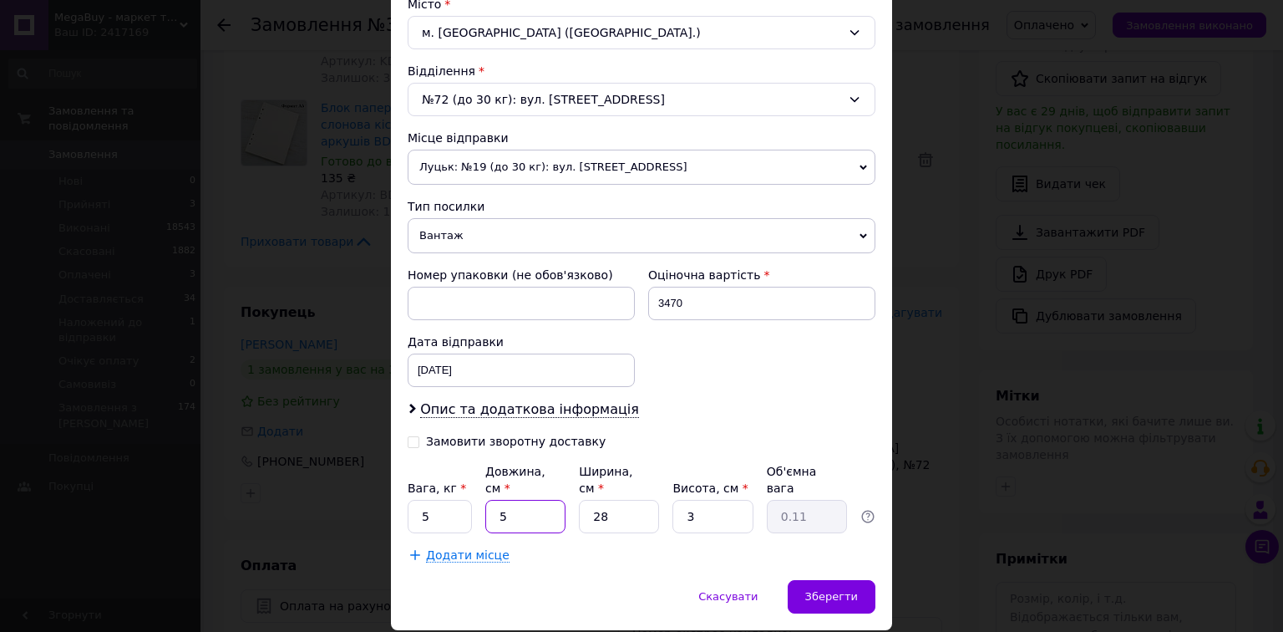
type input "1.05"
type input "50"
click at [611, 500] on input "28" at bounding box center [619, 516] width 80 height 33
type input "2"
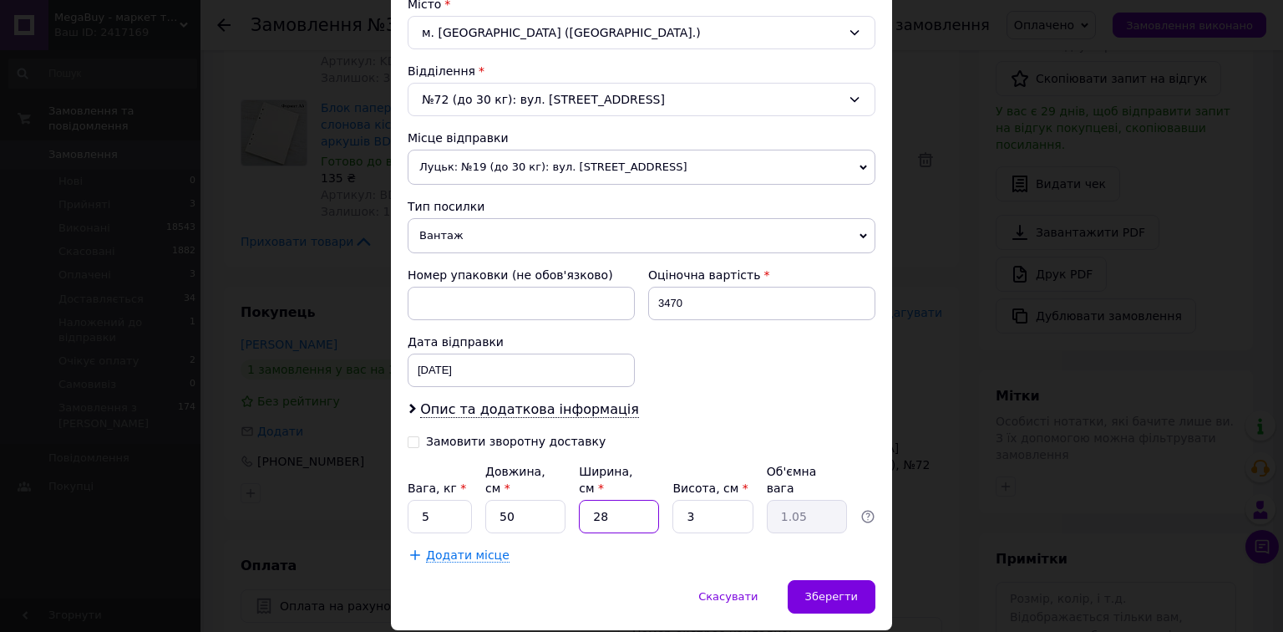
type input "0.1"
type input "26"
type input "0.98"
type input "26"
click at [692, 500] on input "3" at bounding box center [713, 516] width 80 height 33
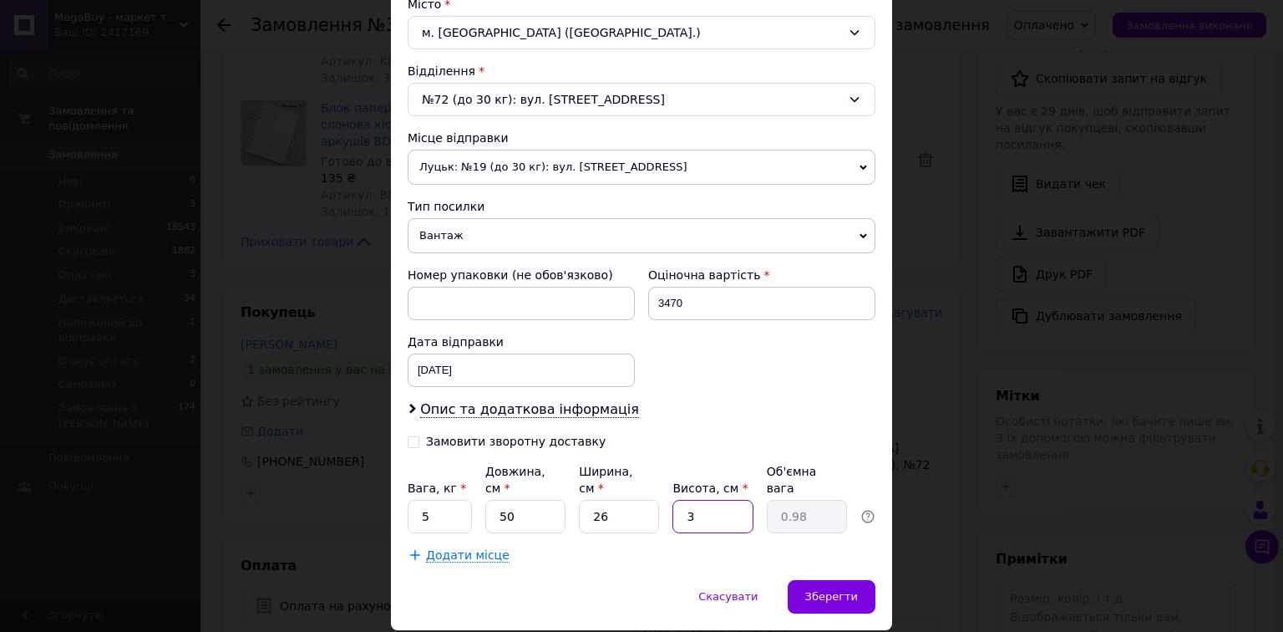
click at [694, 500] on input "3" at bounding box center [713, 516] width 80 height 33
type input "1"
type input "0.33"
type input "12"
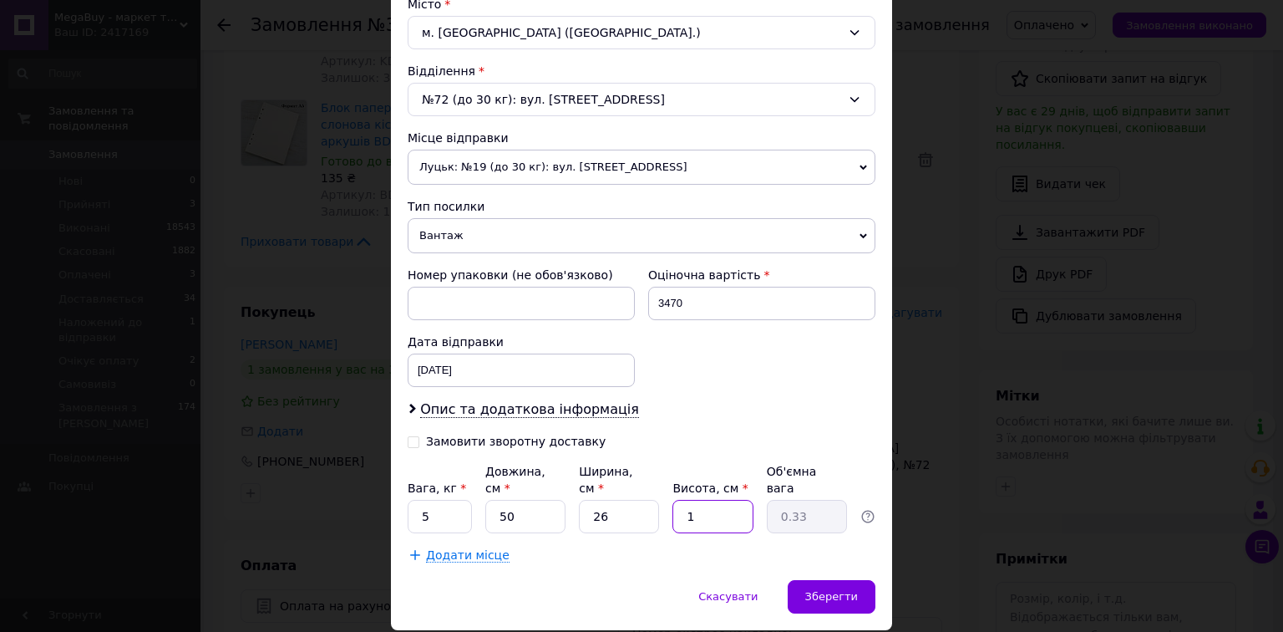
type input "3.9"
type input "12"
drag, startPoint x: 692, startPoint y: 525, endPoint x: 523, endPoint y: 518, distance: 168.9
click at [692, 546] on div "Додати місце" at bounding box center [642, 554] width 468 height 17
click at [438, 501] on input "5" at bounding box center [440, 516] width 64 height 33
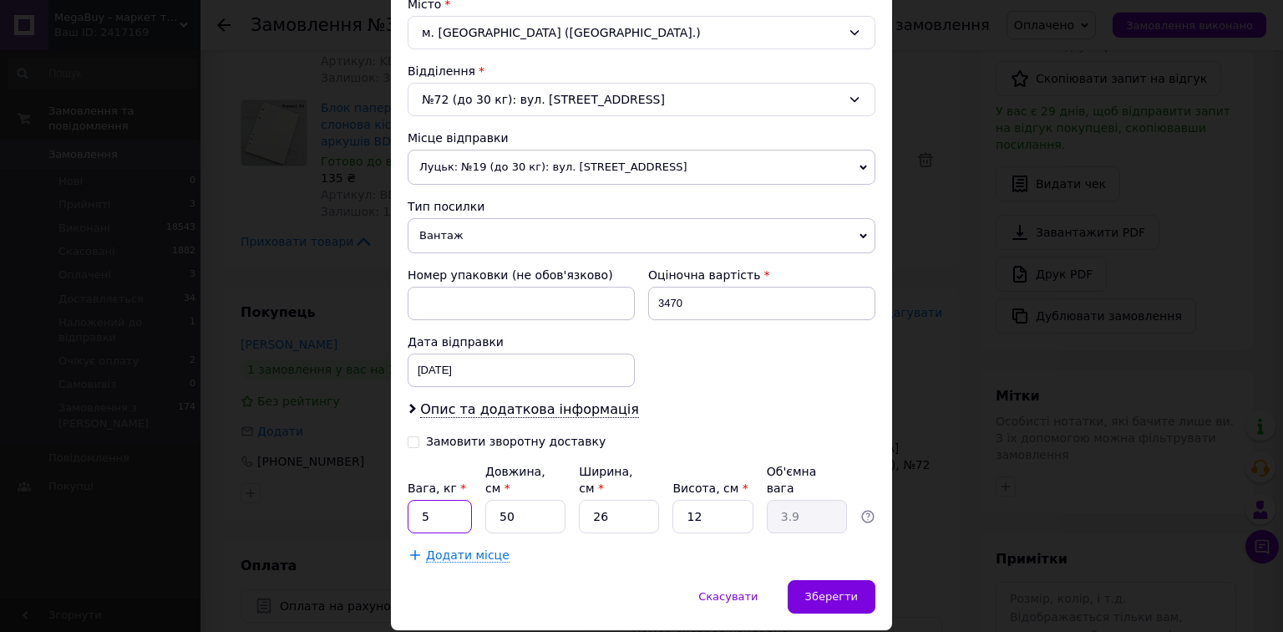
click at [438, 501] on input "5" at bounding box center [440, 516] width 64 height 33
type input "4"
drag, startPoint x: 700, startPoint y: 525, endPoint x: 752, endPoint y: 531, distance: 52.1
click at [708, 546] on div "Додати місце" at bounding box center [642, 554] width 468 height 17
click at [825, 580] on div "Зберегти" at bounding box center [832, 596] width 88 height 33
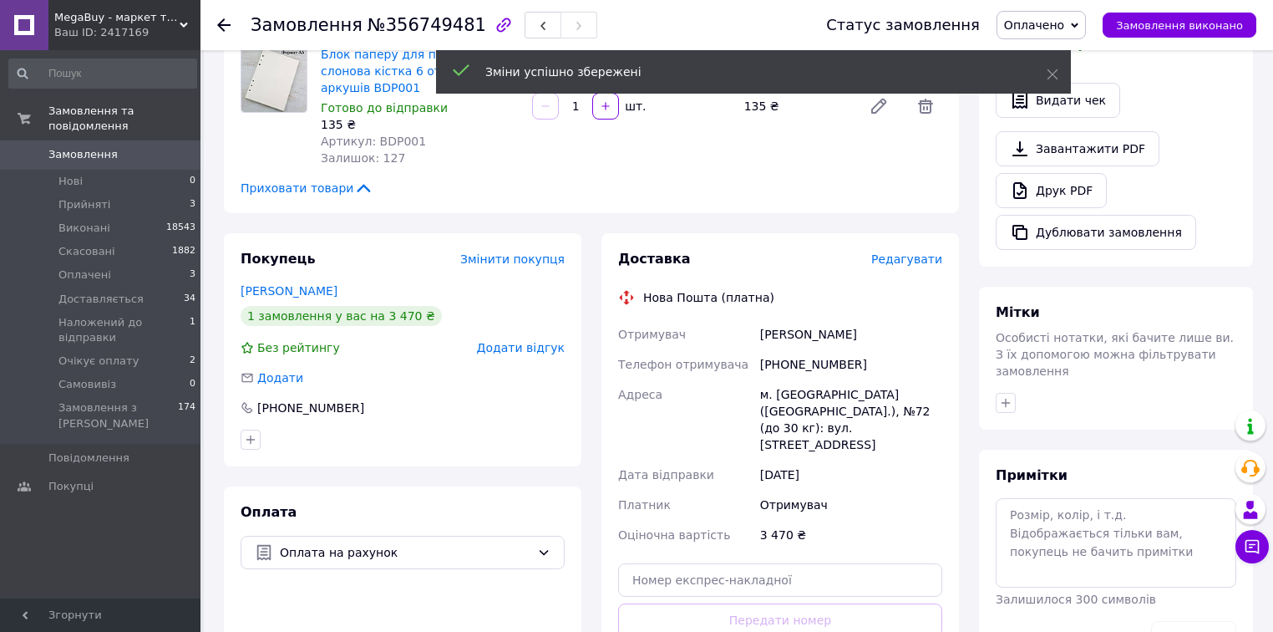
scroll to position [535, 0]
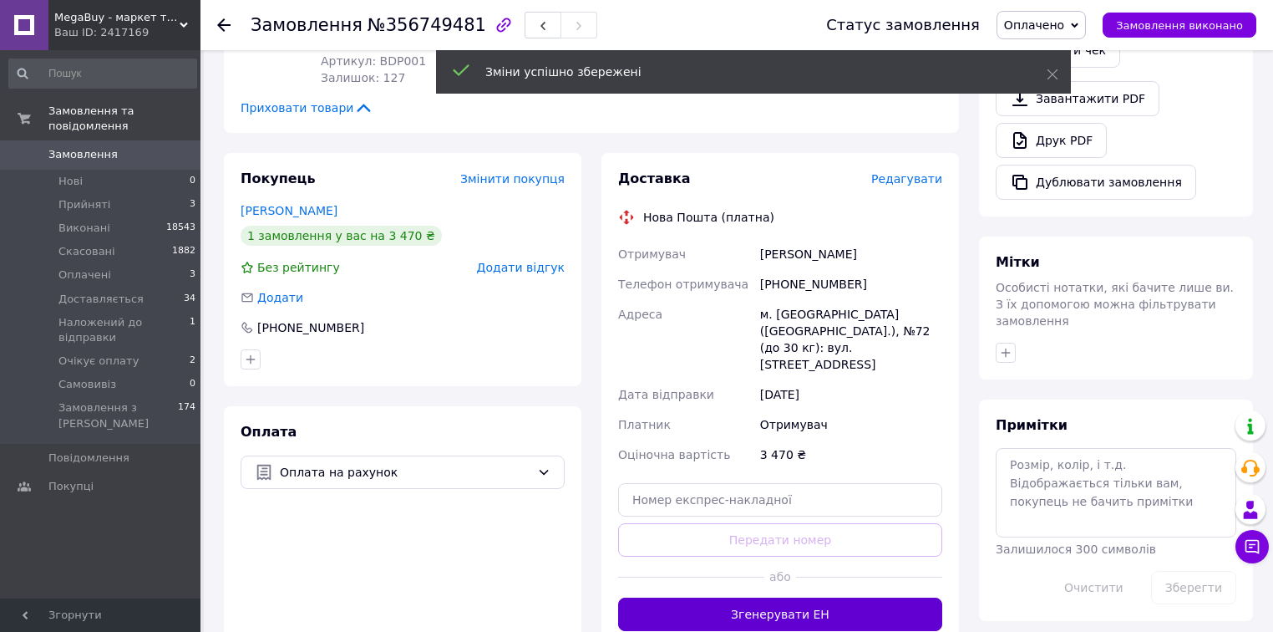
click at [820, 597] on button "Згенерувати ЕН" at bounding box center [780, 613] width 324 height 33
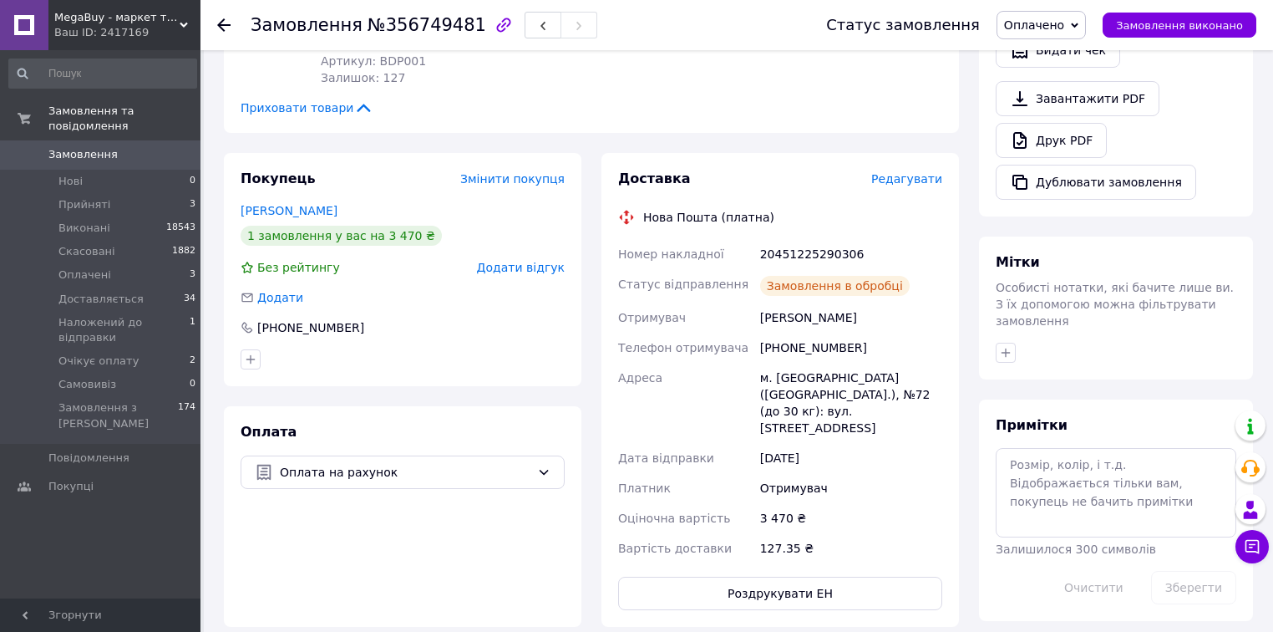
scroll to position [140, 0]
click at [822, 241] on div "20451225290306" at bounding box center [851, 254] width 189 height 30
copy div "20451225290306"
click at [140, 315] on span "Наложений до відправки" at bounding box center [123, 330] width 131 height 30
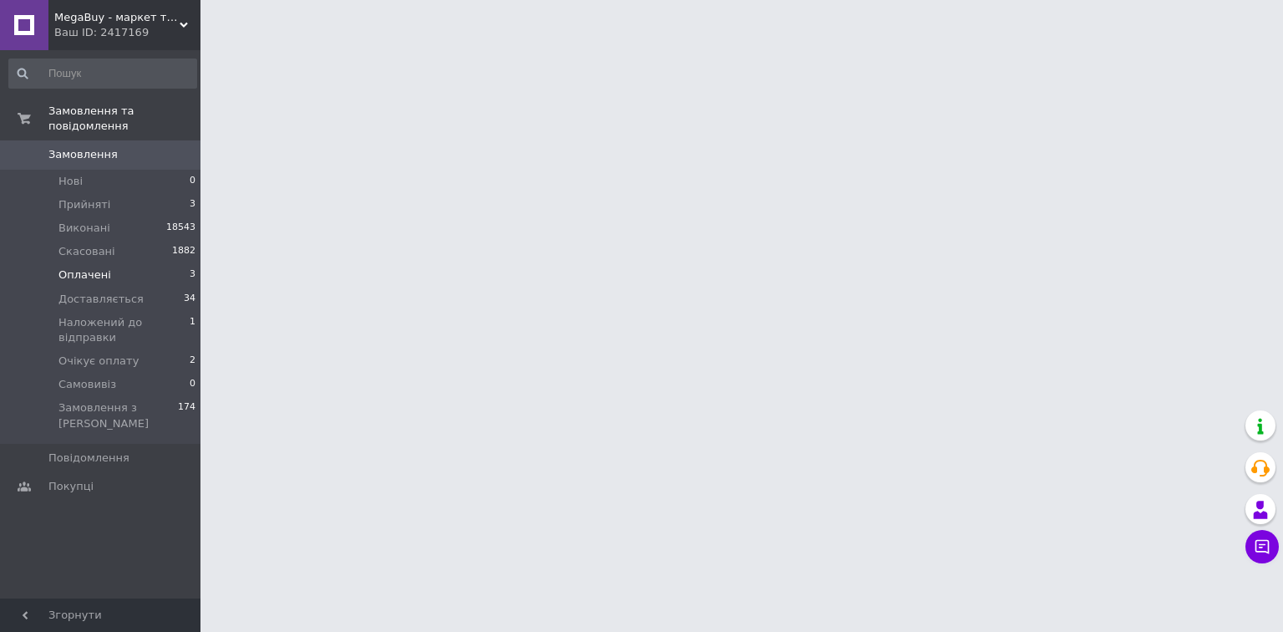
click at [128, 263] on li "Оплачені 3" at bounding box center [103, 274] width 206 height 23
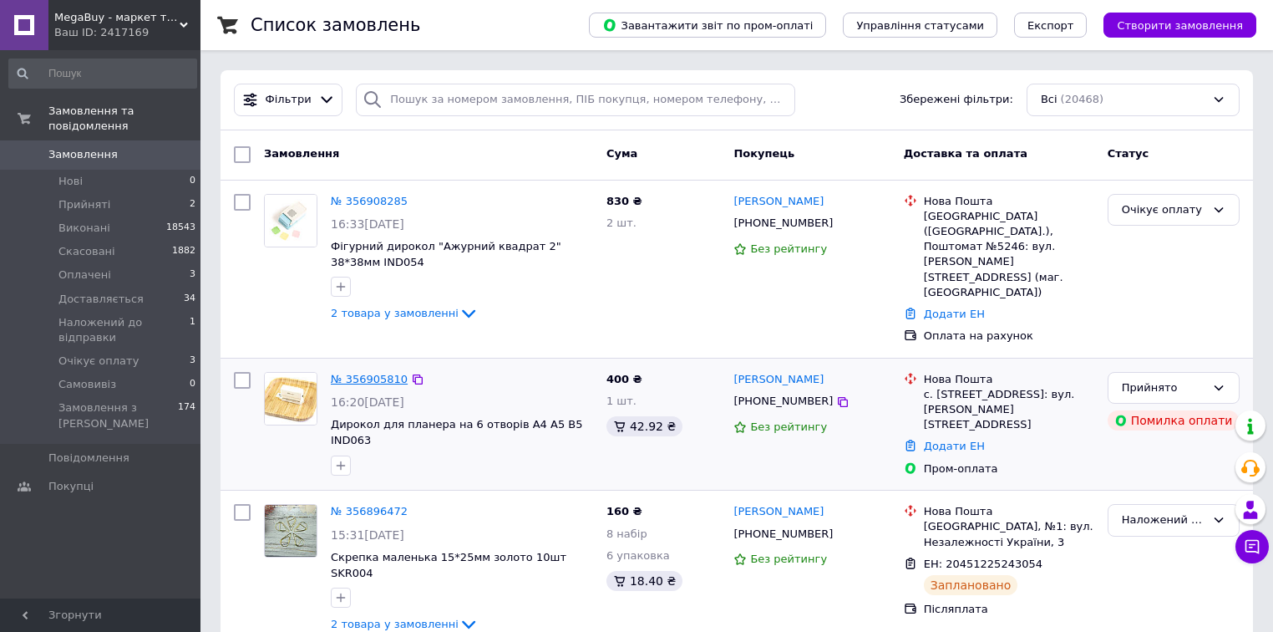
click at [359, 373] on link "№ 356905810" at bounding box center [369, 379] width 77 height 13
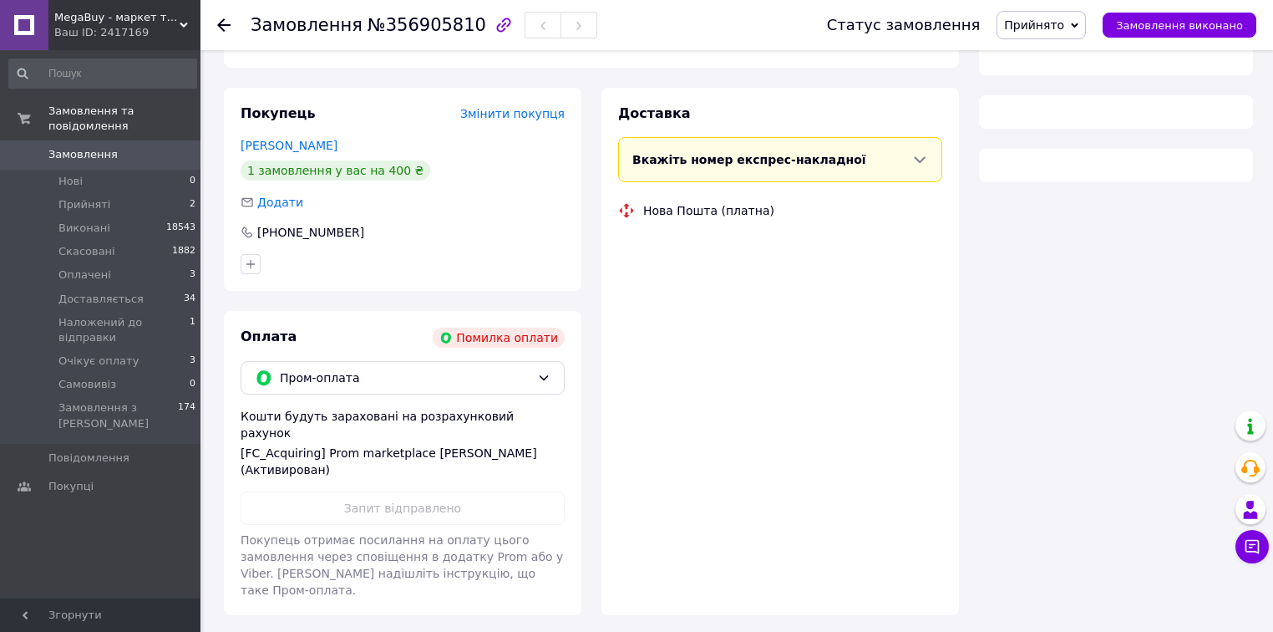
scroll to position [287, 0]
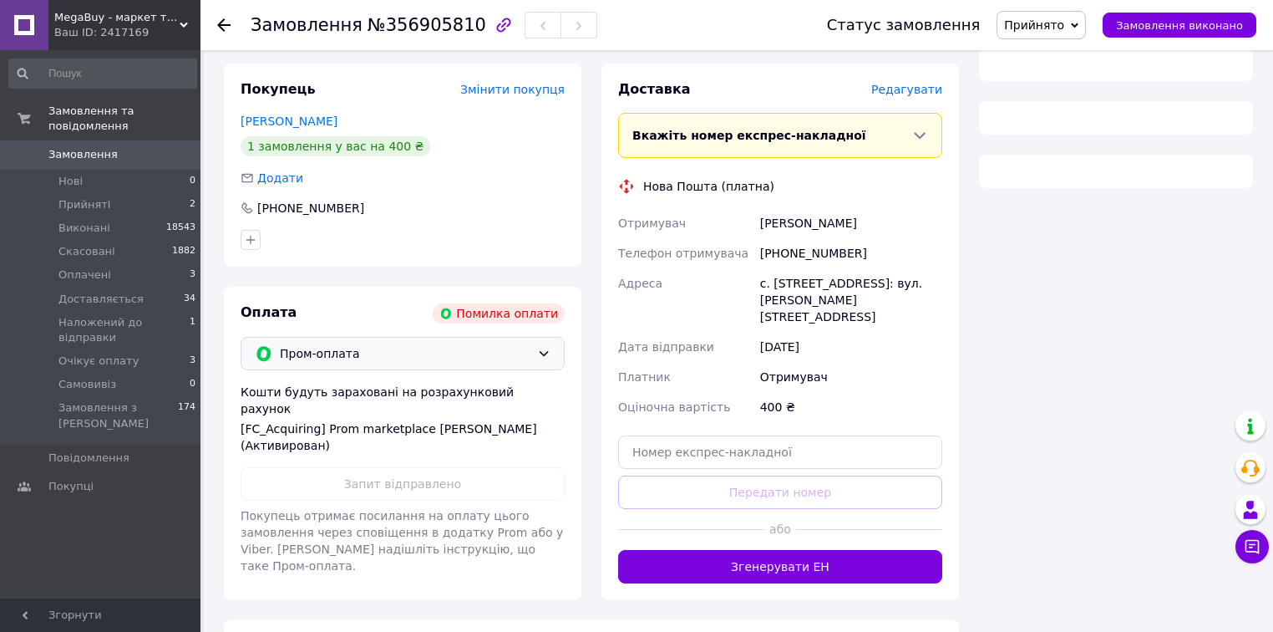
click at [498, 354] on div "Оплата Помилка оплати Пром-оплата Кошти будуть зараховані на розрахунковий раху…" at bounding box center [403, 443] width 358 height 313
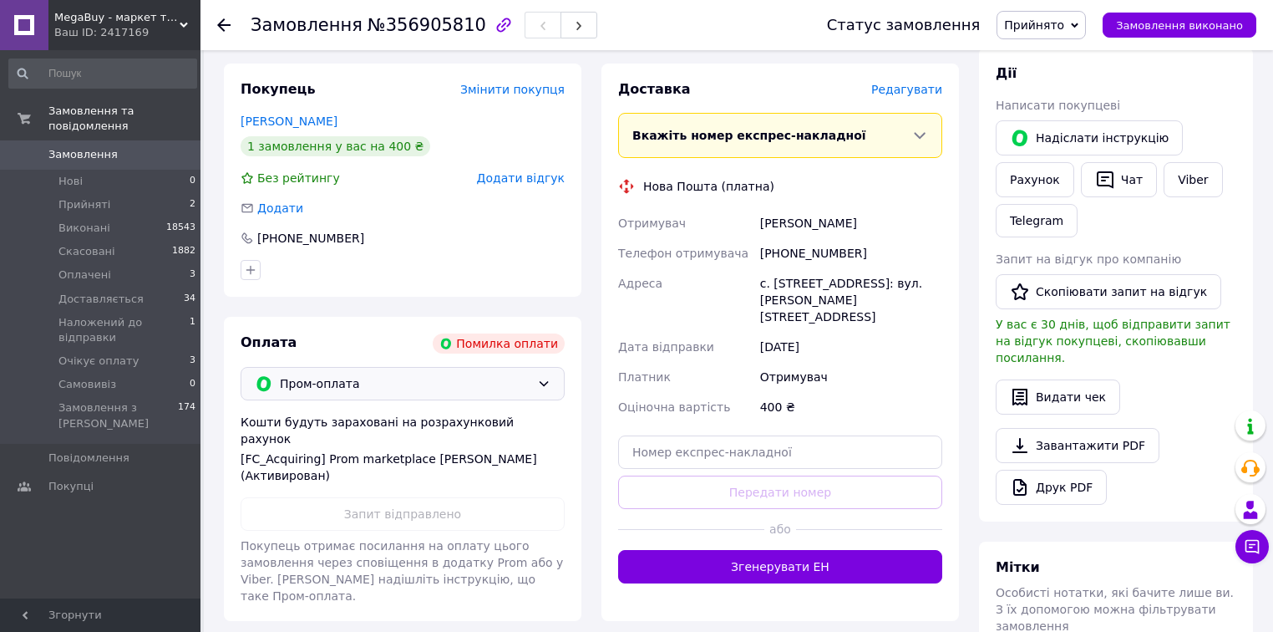
click at [475, 384] on span "Пром-оплата" at bounding box center [405, 383] width 251 height 18
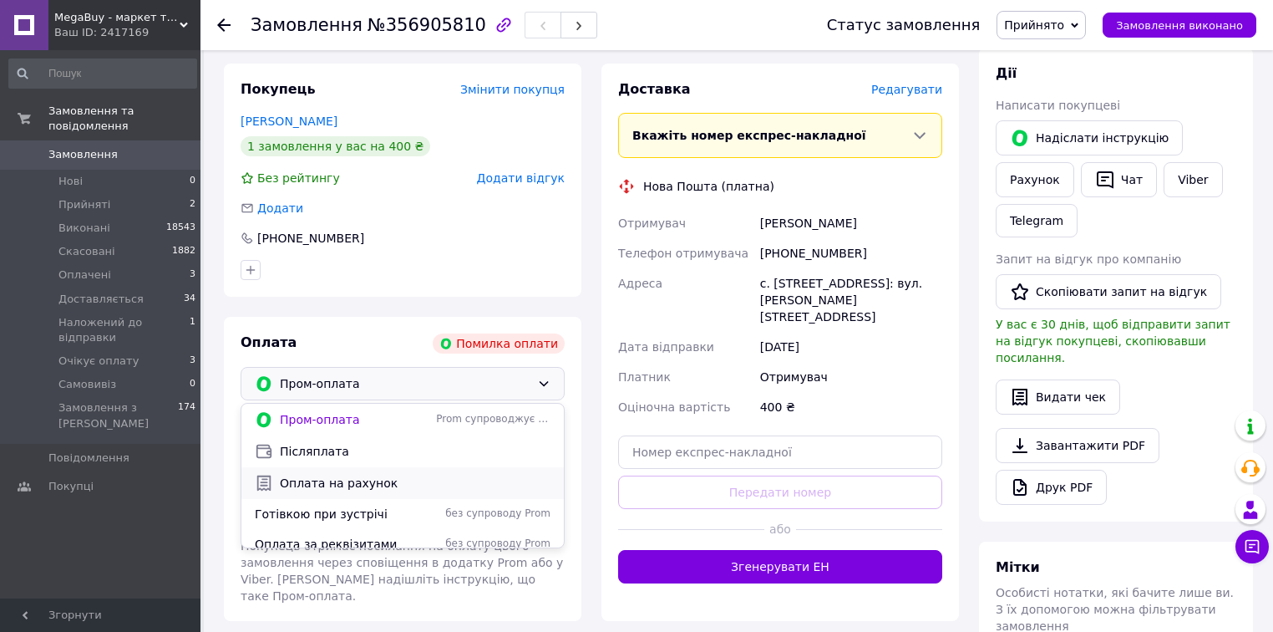
click at [418, 478] on span "Оплата на рахунок" at bounding box center [415, 483] width 271 height 17
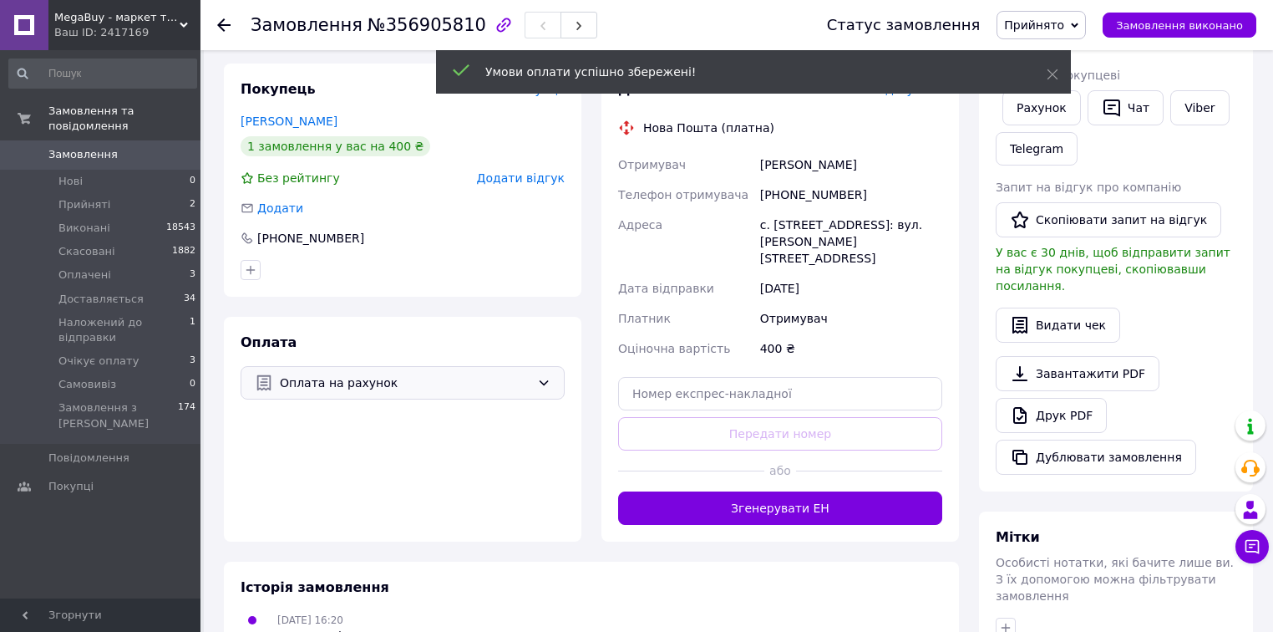
click at [1079, 25] on icon at bounding box center [1075, 25] width 8 height 5
click at [1073, 180] on li "Очікує оплату" at bounding box center [1078, 183] width 161 height 25
click at [65, 267] on span "Оплачені" at bounding box center [84, 274] width 53 height 15
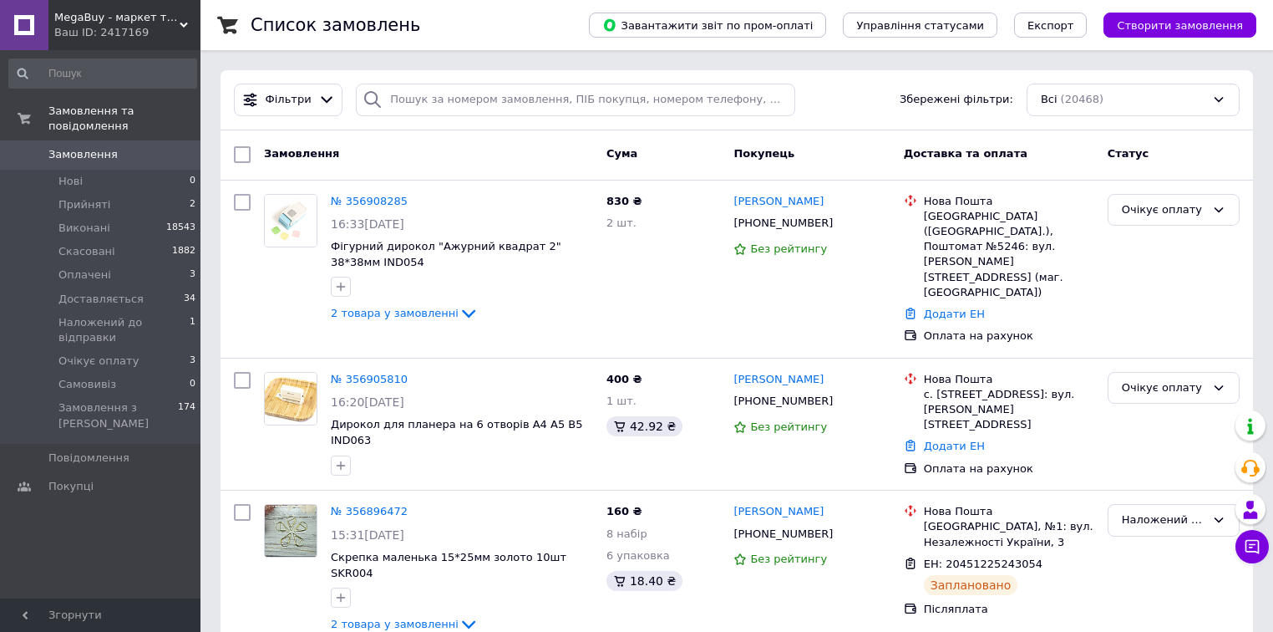
click at [65, 267] on span "Оплачені" at bounding box center [84, 274] width 53 height 15
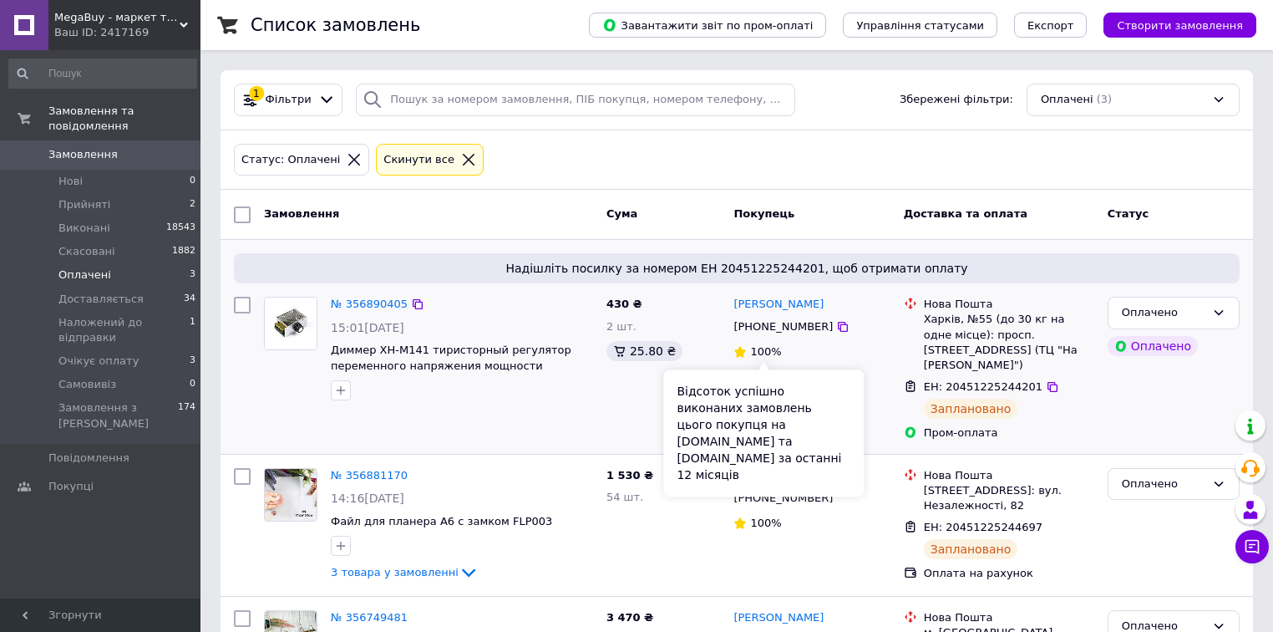
scroll to position [125, 0]
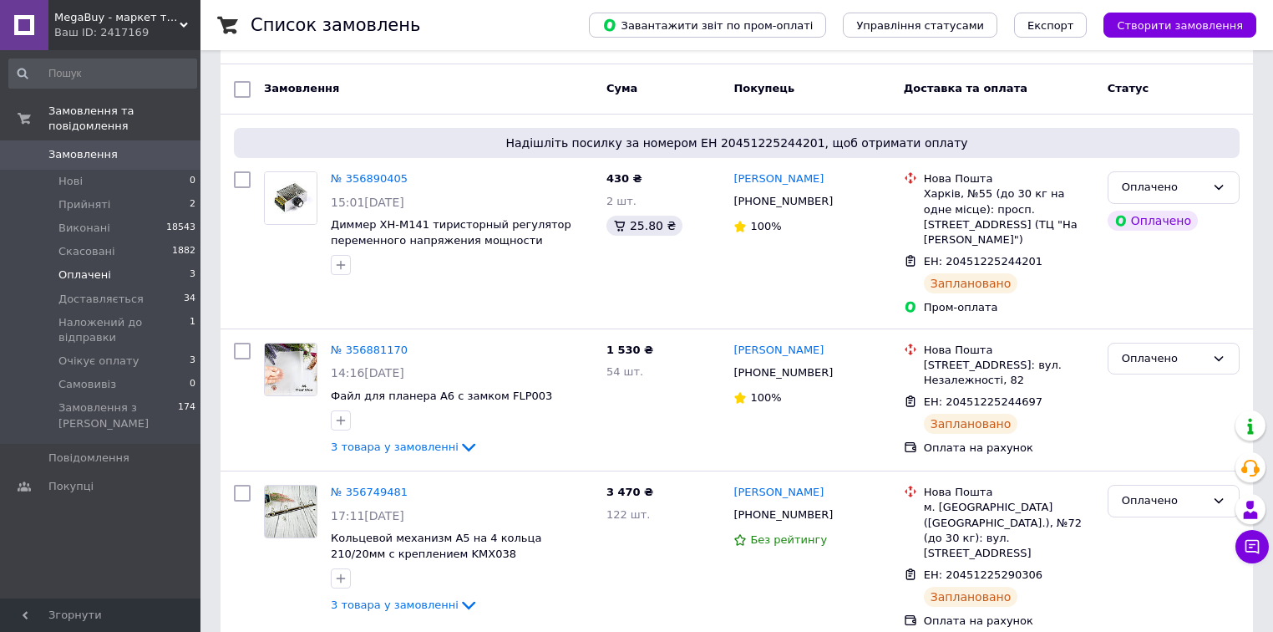
click at [124, 263] on li "Оплачені 3" at bounding box center [103, 274] width 206 height 23
click at [130, 263] on li "Оплачені 3" at bounding box center [103, 274] width 206 height 23
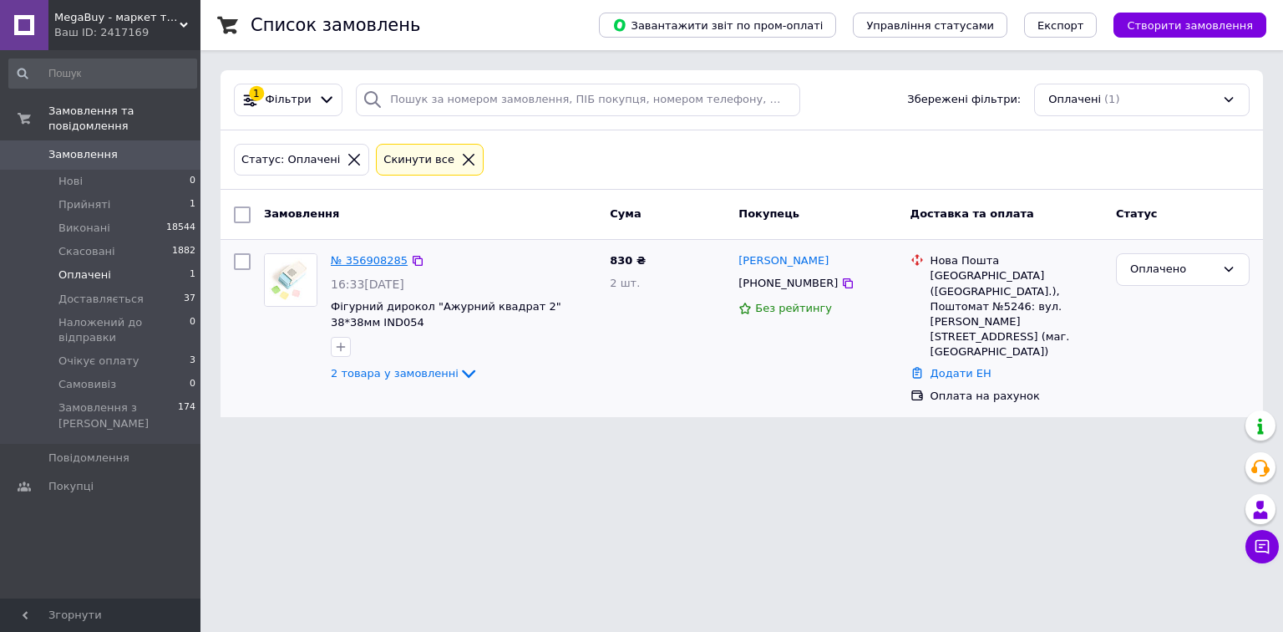
click at [388, 267] on link "№ 356908285" at bounding box center [369, 260] width 77 height 13
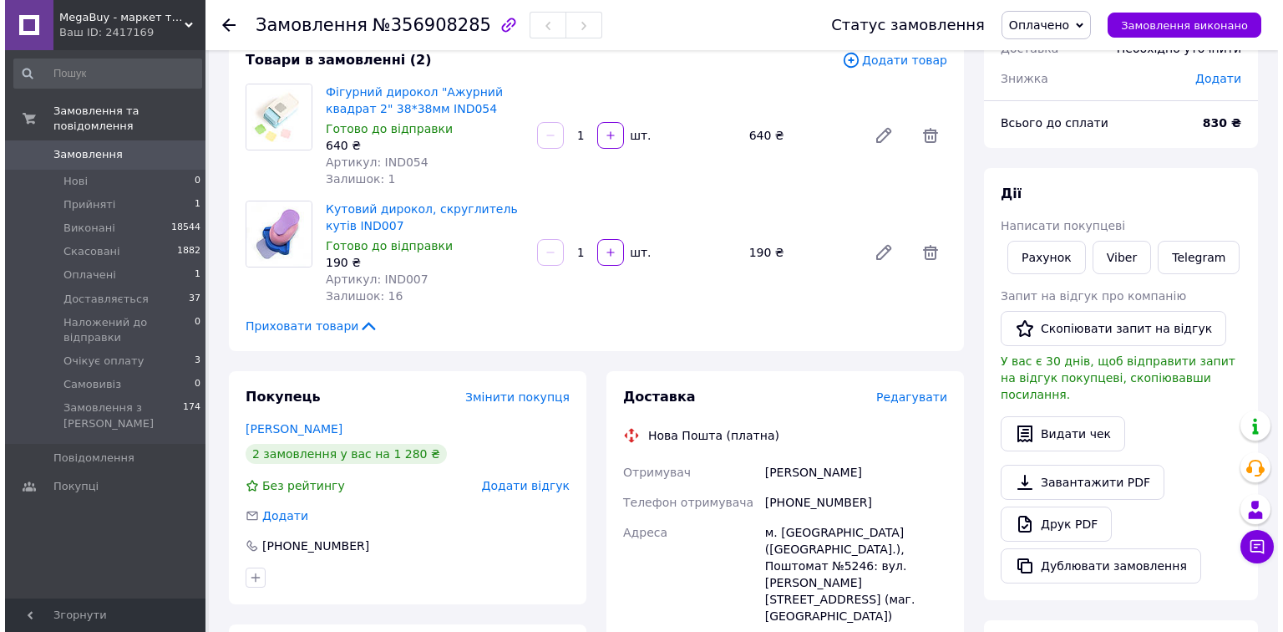
scroll to position [134, 0]
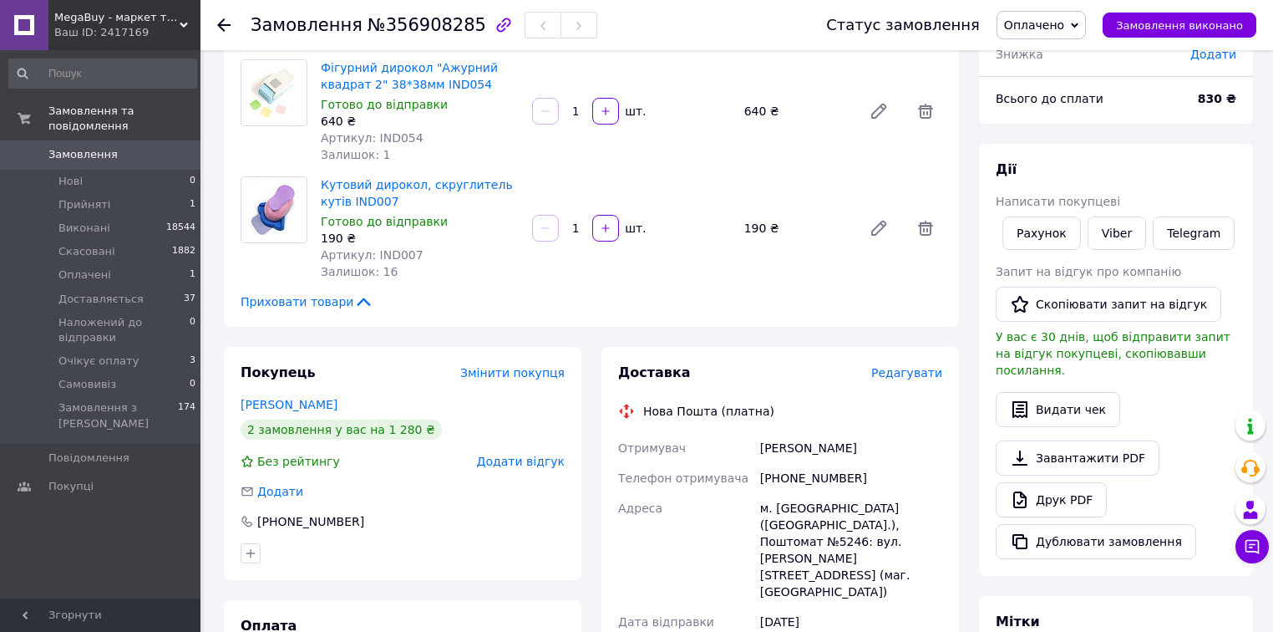
click at [931, 377] on span "Редагувати" at bounding box center [906, 372] width 71 height 13
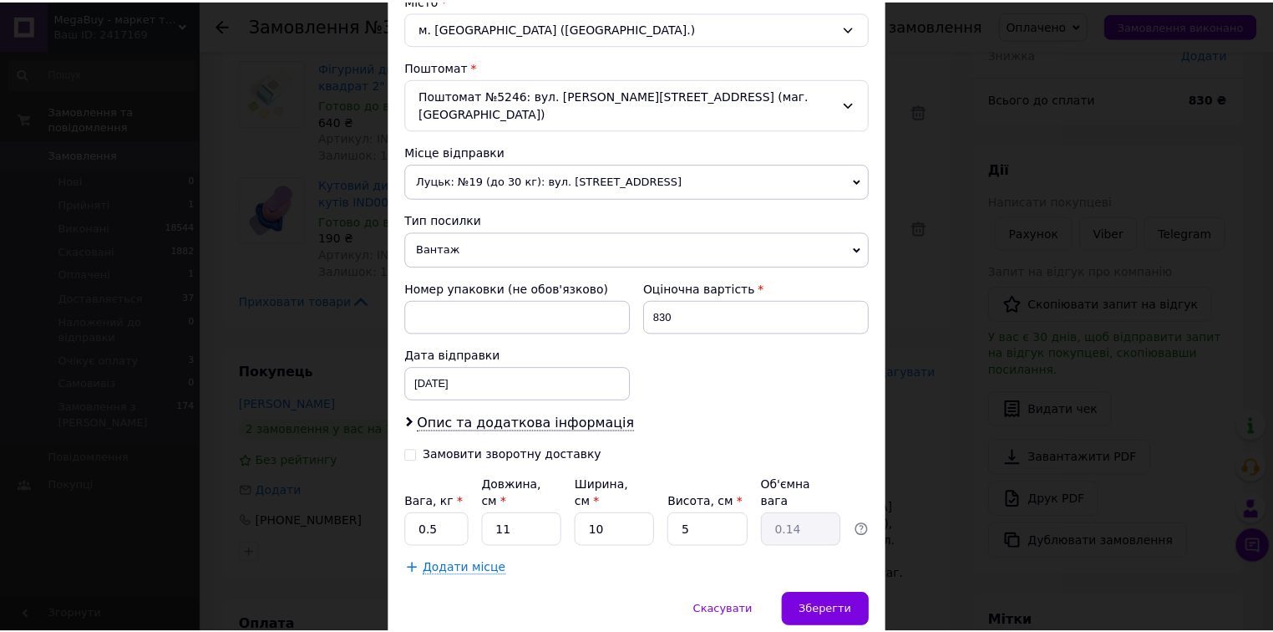
scroll to position [503, 0]
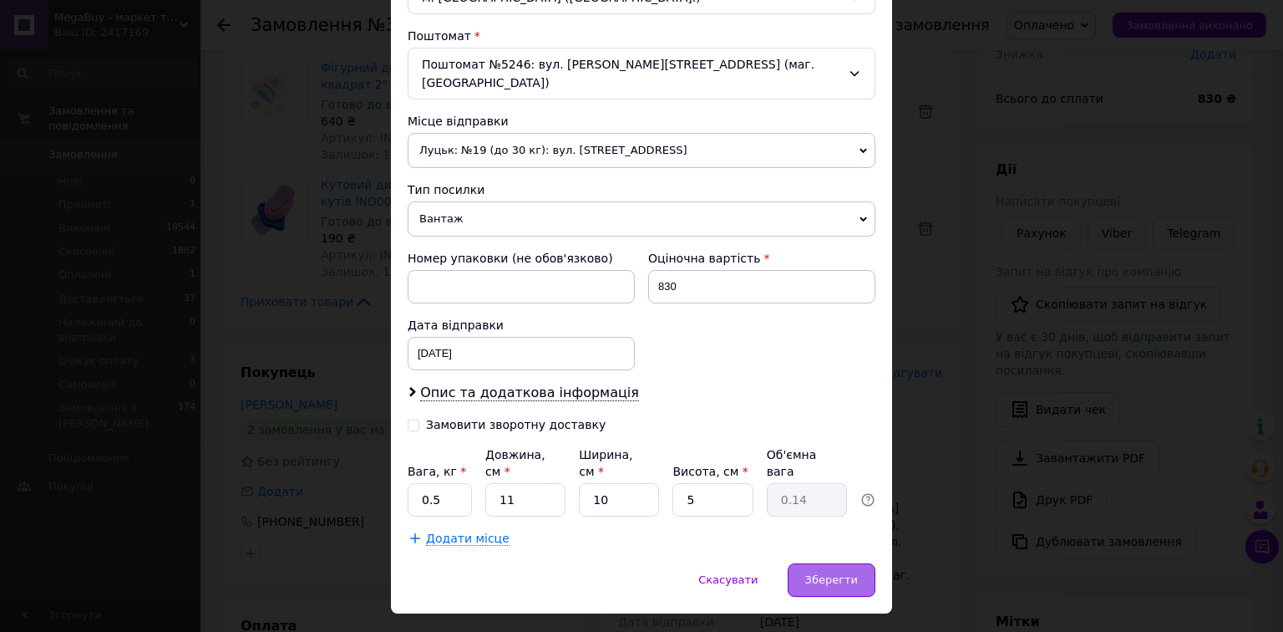
click at [849, 573] on span "Зберегти" at bounding box center [831, 579] width 53 height 13
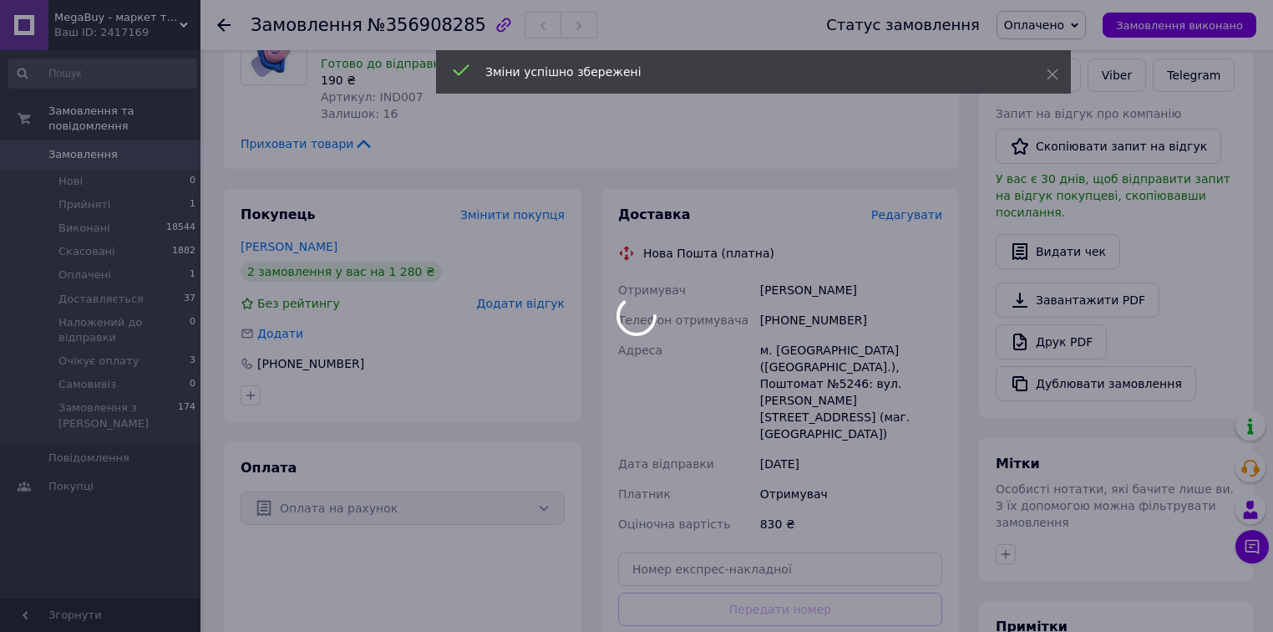
scroll to position [587, 0]
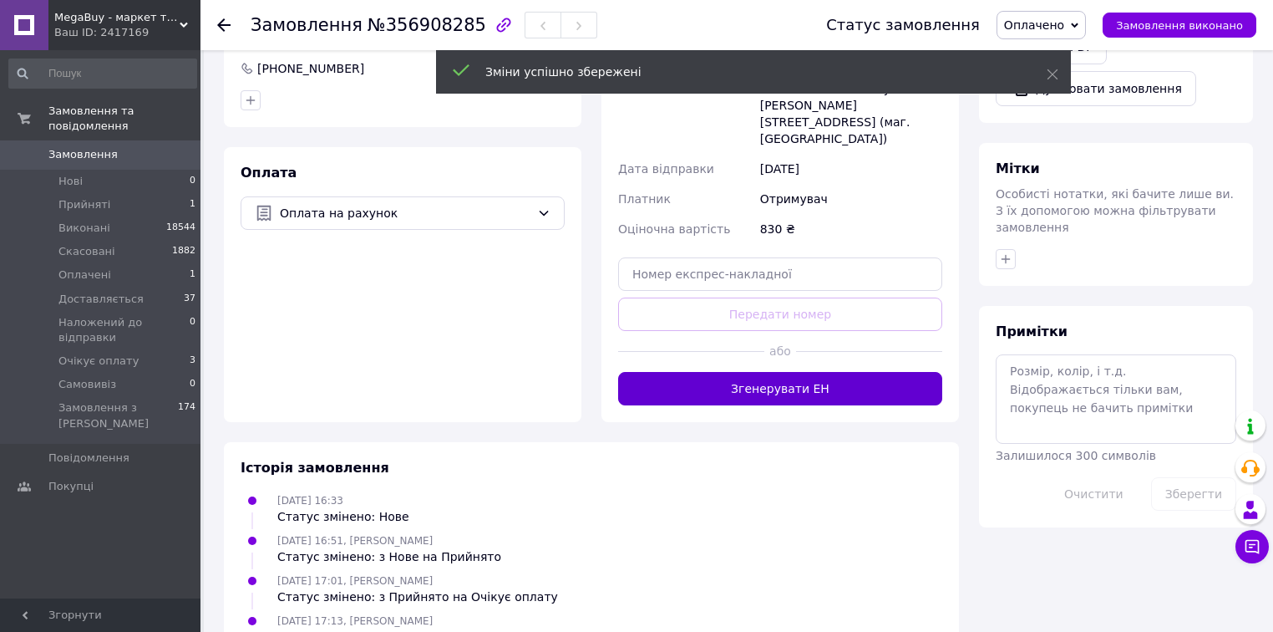
click at [889, 372] on button "Згенерувати ЕН" at bounding box center [780, 388] width 324 height 33
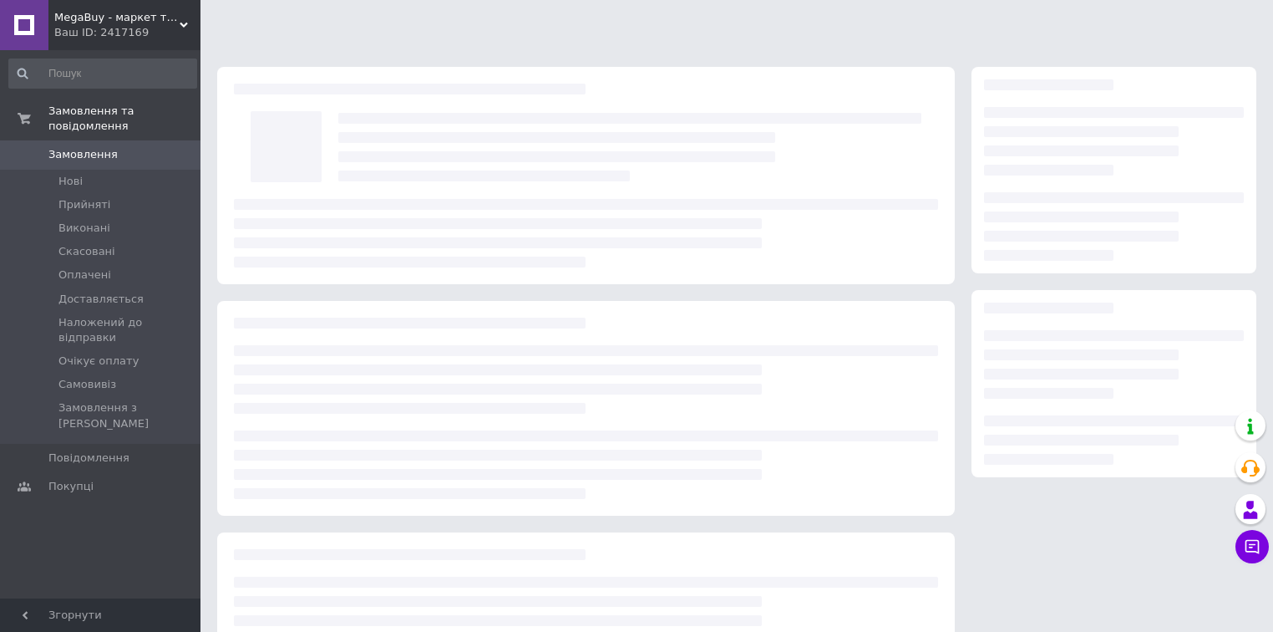
scroll to position [132, 0]
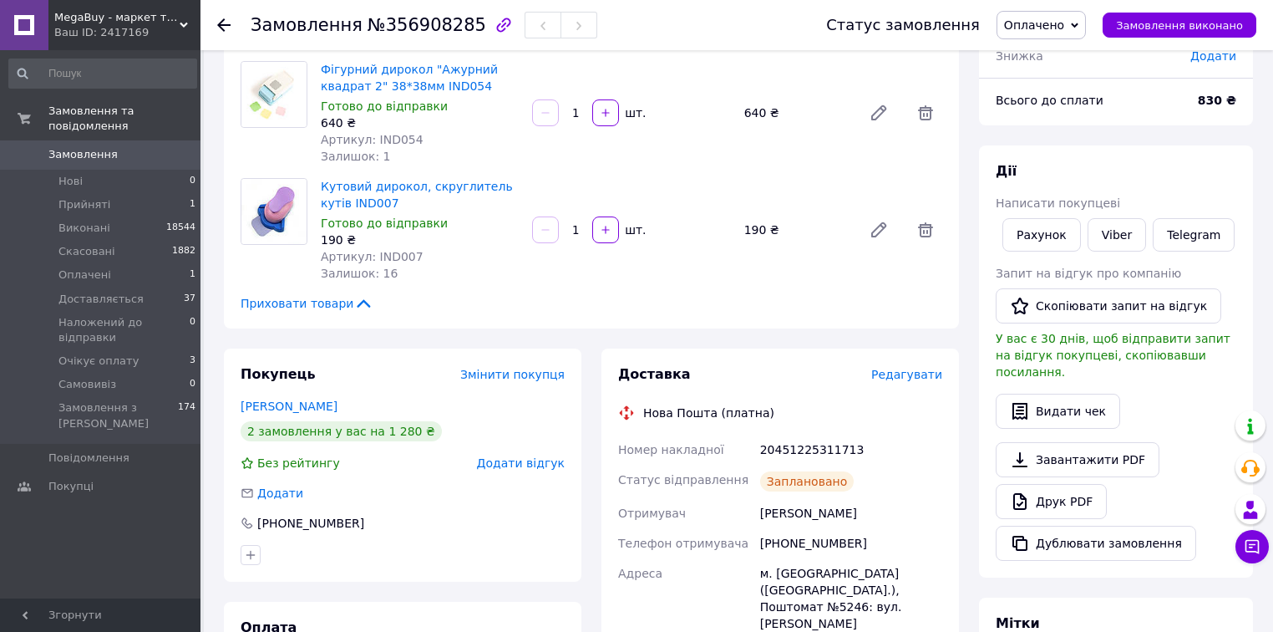
click at [1059, 20] on span "Оплачено" at bounding box center [1034, 24] width 60 height 13
click at [1054, 134] on li "Доставляється" at bounding box center [1078, 133] width 161 height 25
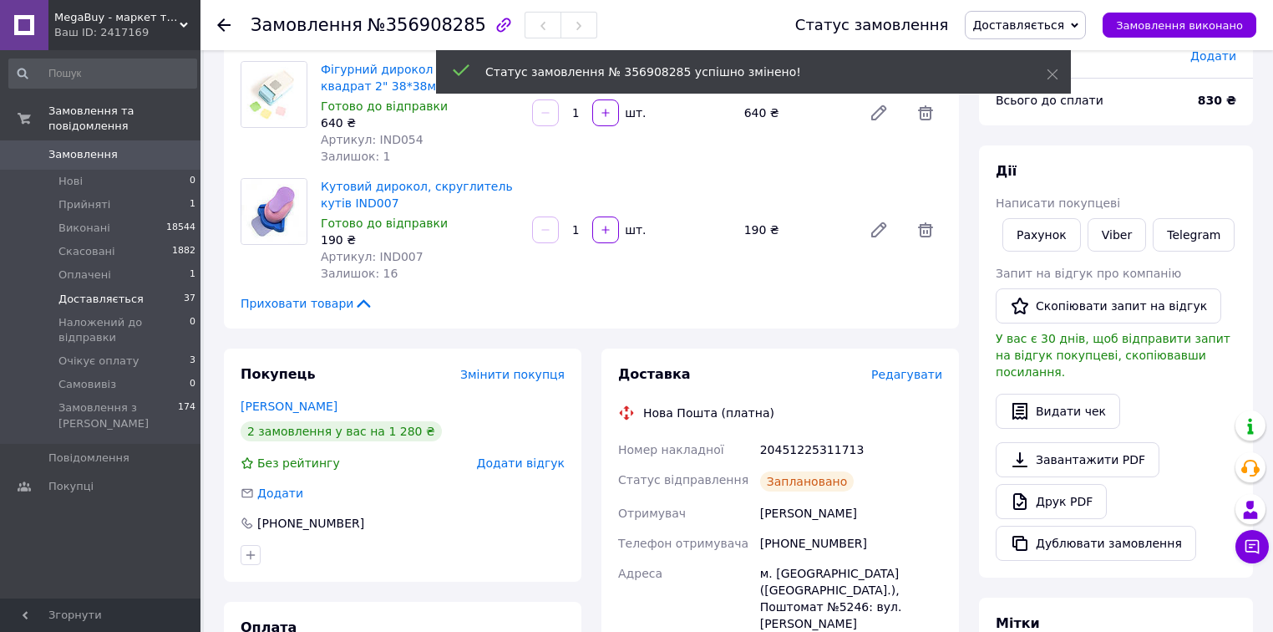
click at [128, 292] on span "Доставляється" at bounding box center [100, 299] width 85 height 15
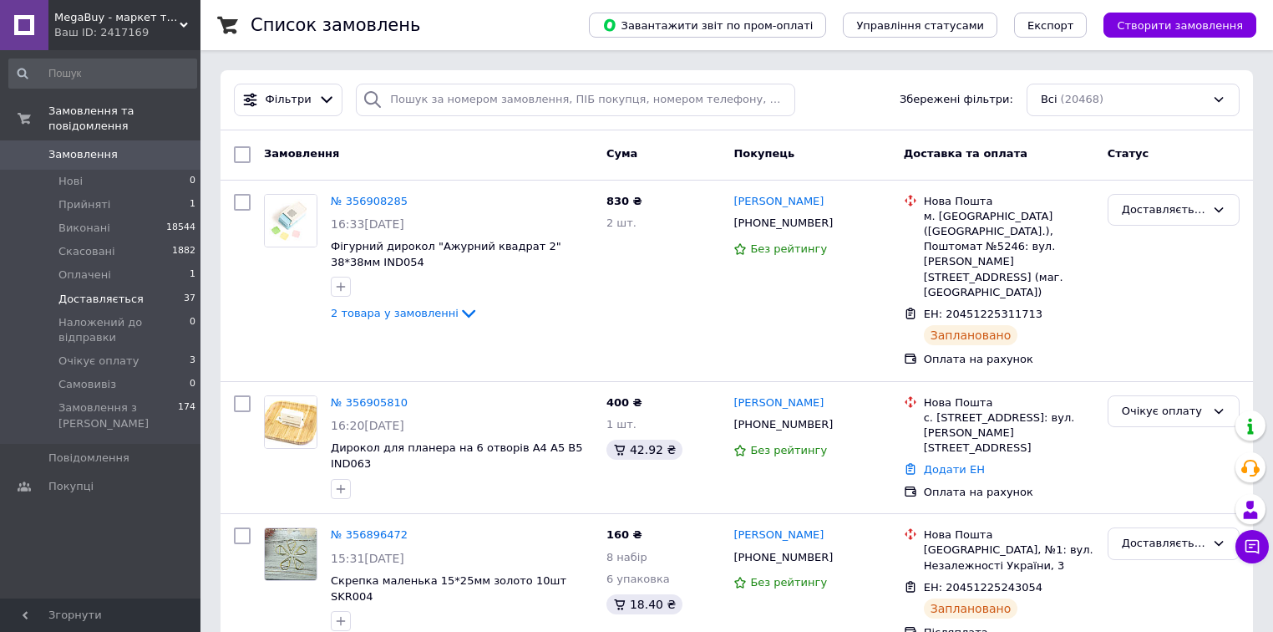
click at [119, 292] on span "Доставляється" at bounding box center [100, 299] width 85 height 15
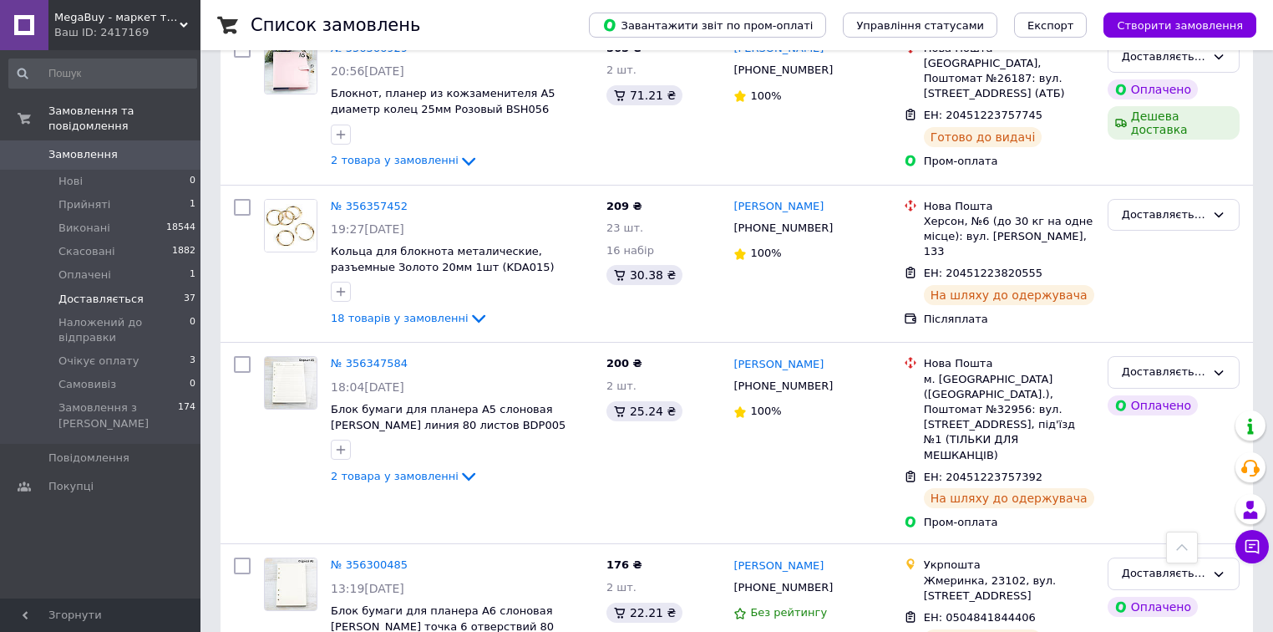
scroll to position [5929, 0]
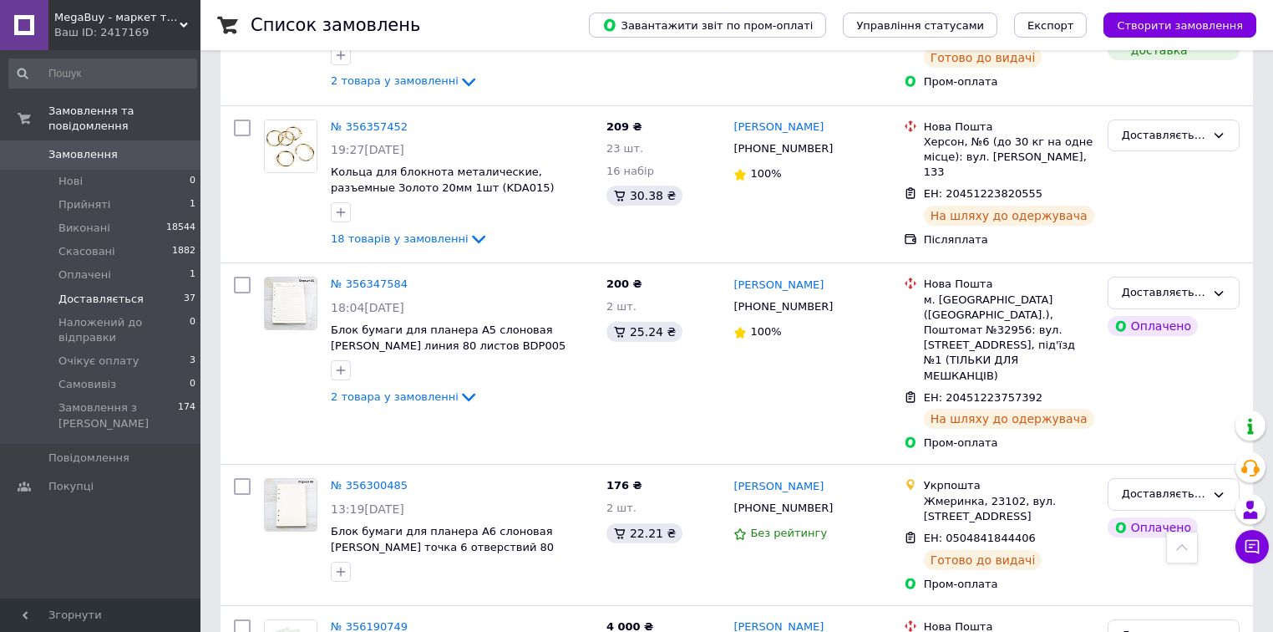
scroll to position [5862, 0]
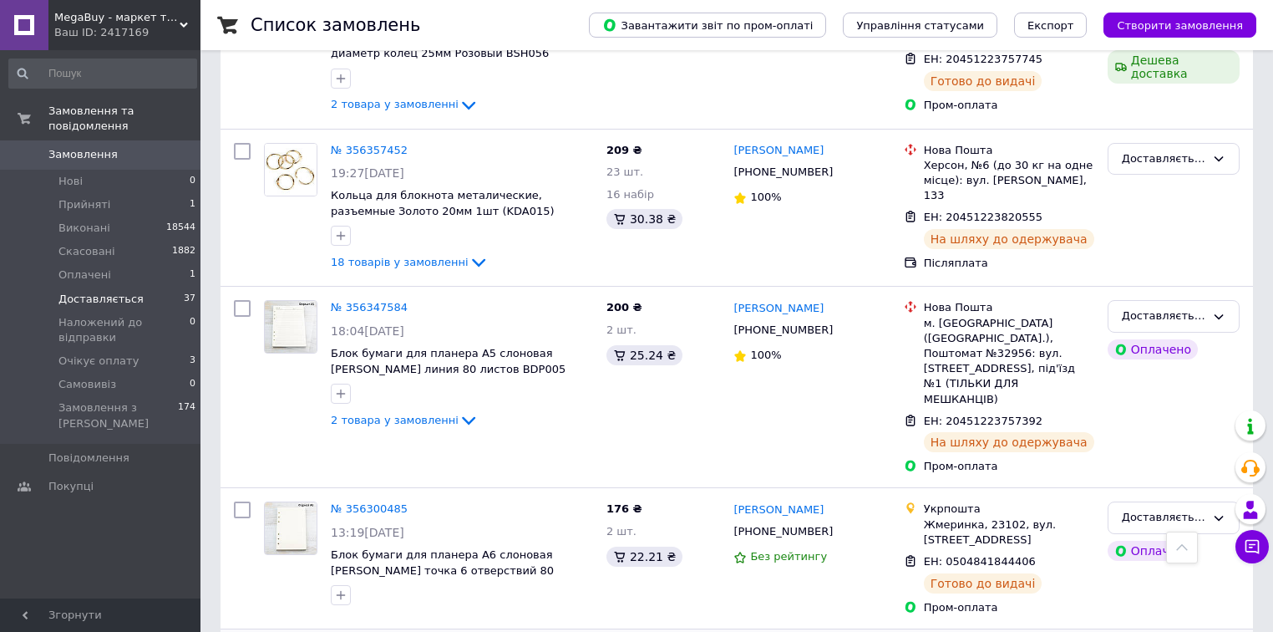
click at [156, 263] on li "Оплачені 1" at bounding box center [103, 274] width 206 height 23
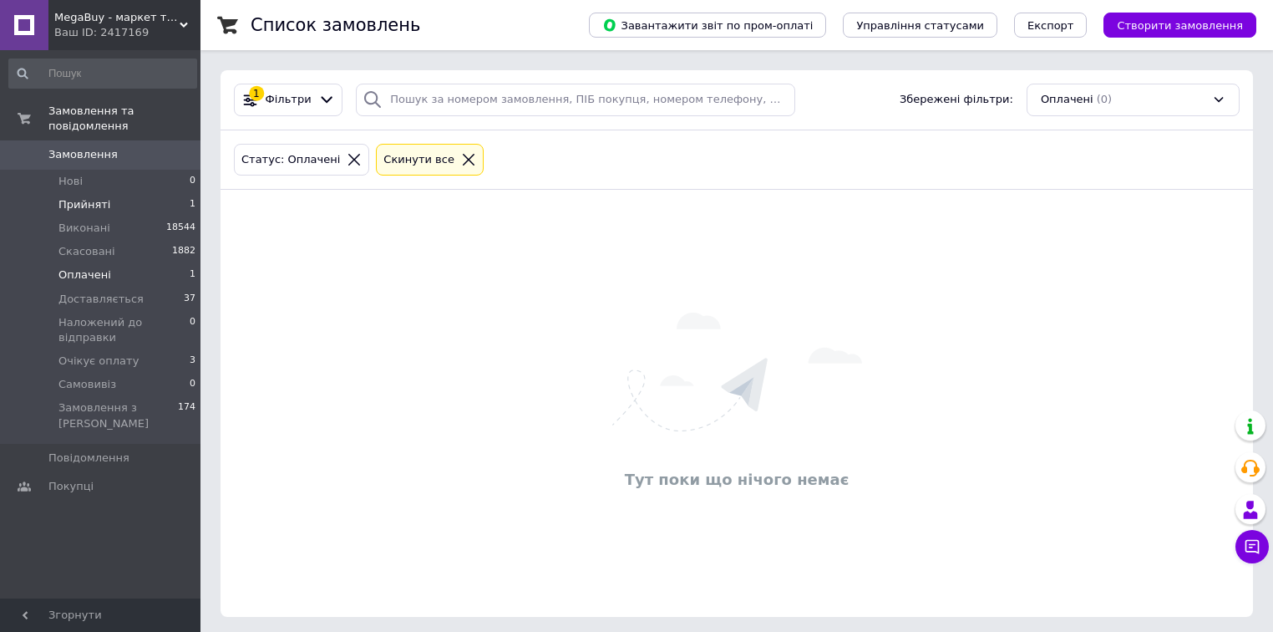
click at [142, 194] on li "Прийняті 1" at bounding box center [103, 204] width 206 height 23
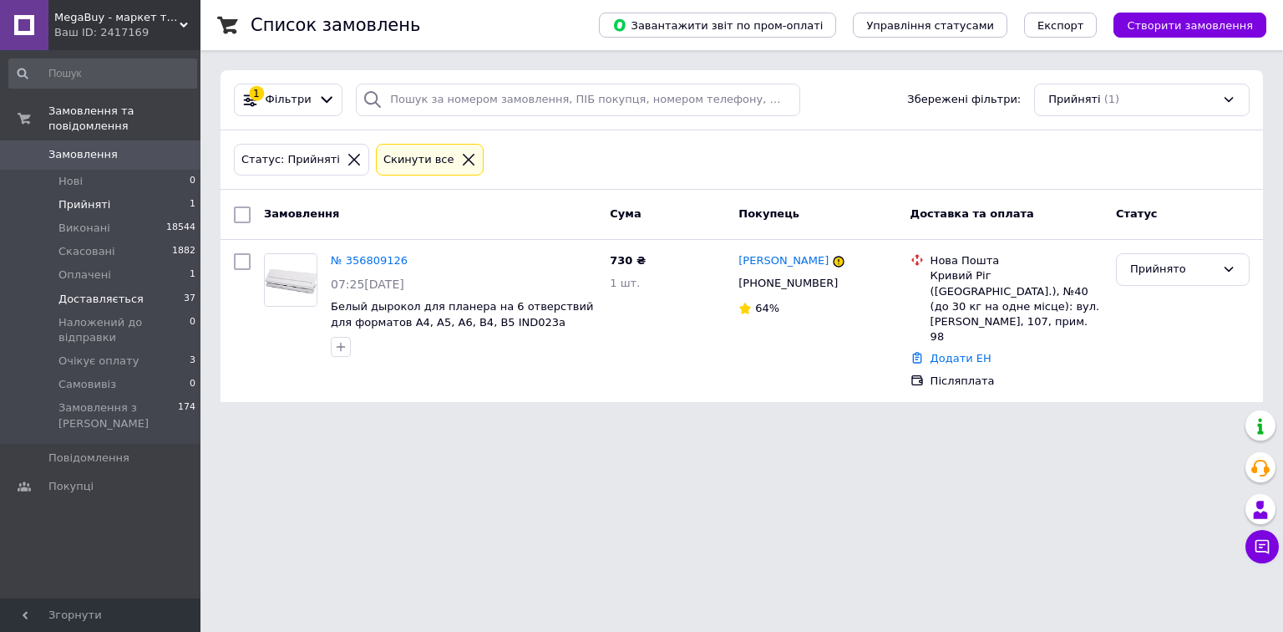
click at [176, 287] on li "Доставляється 37" at bounding box center [103, 298] width 206 height 23
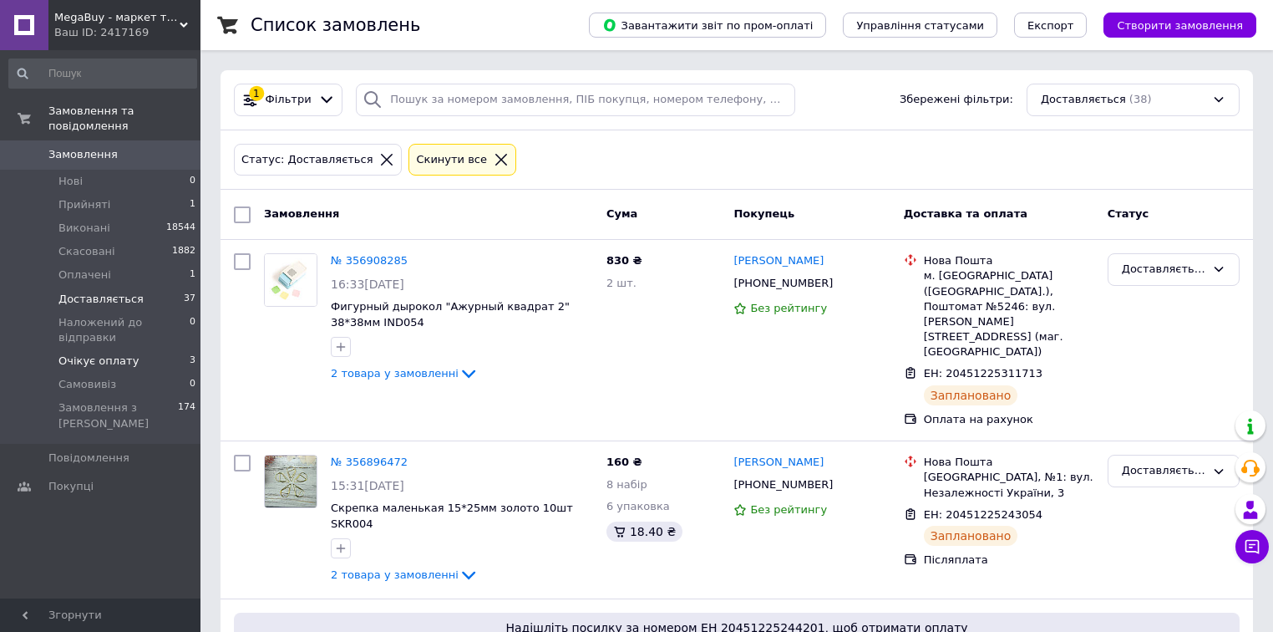
click at [174, 349] on li "Очікує оплату 3" at bounding box center [103, 360] width 206 height 23
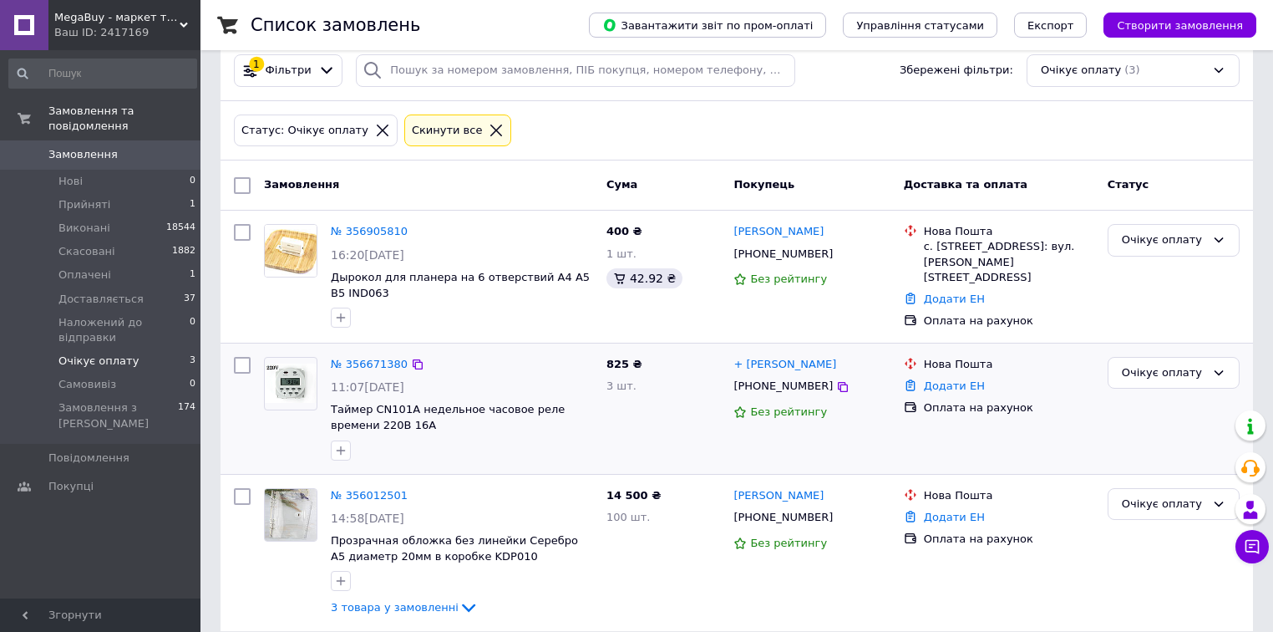
scroll to position [45, 0]
